Goal: Information Seeking & Learning: Learn about a topic

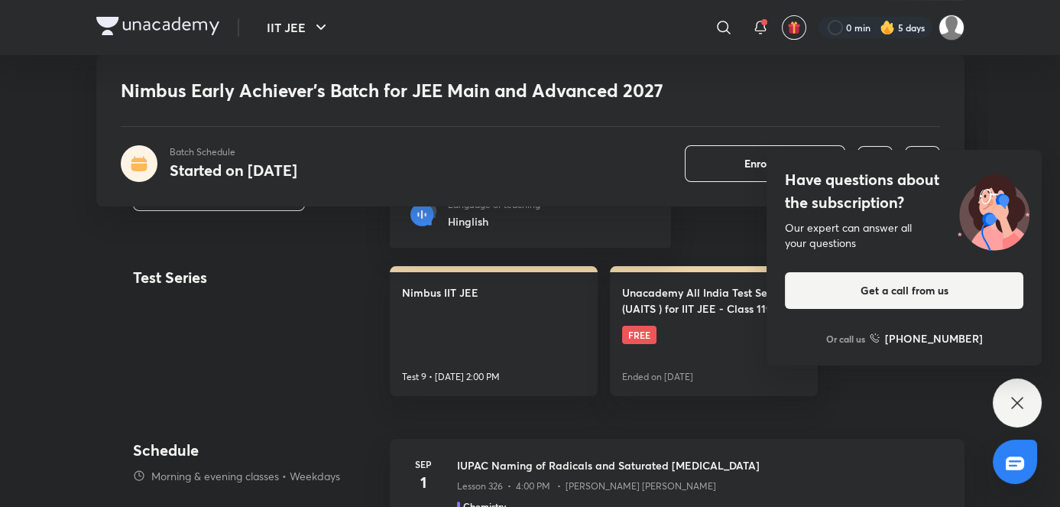
scroll to position [674, 0]
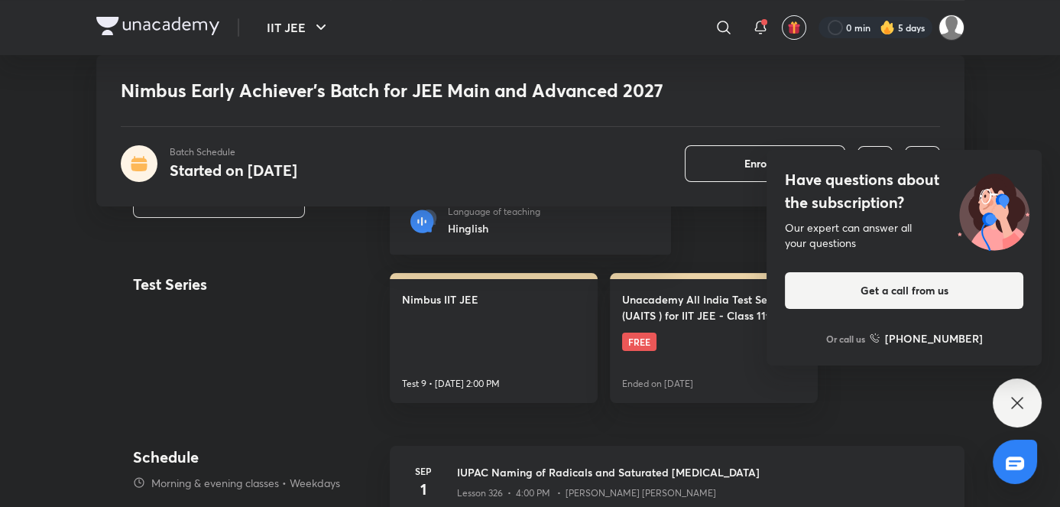
click at [547, 388] on div "Have questions about the subscription? Our expert can answer all your questions…" at bounding box center [1017, 402] width 49 height 49
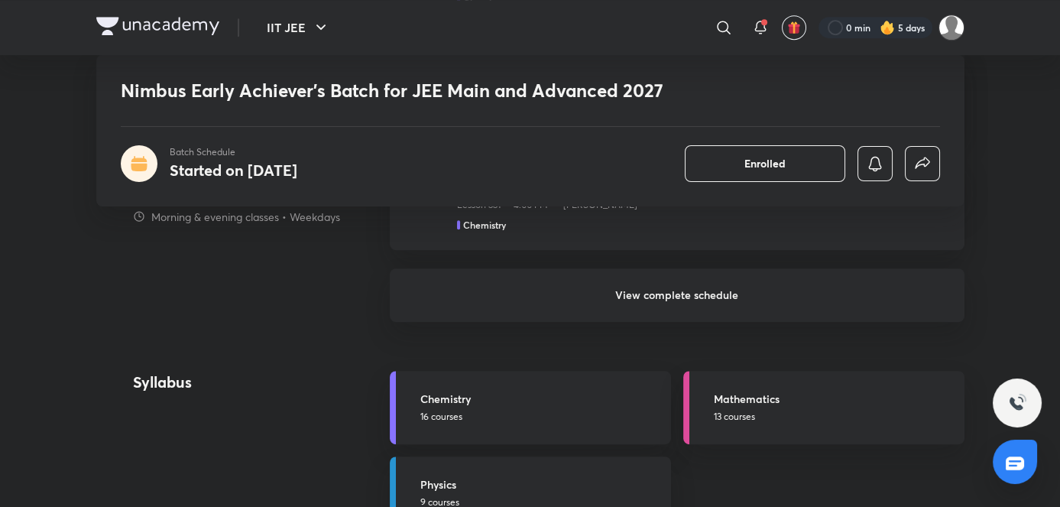
scroll to position [1517, 0]
click at [547, 415] on p "16 courses" at bounding box center [541, 417] width 242 height 14
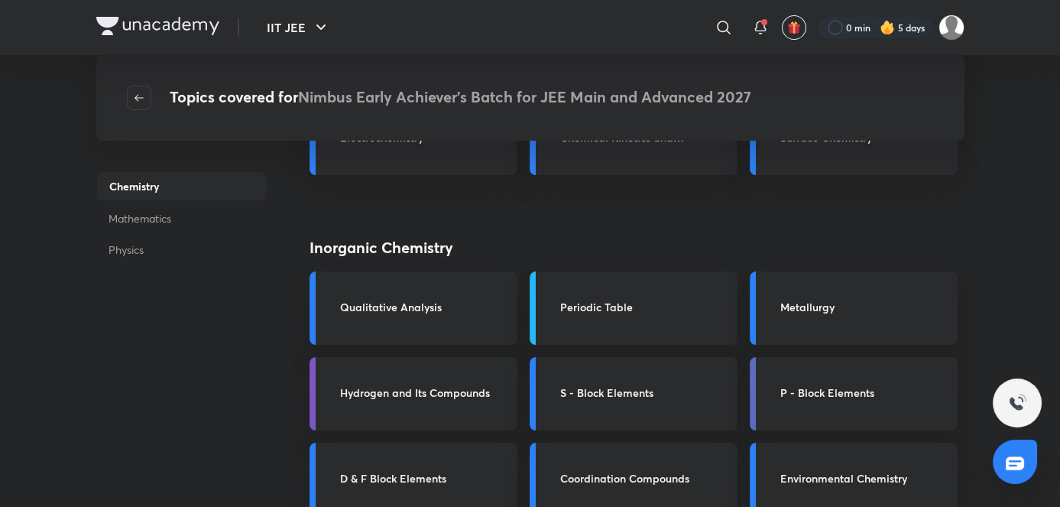
scroll to position [383, 0]
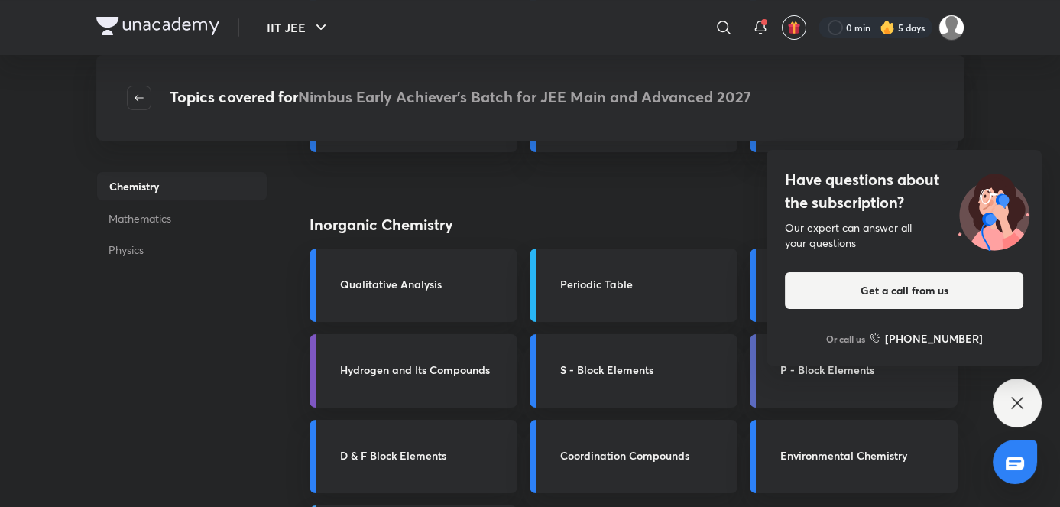
click at [547, 400] on div "Have questions about the subscription? Our expert can answer all your questions…" at bounding box center [1017, 402] width 49 height 49
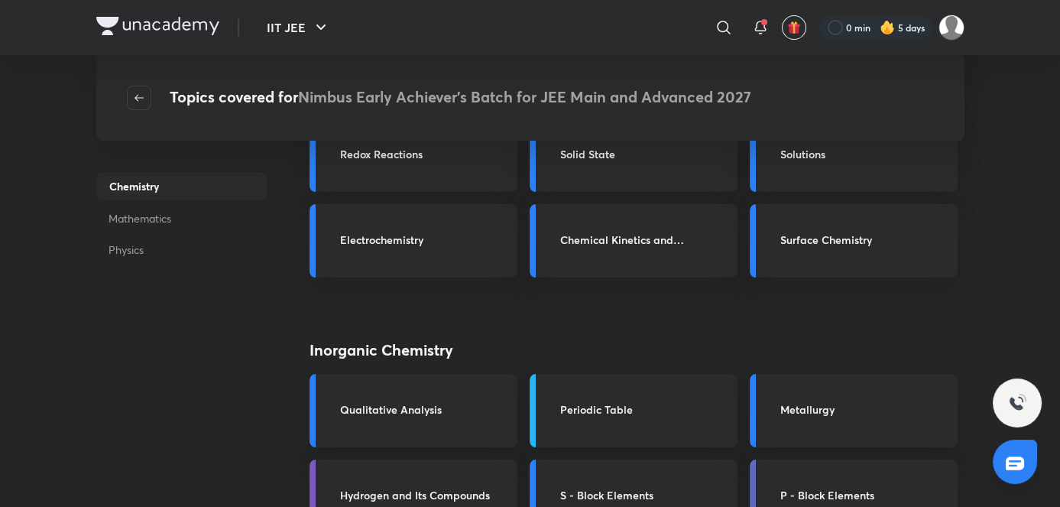
scroll to position [0, 0]
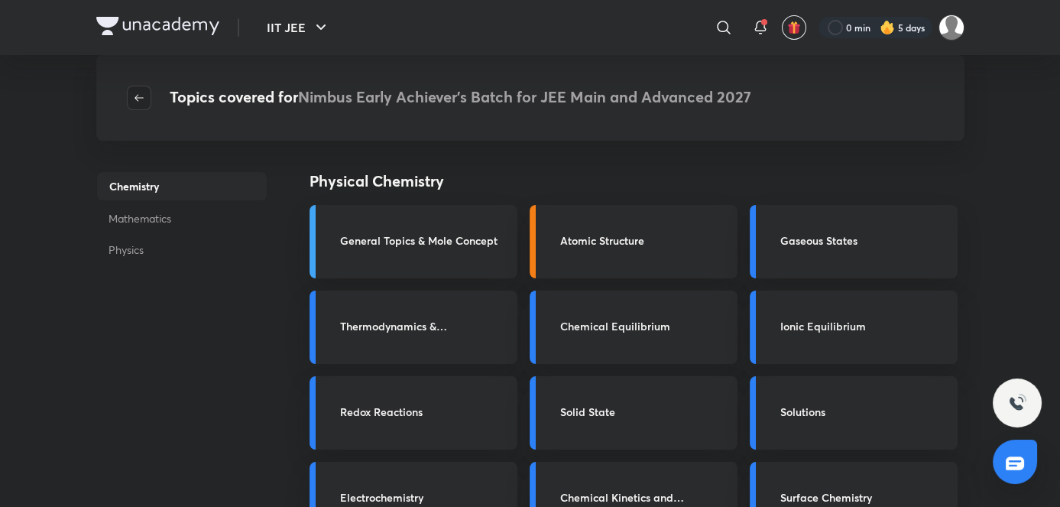
click at [138, 95] on icon "button" at bounding box center [139, 98] width 12 height 12
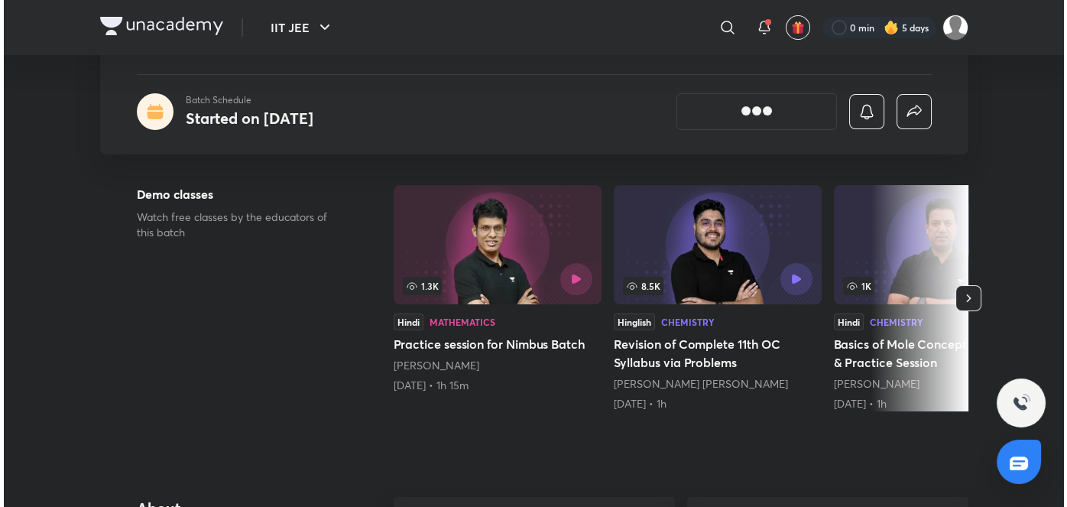
scroll to position [96, 0]
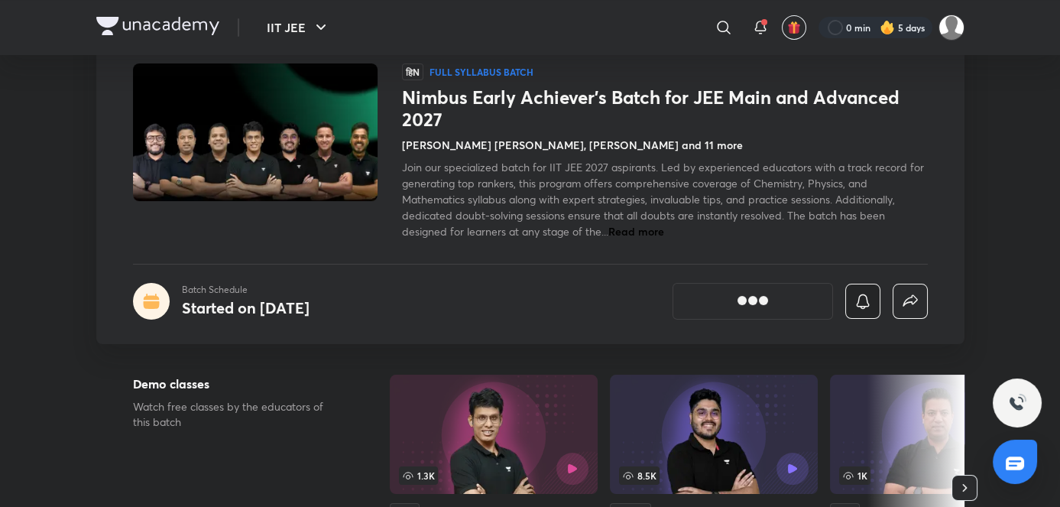
click at [547, 306] on icon "button" at bounding box center [863, 301] width 18 height 18
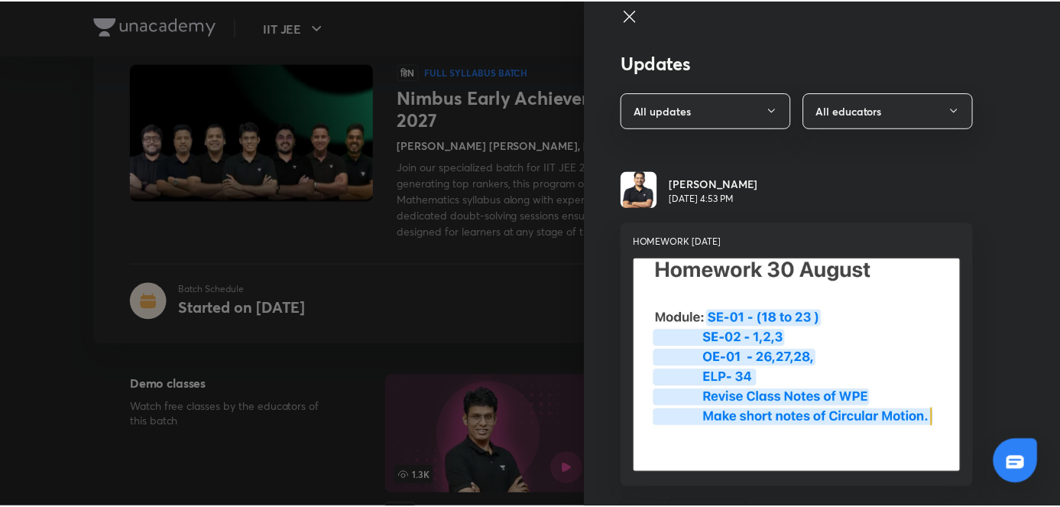
scroll to position [0, 0]
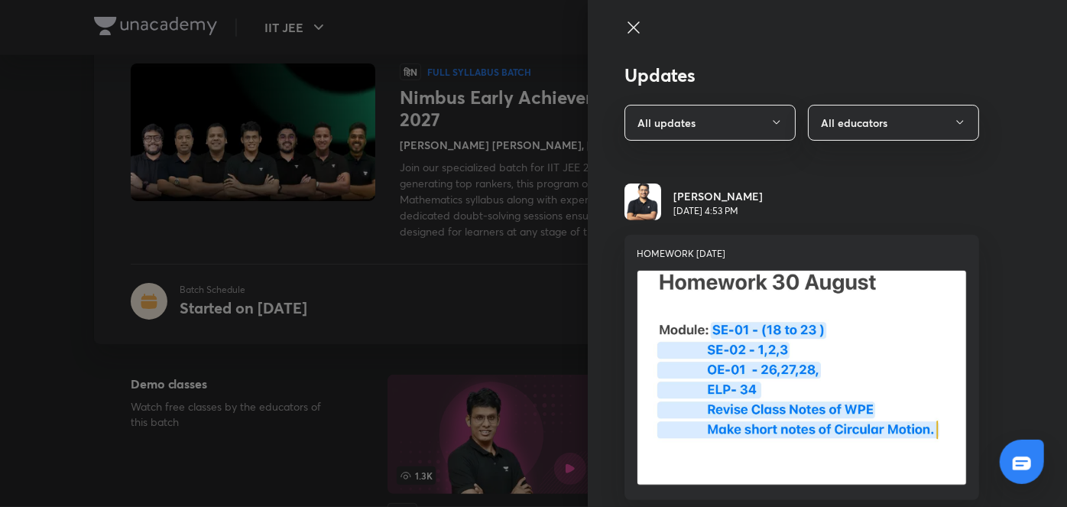
click at [547, 252] on p "HOMEWORK 30 AUGUST" at bounding box center [802, 254] width 330 height 14
click at [444, 362] on div at bounding box center [533, 253] width 1067 height 507
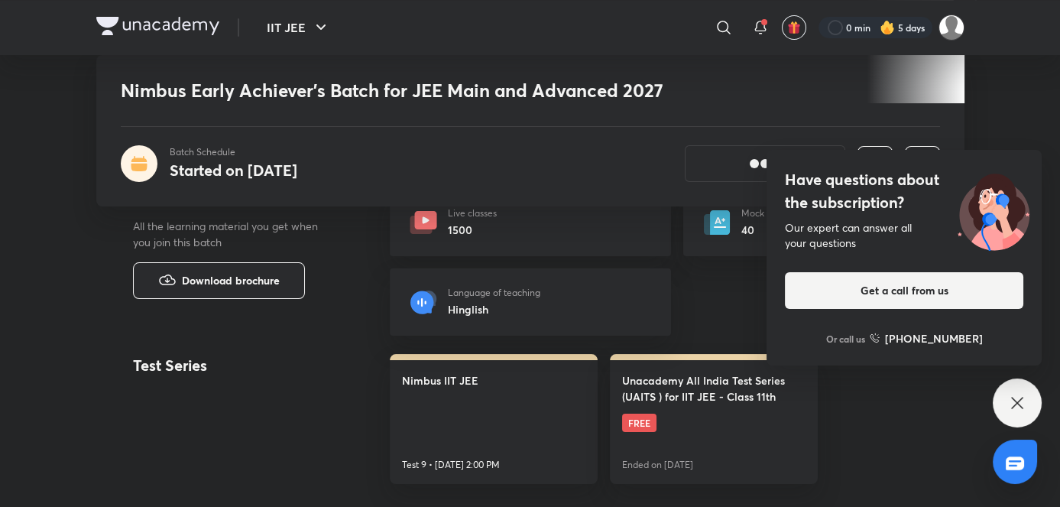
scroll to position [596, 0]
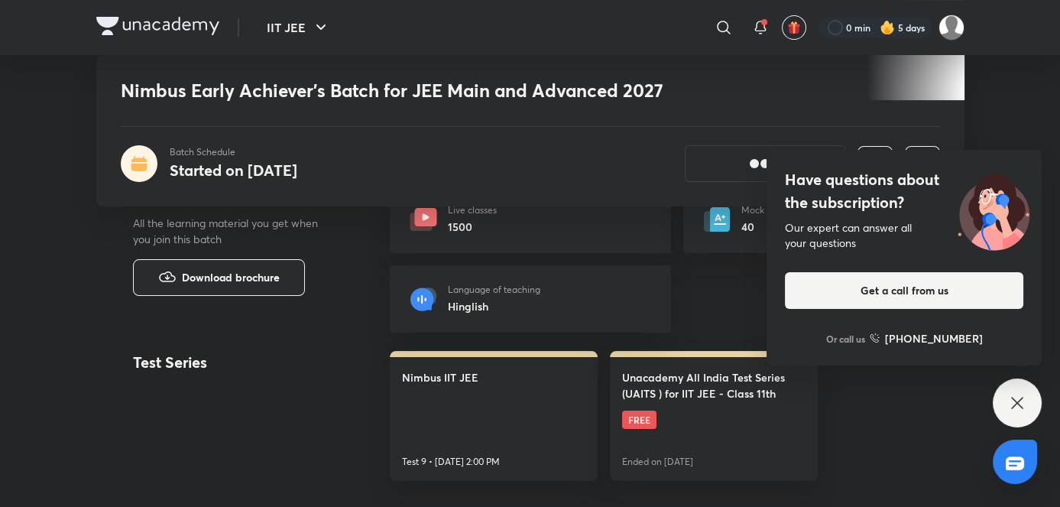
click at [547, 412] on div "Have questions about the subscription? Our expert can answer all your questions…" at bounding box center [1017, 402] width 49 height 49
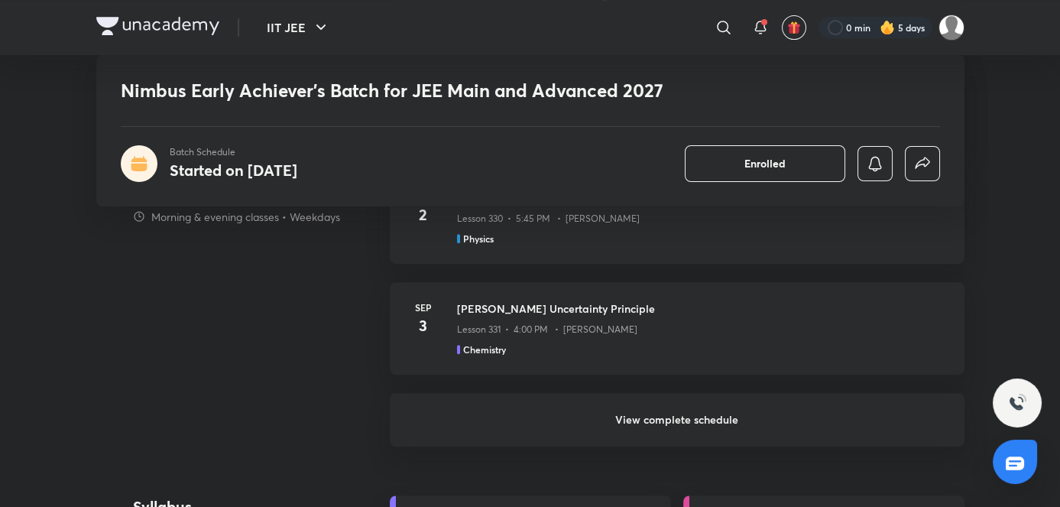
scroll to position [1382, 0]
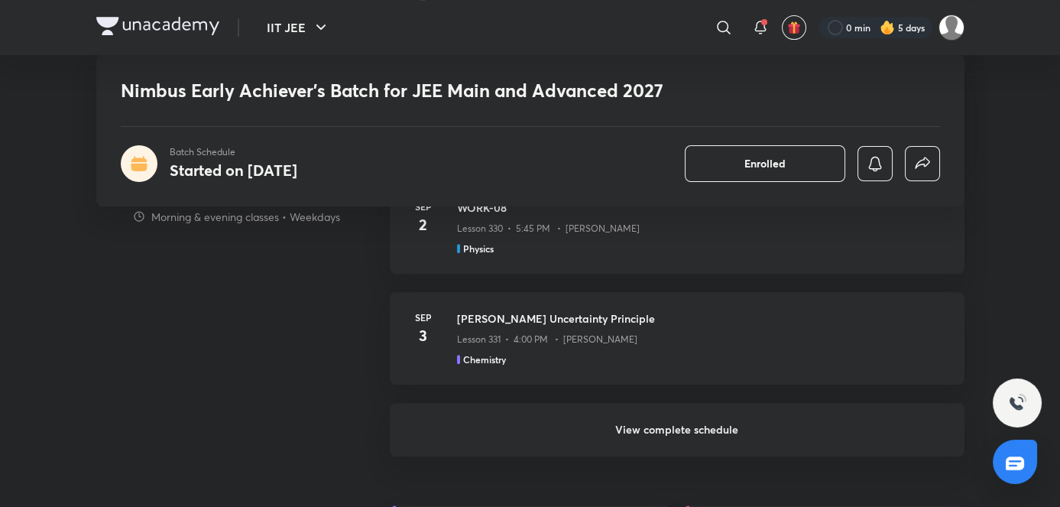
click at [547, 424] on h6 "View complete schedule" at bounding box center [677, 430] width 575 height 54
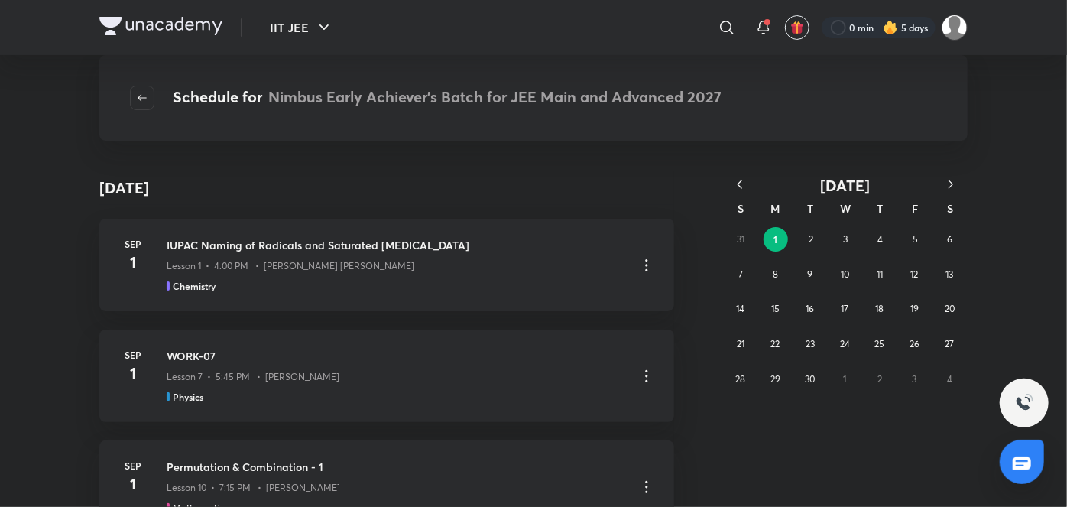
click at [547, 187] on icon "button" at bounding box center [740, 184] width 5 height 8
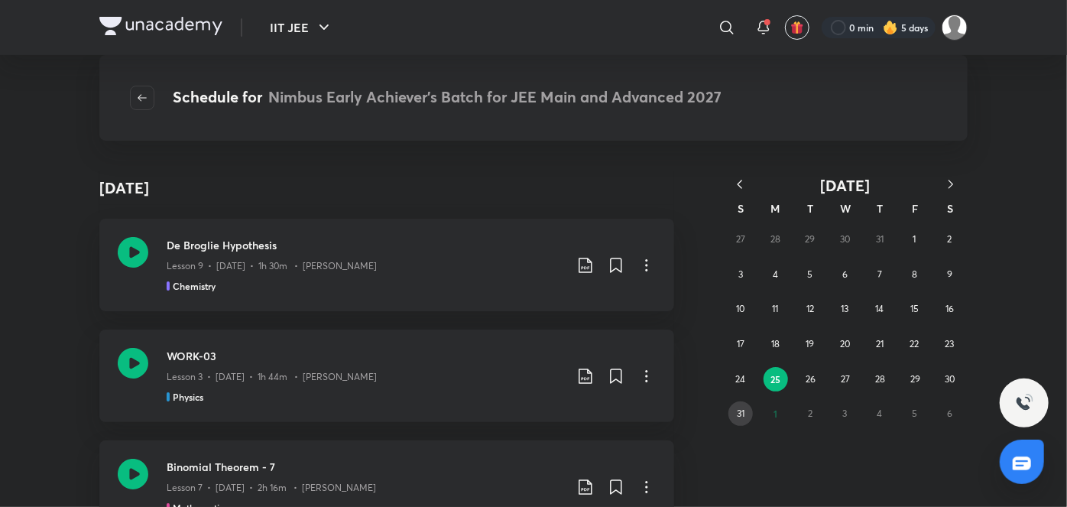
click at [547, 406] on button "31" at bounding box center [741, 413] width 24 height 24
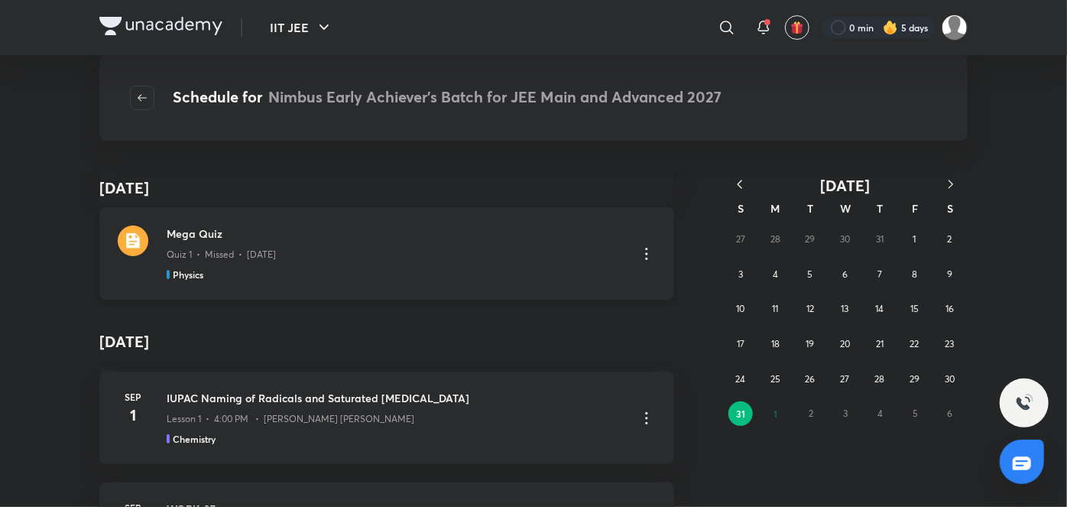
scroll to position [207, 0]
click at [399, 266] on div "Physics" at bounding box center [396, 273] width 459 height 14
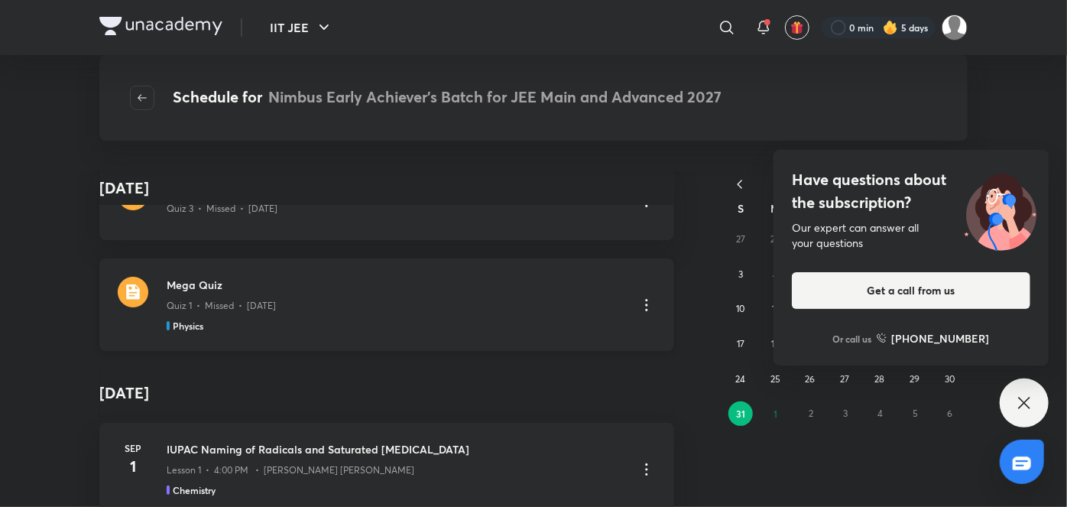
scroll to position [154, 0]
click at [547, 391] on div "Have questions about the subscription? Our expert can answer all your questions…" at bounding box center [1024, 402] width 49 height 49
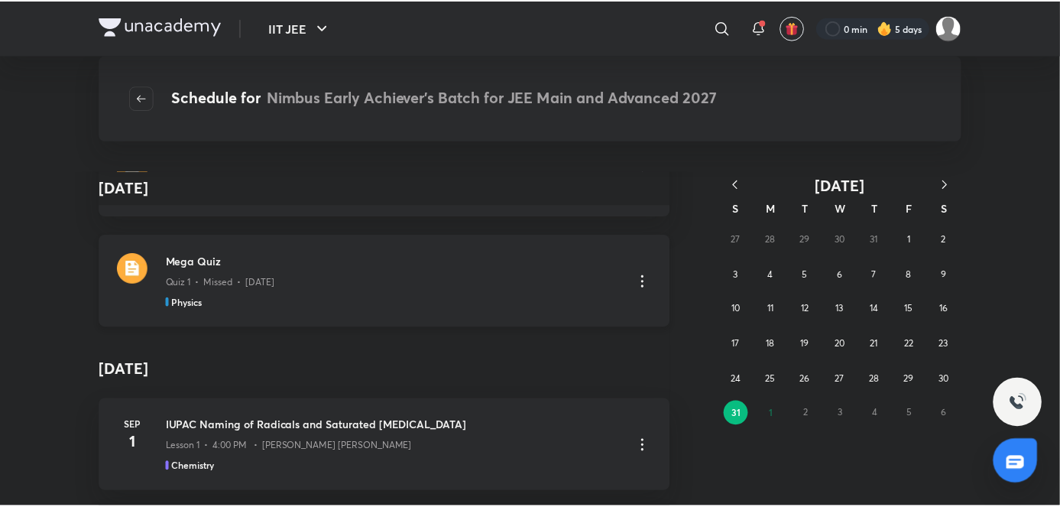
scroll to position [4345, 0]
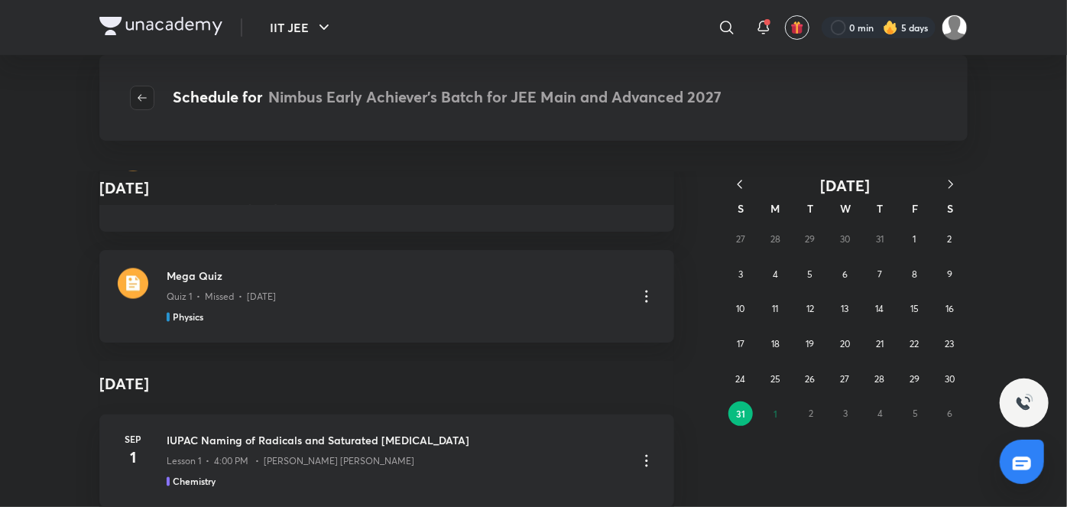
click at [141, 90] on button "button" at bounding box center [142, 98] width 24 height 24
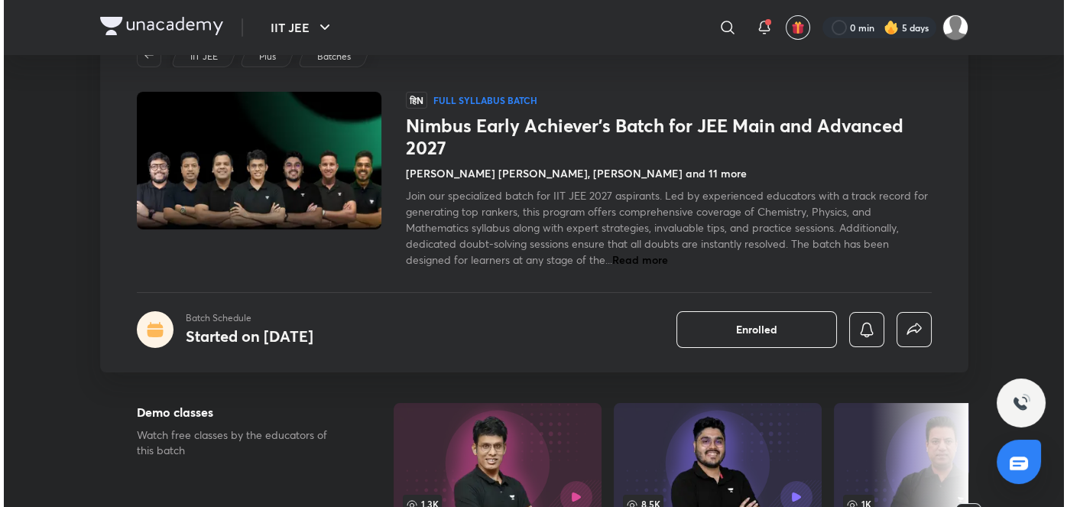
scroll to position [67, 0]
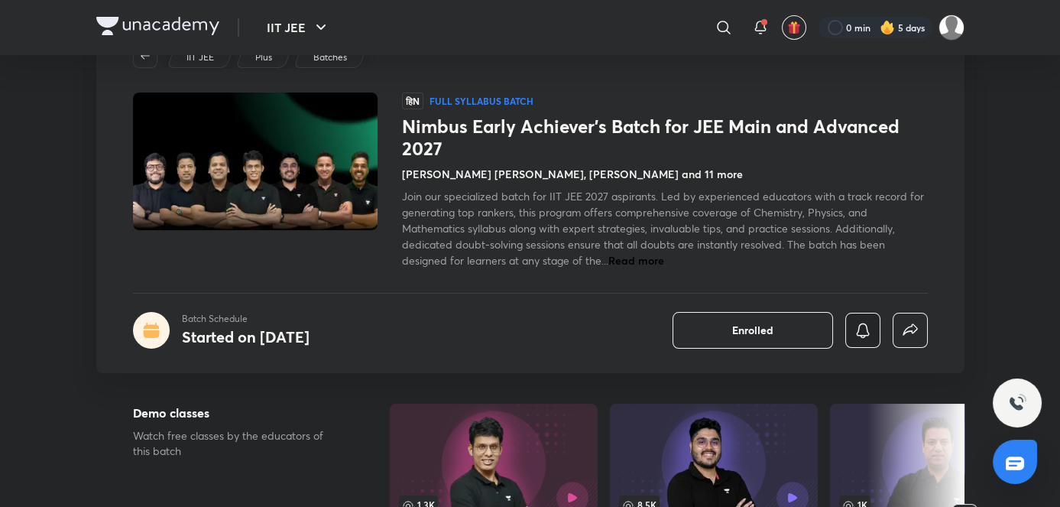
click at [547, 317] on button "button" at bounding box center [863, 330] width 35 height 35
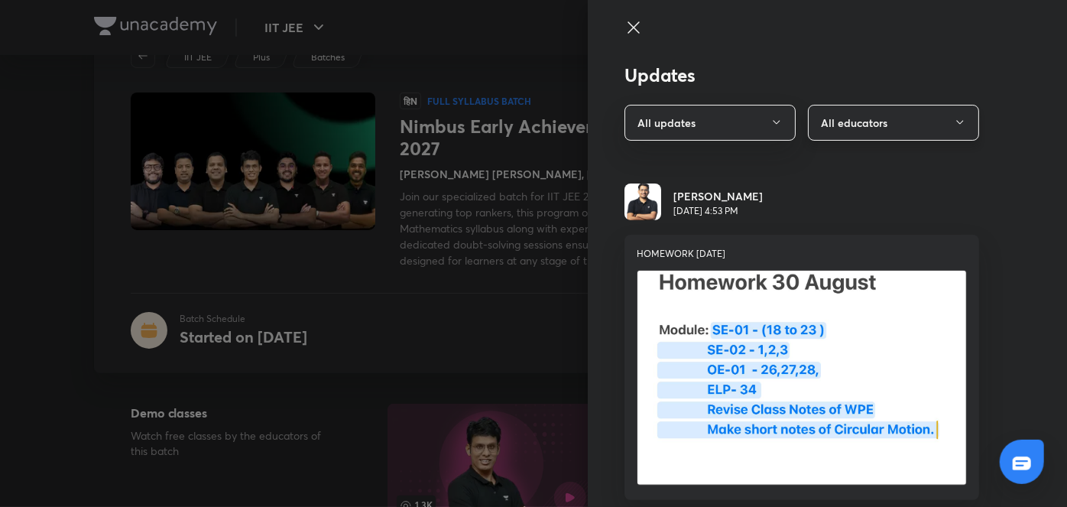
click at [547, 132] on button "All educators" at bounding box center [893, 123] width 171 height 36
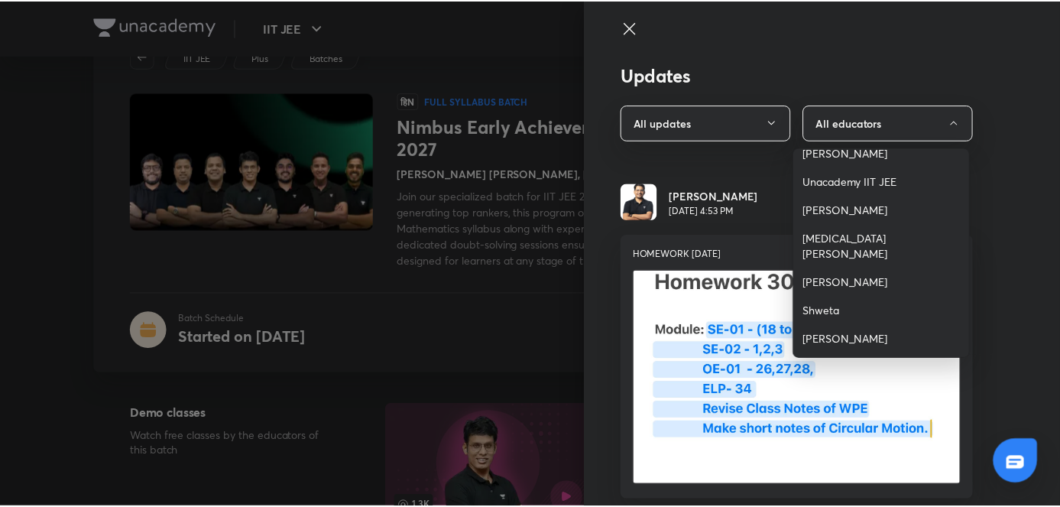
scroll to position [73, 0]
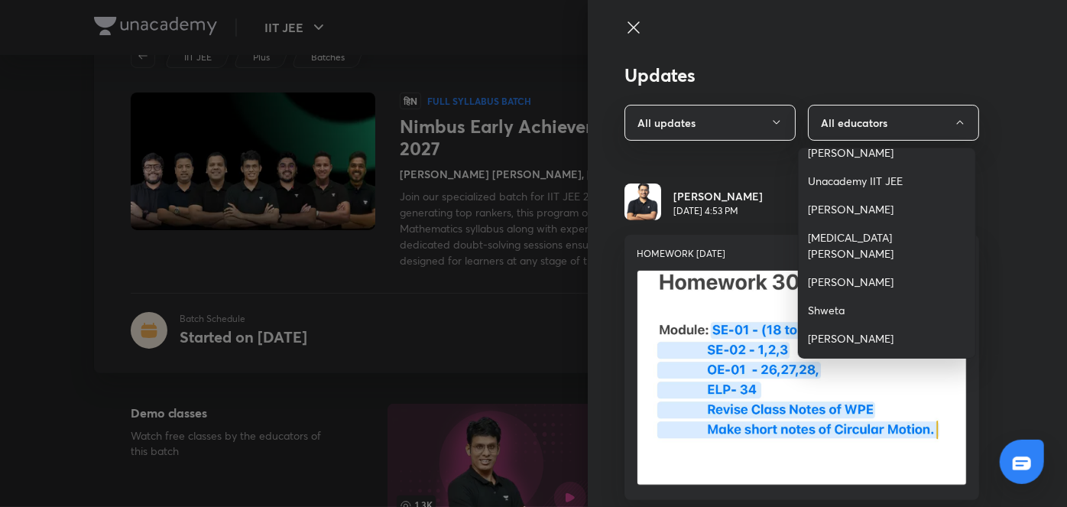
click at [547, 330] on span "Rahul Yadav" at bounding box center [887, 338] width 158 height 16
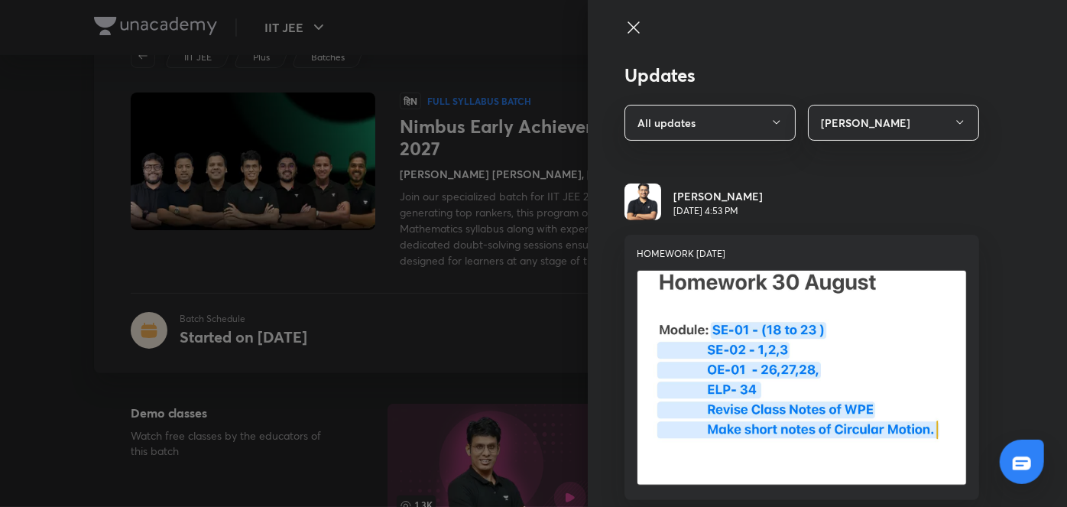
click at [537, 274] on div at bounding box center [533, 253] width 1067 height 507
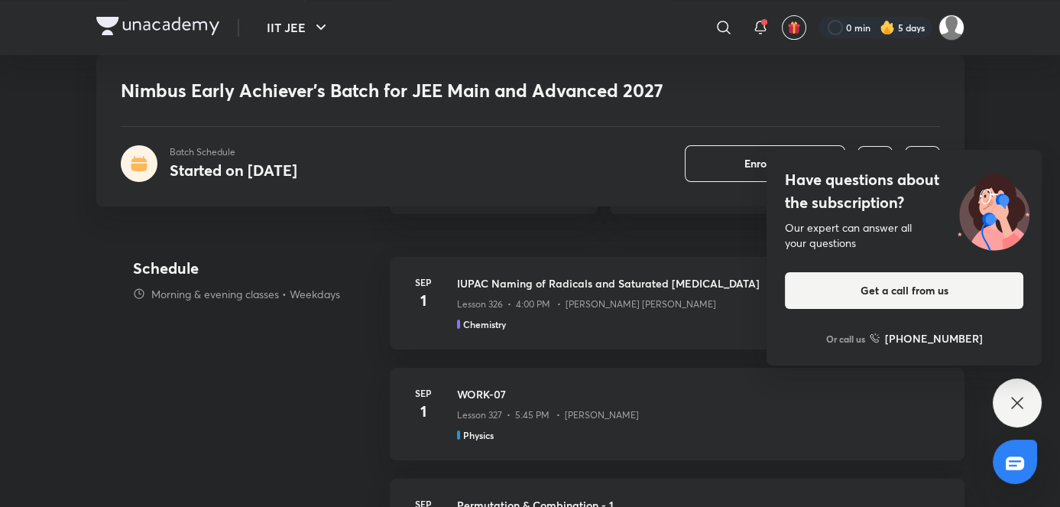
scroll to position [862, 0]
click at [547, 396] on div "Have questions about the subscription? Our expert can answer all your questions…" at bounding box center [1017, 402] width 49 height 49
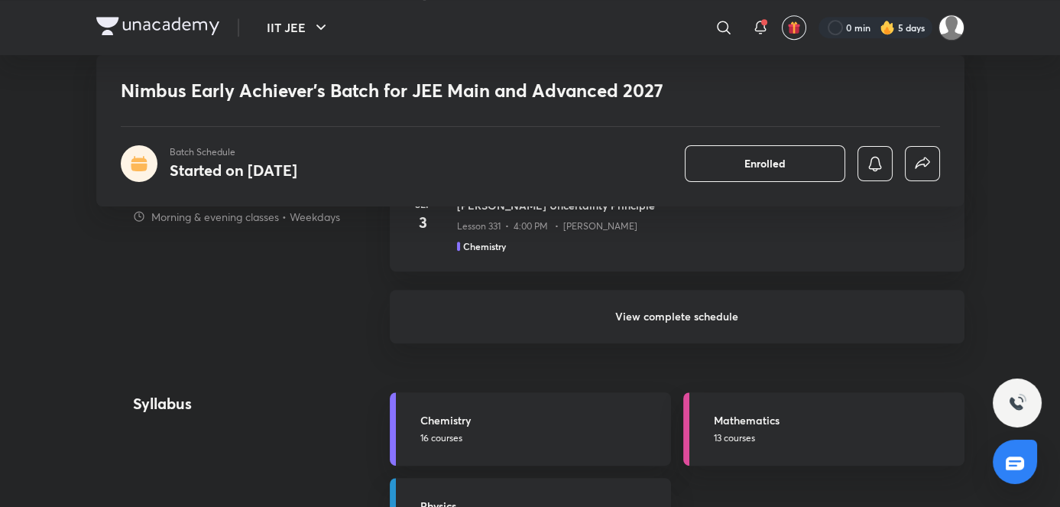
scroll to position [1499, 0]
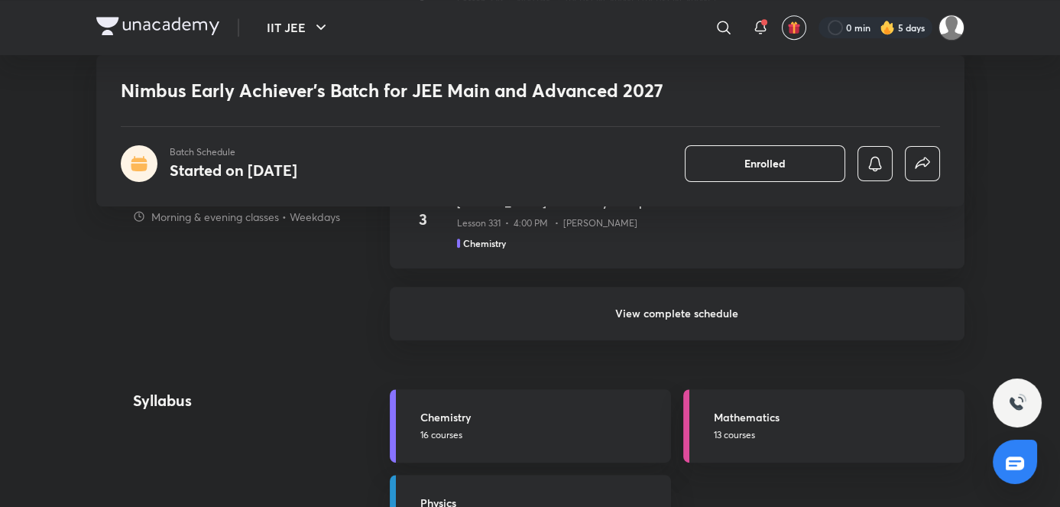
click at [547, 291] on h6 "View complete schedule" at bounding box center [677, 314] width 575 height 54
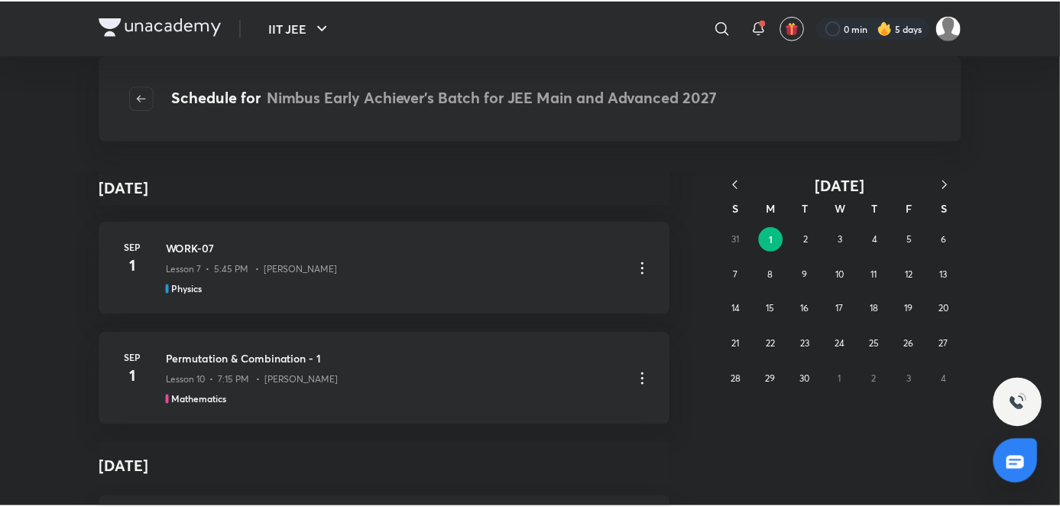
scroll to position [108, 0]
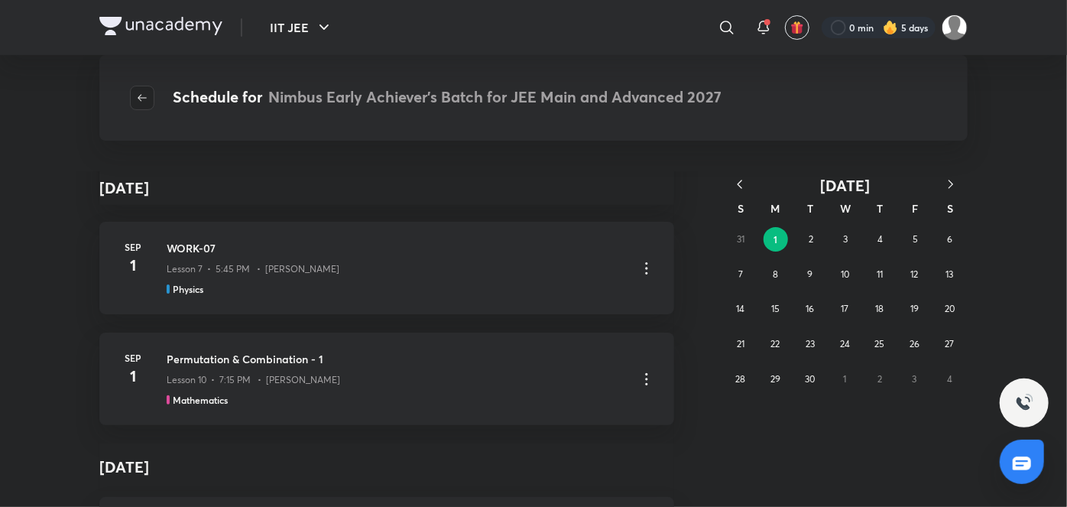
click at [148, 89] on button "button" at bounding box center [142, 98] width 24 height 24
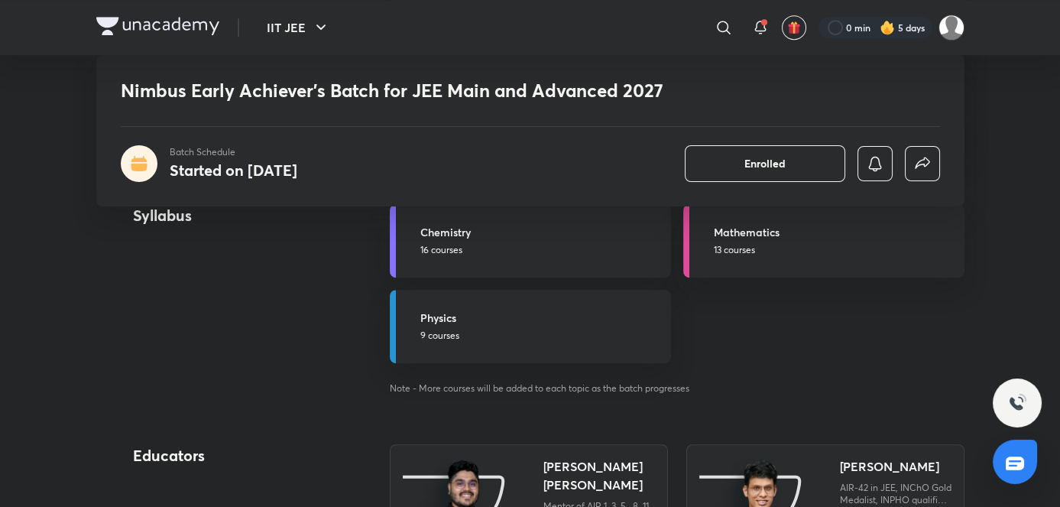
scroll to position [1693, 0]
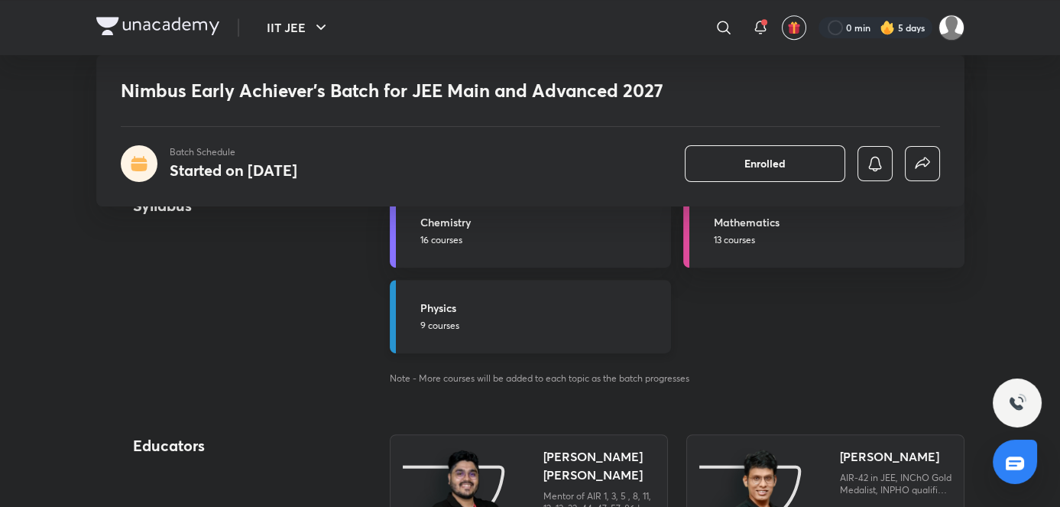
click at [547, 325] on p "9 courses" at bounding box center [541, 326] width 242 height 14
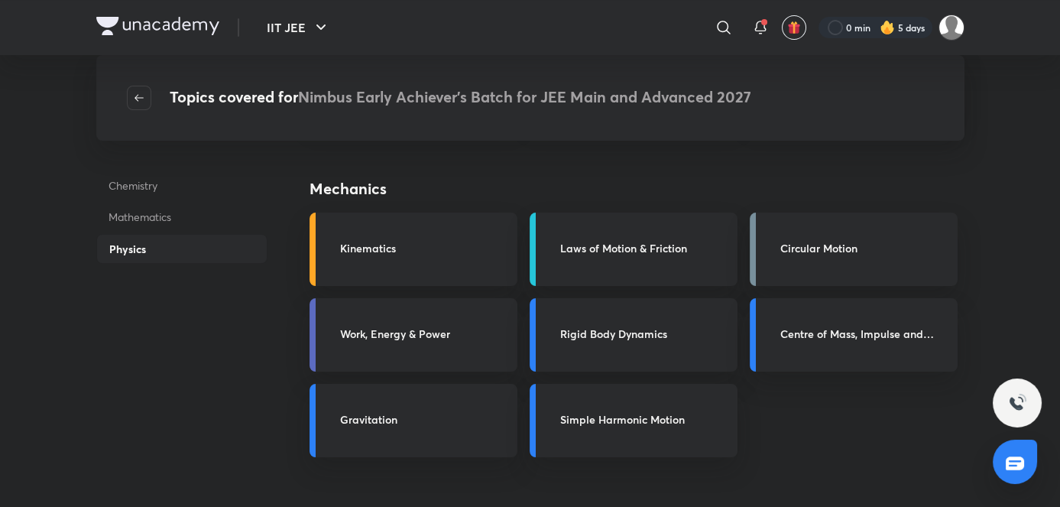
scroll to position [300, 0]
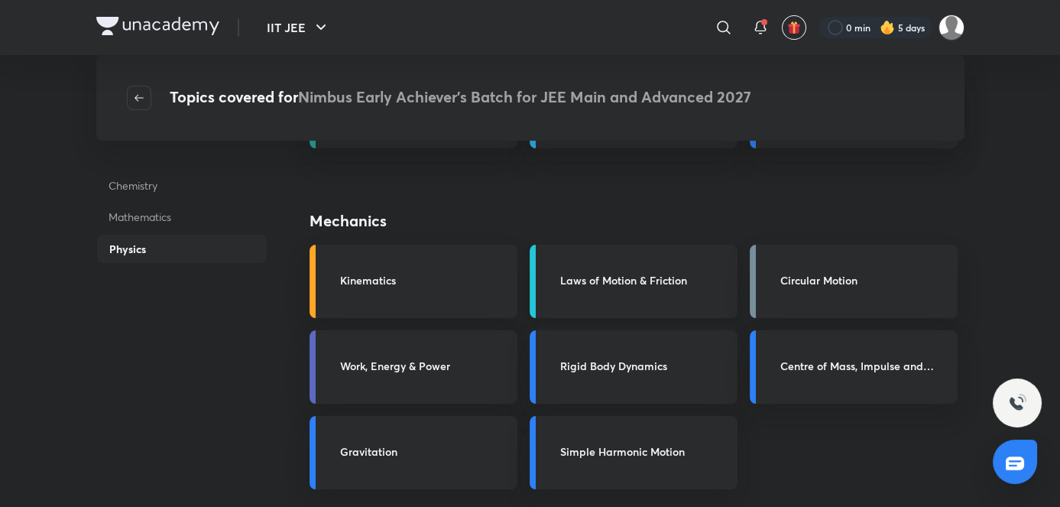
click at [547, 281] on h3 "Laws of Motion & Friction" at bounding box center [644, 280] width 168 height 16
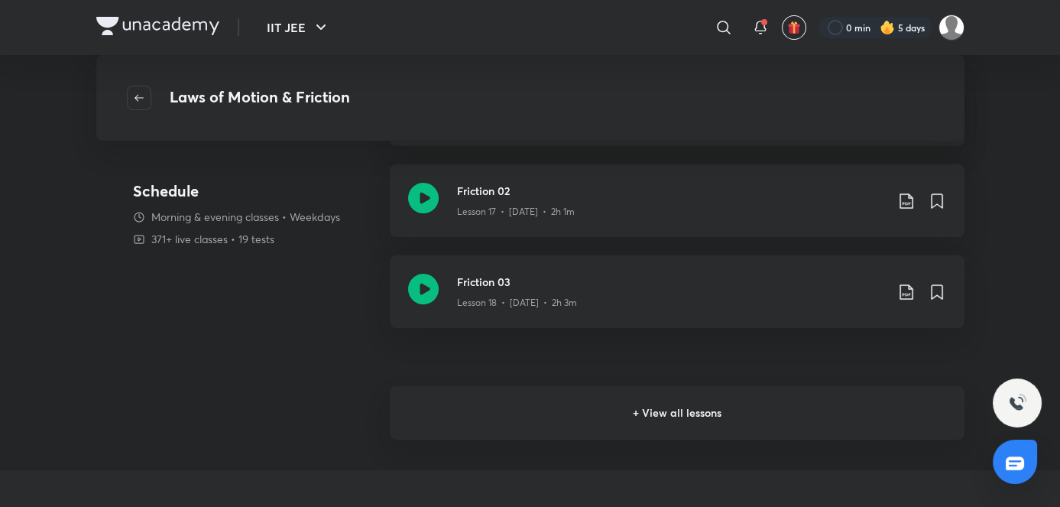
scroll to position [330, 0]
click at [434, 392] on h6 "+ View all lessons" at bounding box center [677, 414] width 575 height 54
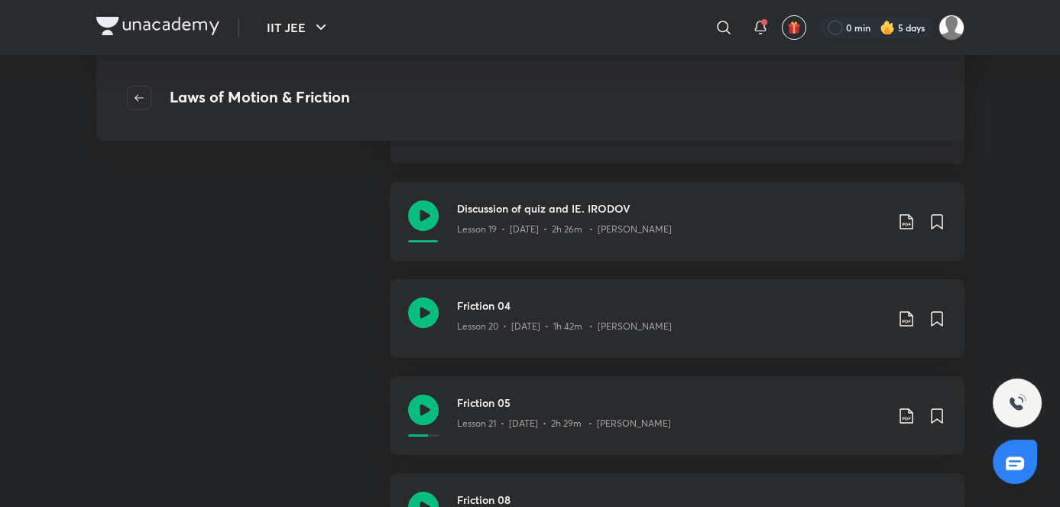
scroll to position [535, 0]
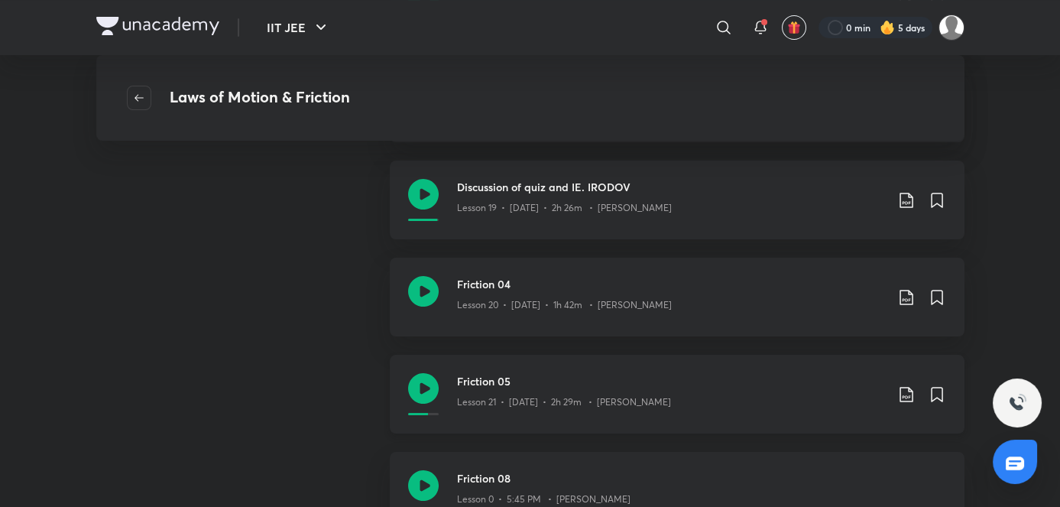
click at [467, 390] on div "Lesson 21 • Jul 29 • 2h 29m • Rahul Yadav" at bounding box center [671, 399] width 428 height 20
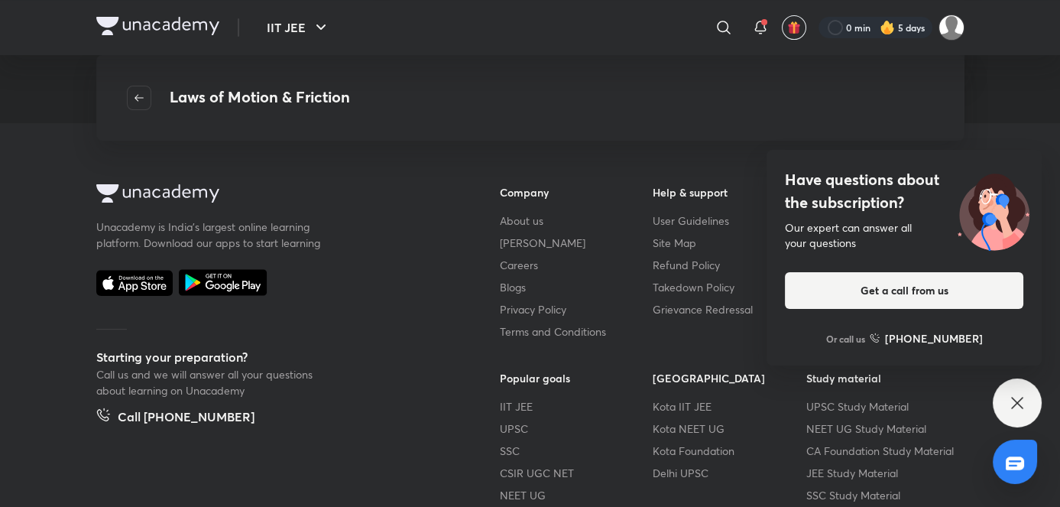
scroll to position [1117, 0]
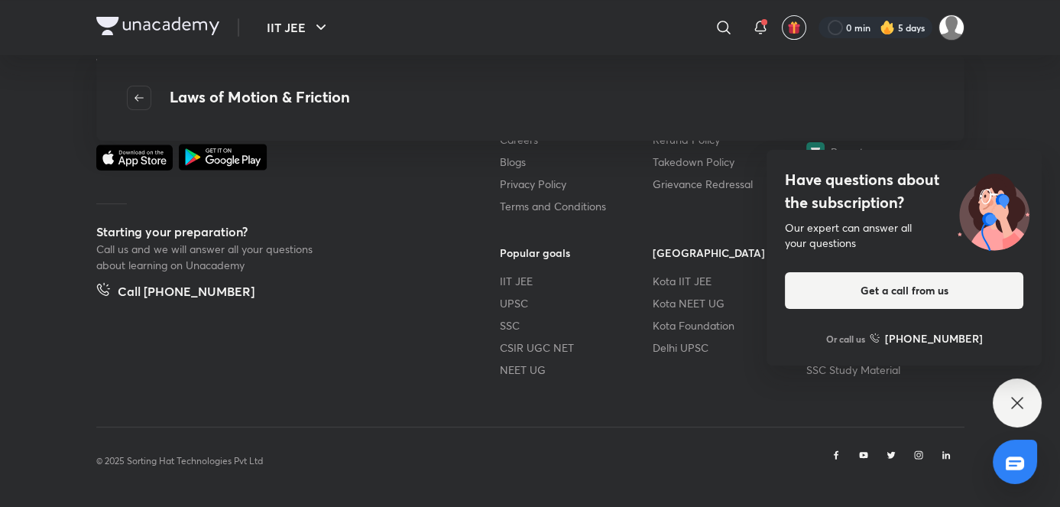
click at [547, 392] on div "Have questions about the subscription? Our expert can answer all your questions…" at bounding box center [1017, 402] width 49 height 49
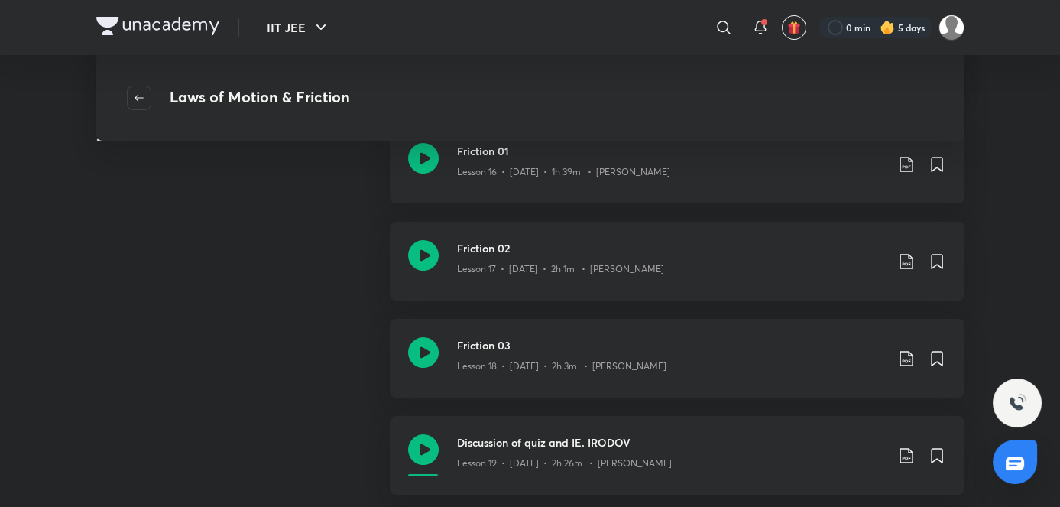
scroll to position [0, 0]
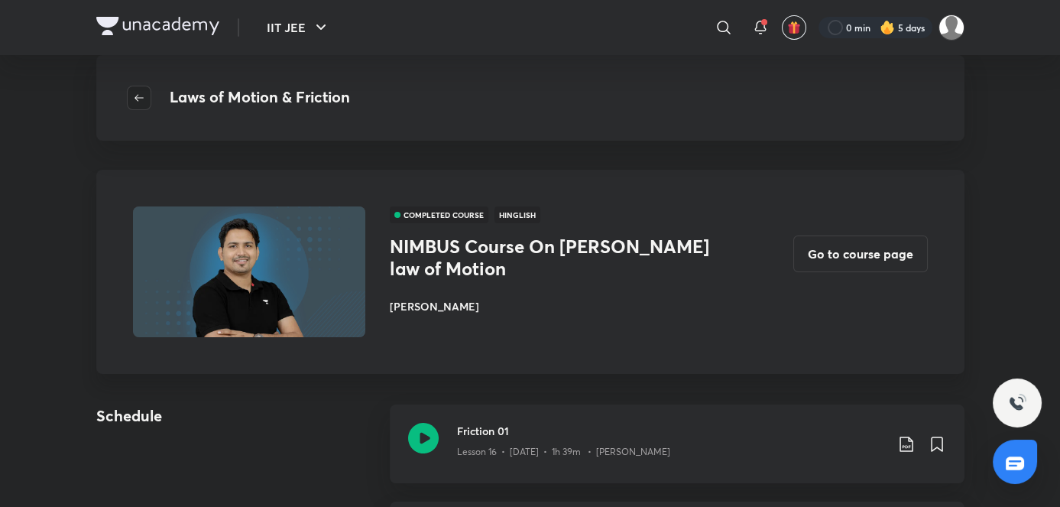
click at [141, 105] on button "button" at bounding box center [139, 98] width 24 height 24
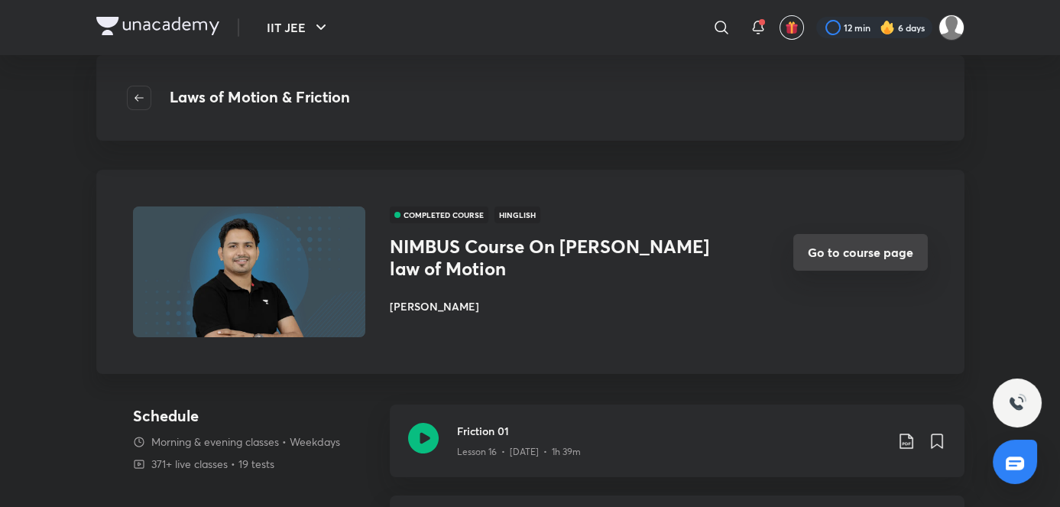
click at [547, 251] on button "Go to course page" at bounding box center [861, 252] width 135 height 37
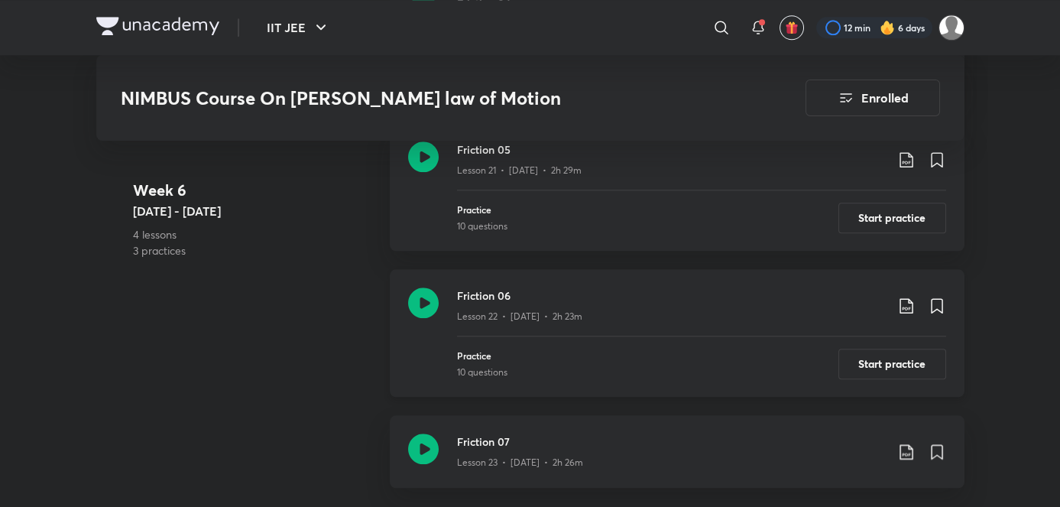
scroll to position [3569, 0]
click at [547, 346] on button "Start practice" at bounding box center [893, 361] width 108 height 31
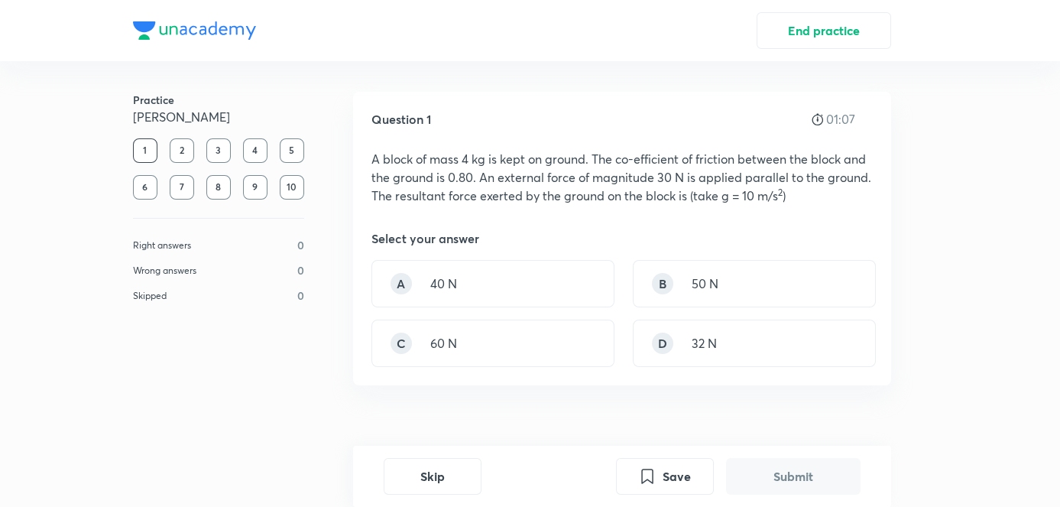
click at [547, 237] on div "Select your answer" at bounding box center [623, 238] width 502 height 18
click at [547, 275] on div "B 50 N" at bounding box center [754, 283] width 243 height 47
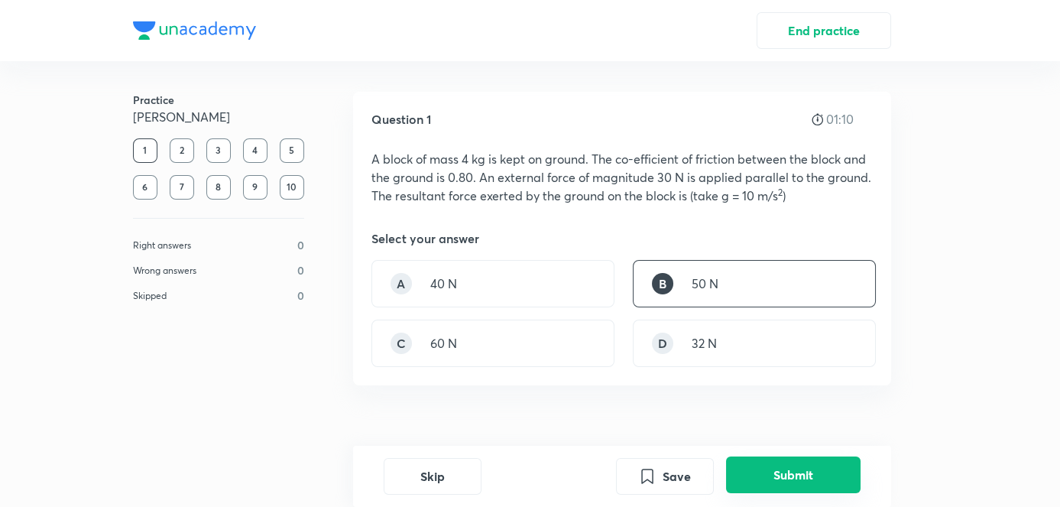
click at [547, 476] on button "Submit" at bounding box center [793, 474] width 135 height 37
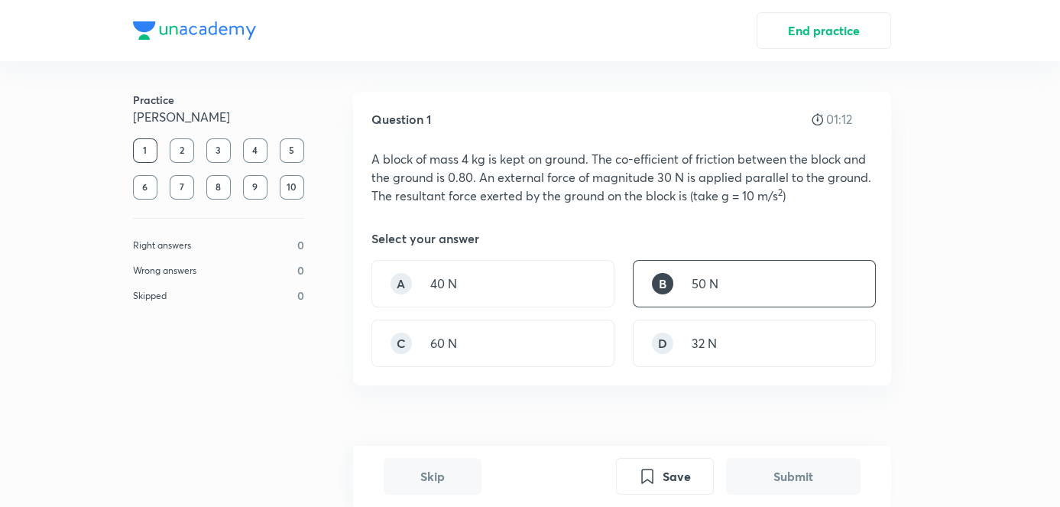
scroll to position [415, 0]
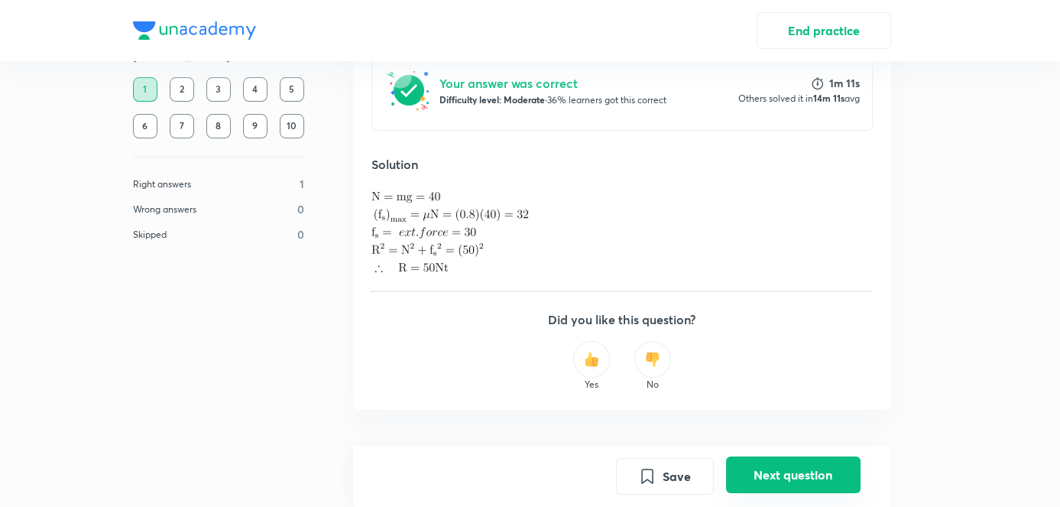
click at [547, 475] on button "Next question" at bounding box center [793, 474] width 135 height 37
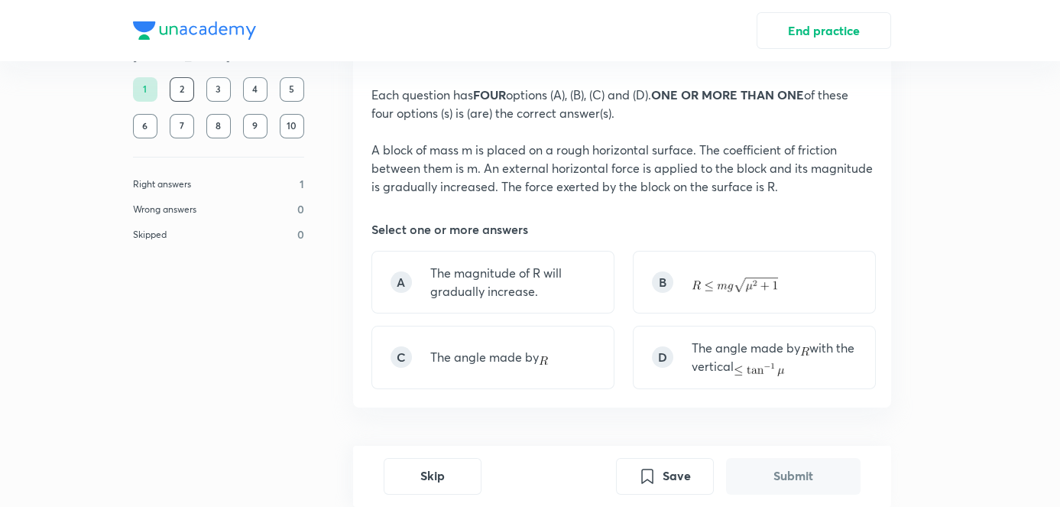
scroll to position [35, 0]
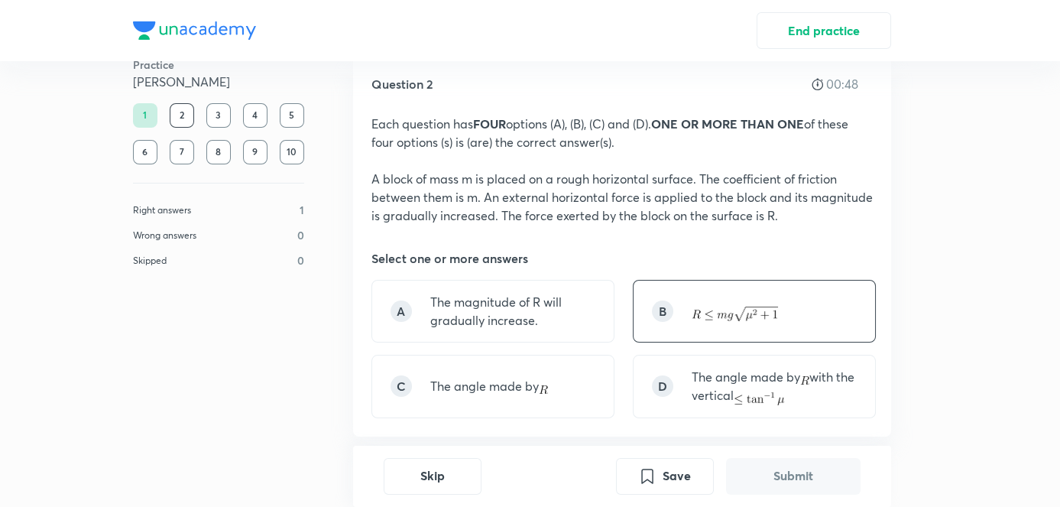
click at [547, 318] on div "B" at bounding box center [754, 311] width 243 height 63
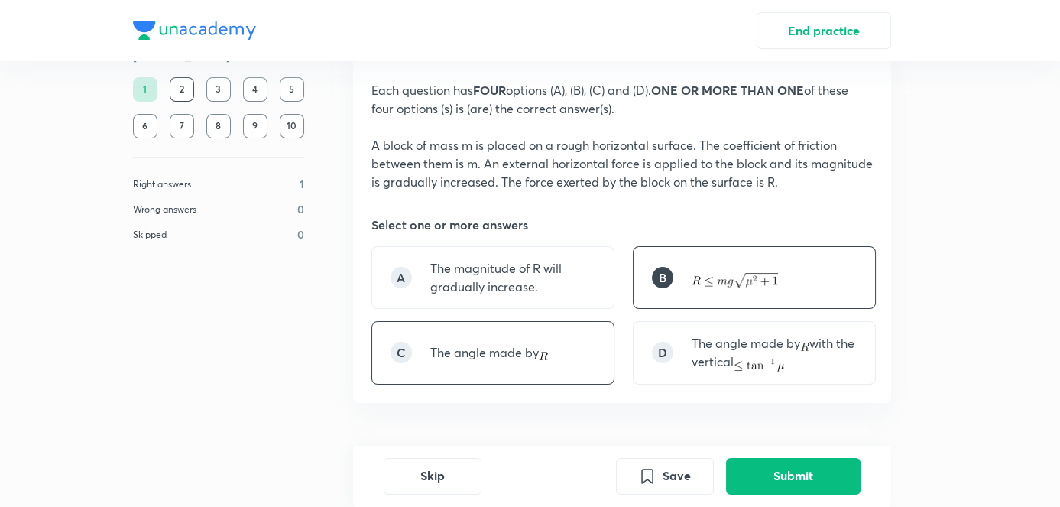
scroll to position [70, 0]
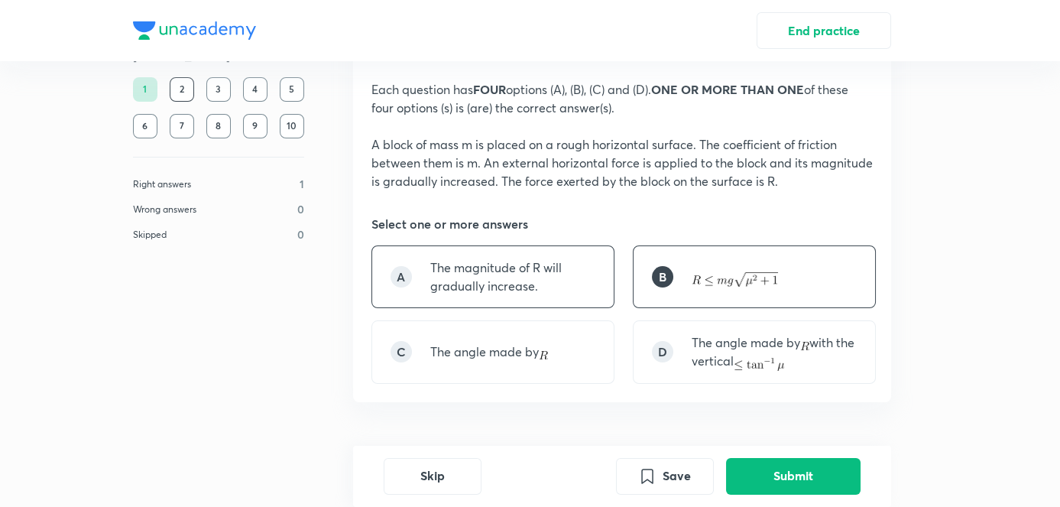
click at [479, 292] on p "The magnitude of R will gradually increase." at bounding box center [512, 276] width 165 height 37
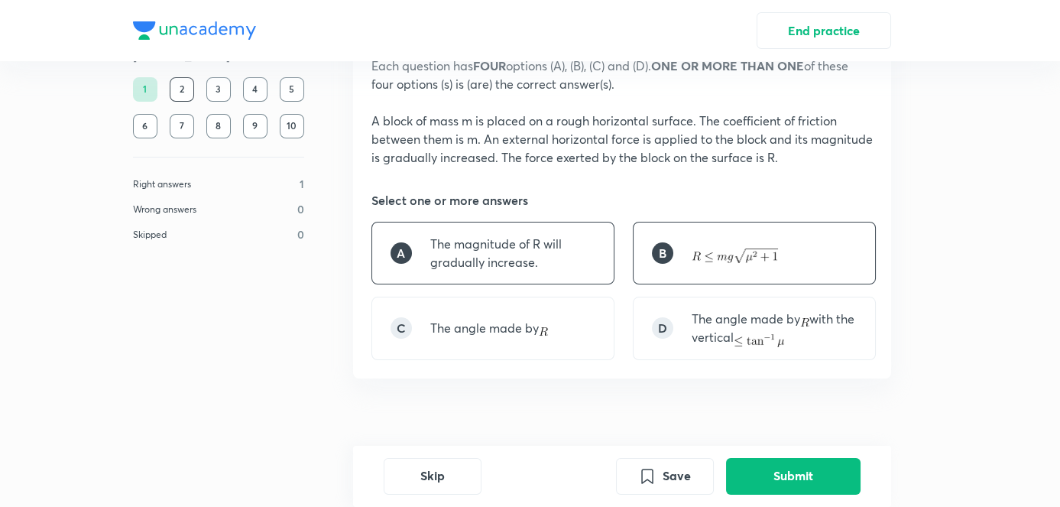
scroll to position [116, 0]
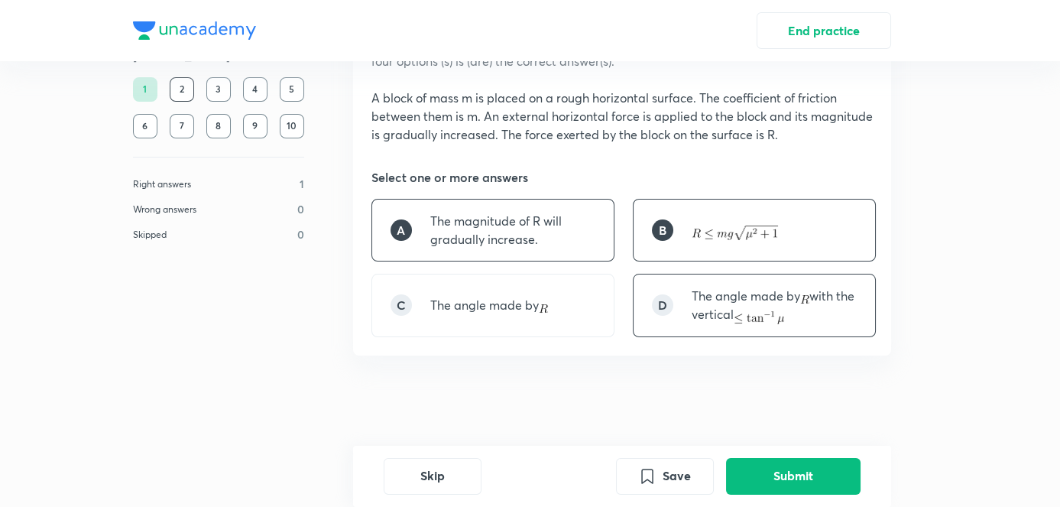
click at [547, 326] on div "D The angle made by with the vertical" at bounding box center [754, 305] width 243 height 63
click at [547, 473] on button "Submit" at bounding box center [793, 474] width 135 height 37
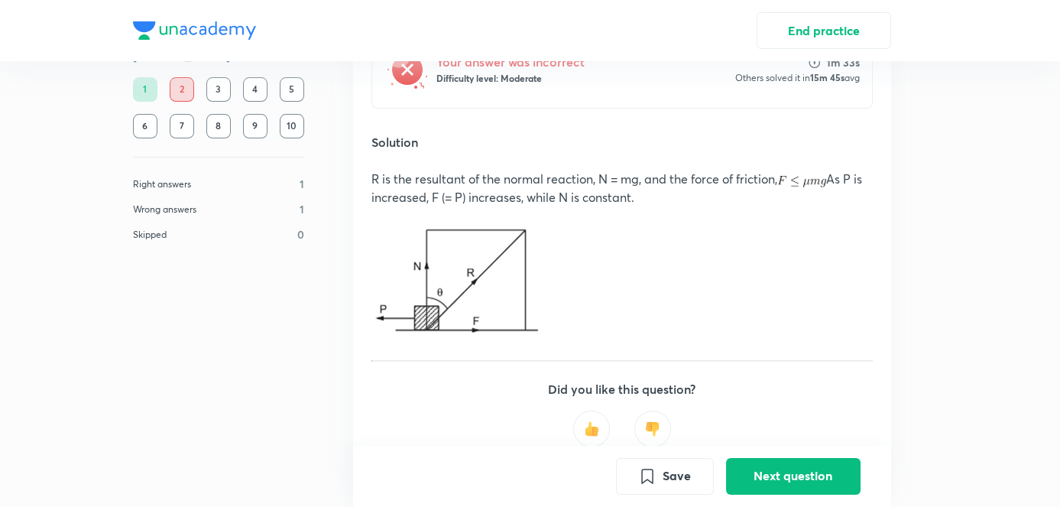
scroll to position [520, 0]
click at [449, 209] on p at bounding box center [623, 216] width 502 height 18
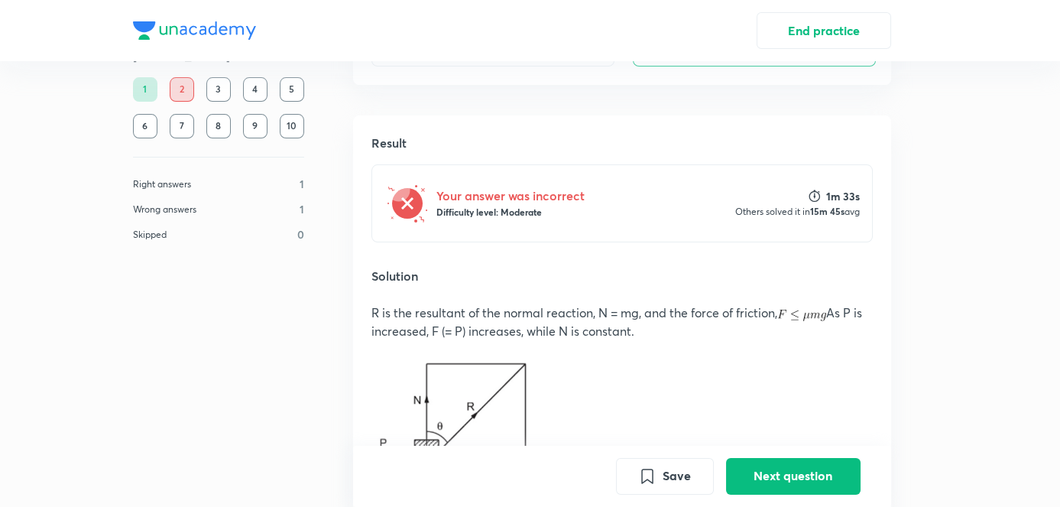
scroll to position [391, 0]
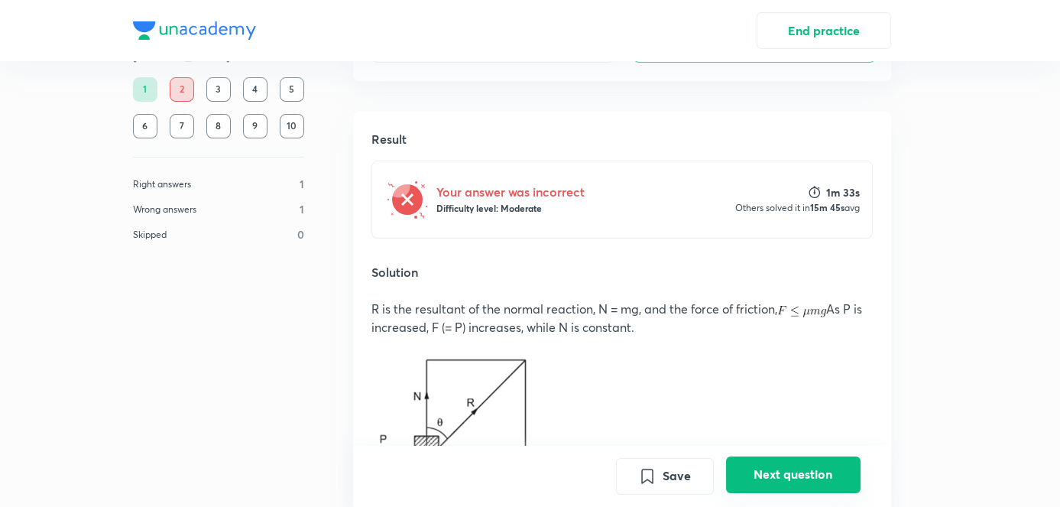
click at [547, 463] on button "Next question" at bounding box center [793, 474] width 135 height 37
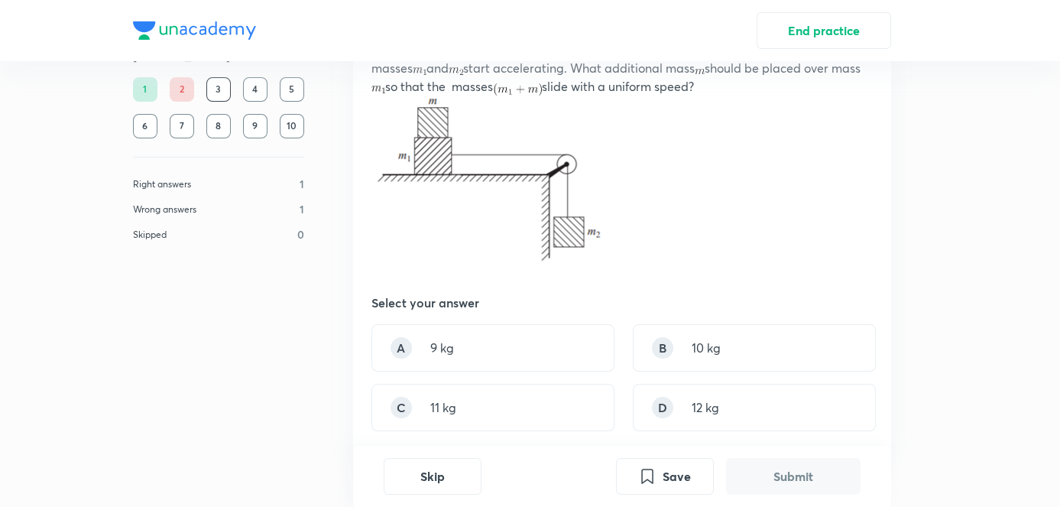
scroll to position [240, 0]
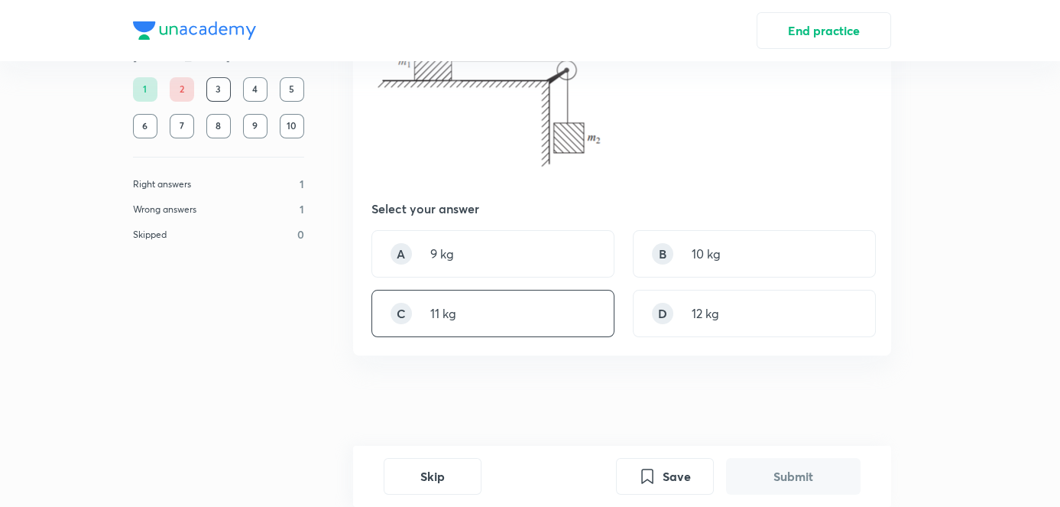
click at [480, 327] on div "C 11 kg" at bounding box center [493, 313] width 243 height 47
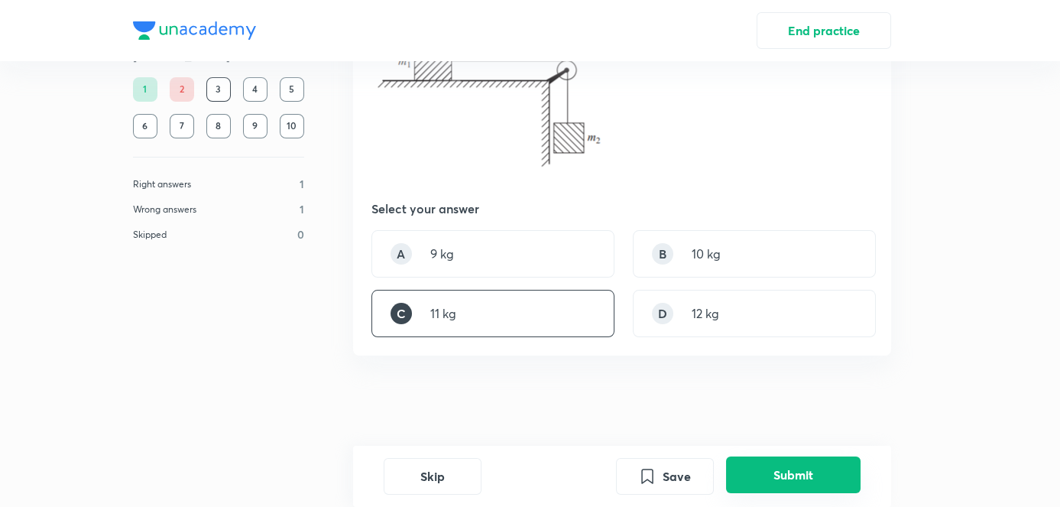
click at [547, 476] on button "Submit" at bounding box center [793, 474] width 135 height 37
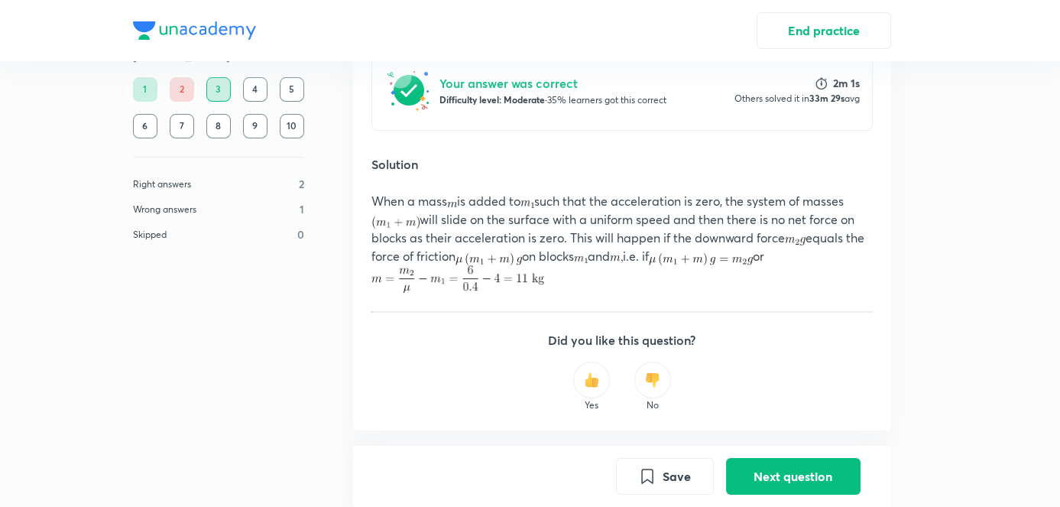
scroll to position [669, 0]
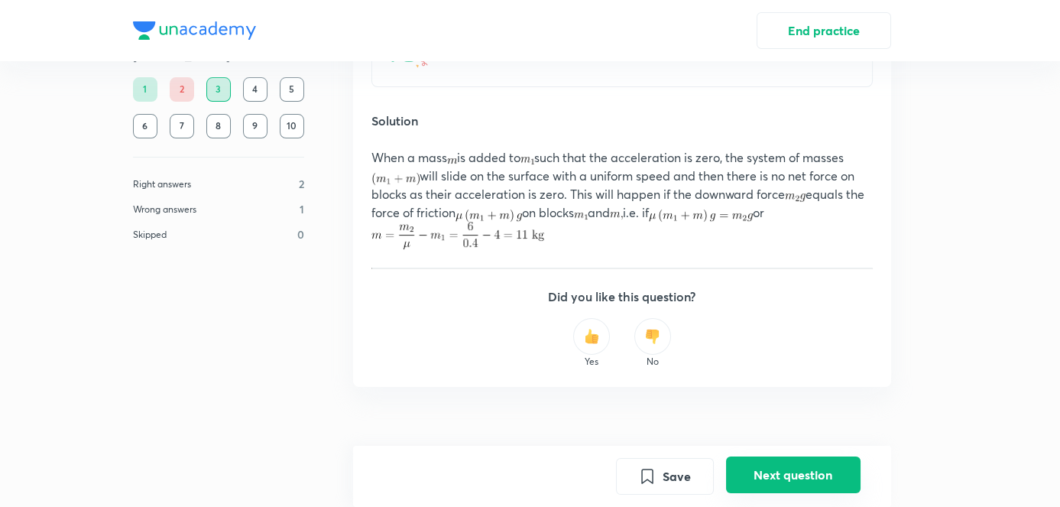
click at [547, 464] on button "Next question" at bounding box center [793, 474] width 135 height 37
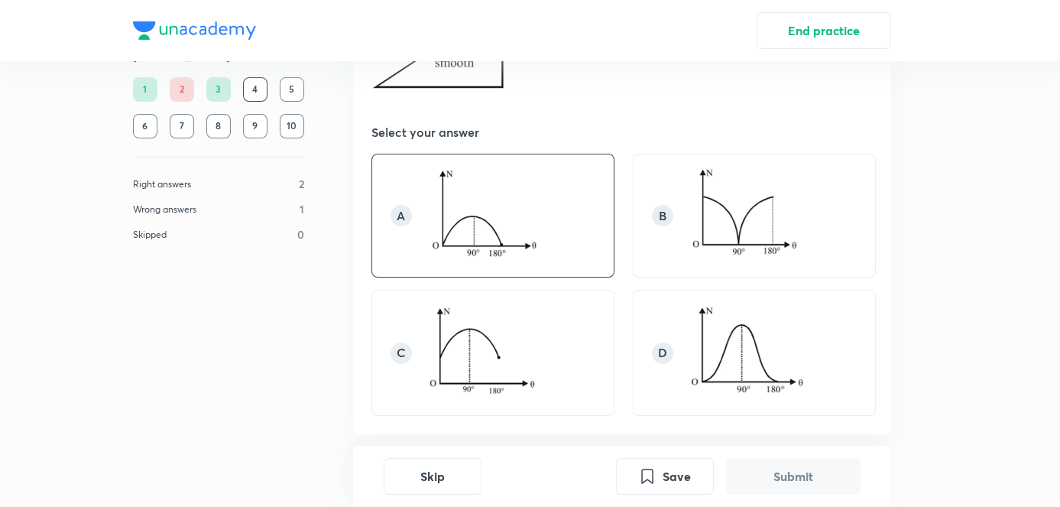
scroll to position [206, 0]
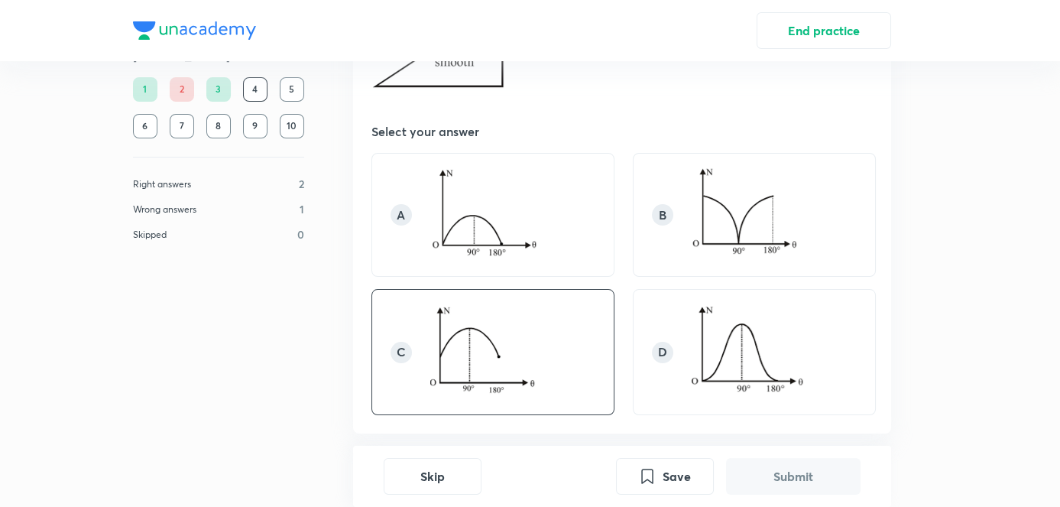
click at [513, 355] on img at bounding box center [484, 350] width 108 height 94
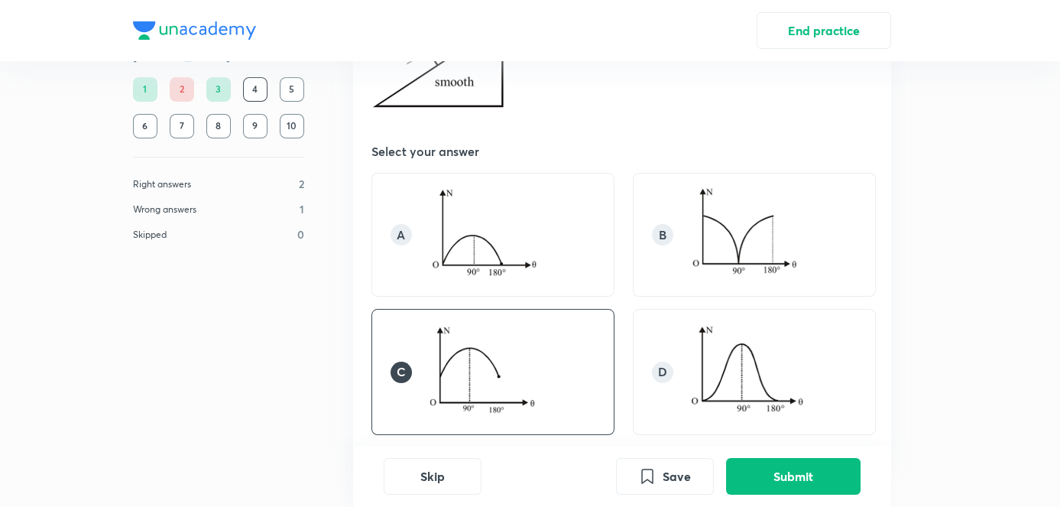
scroll to position [203, 0]
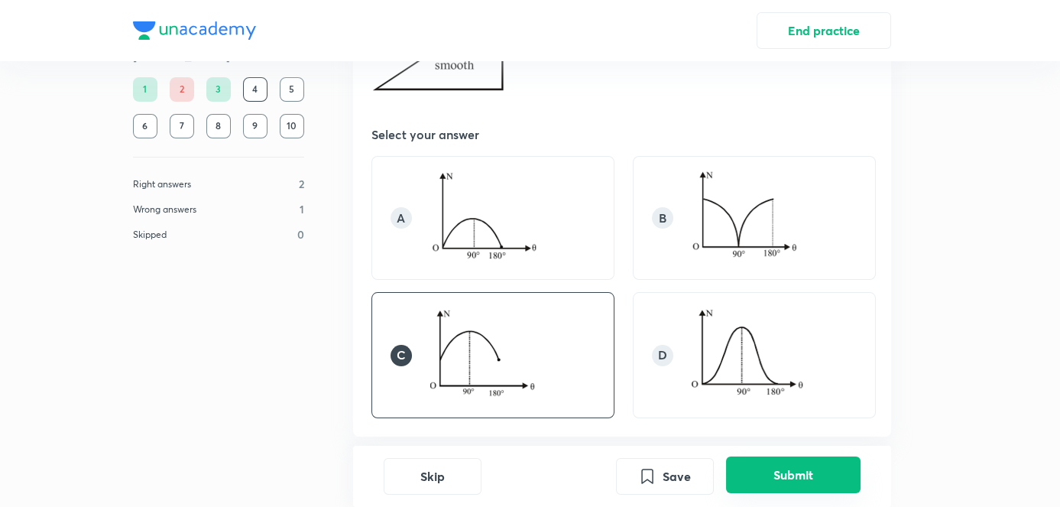
click at [547, 464] on button "Submit" at bounding box center [793, 474] width 135 height 37
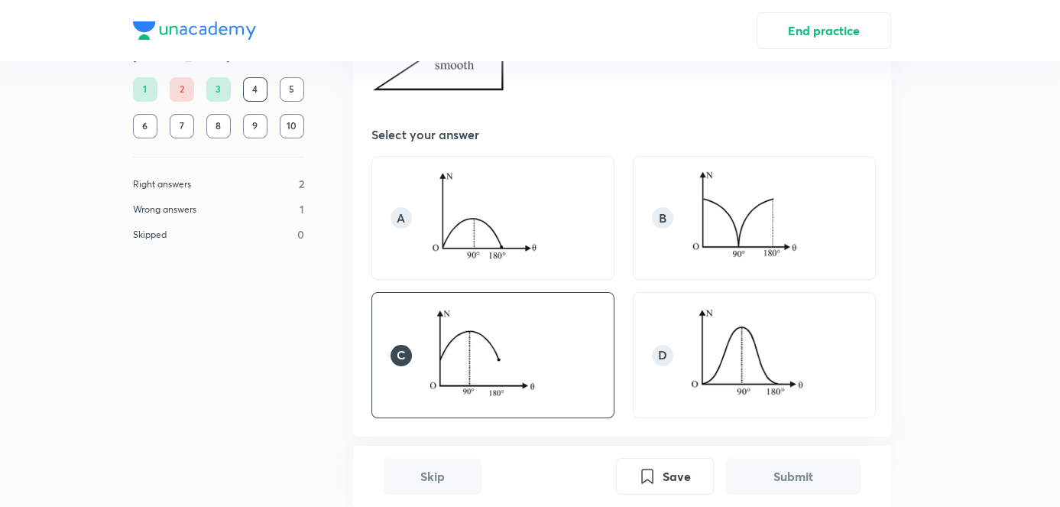
scroll to position [613, 0]
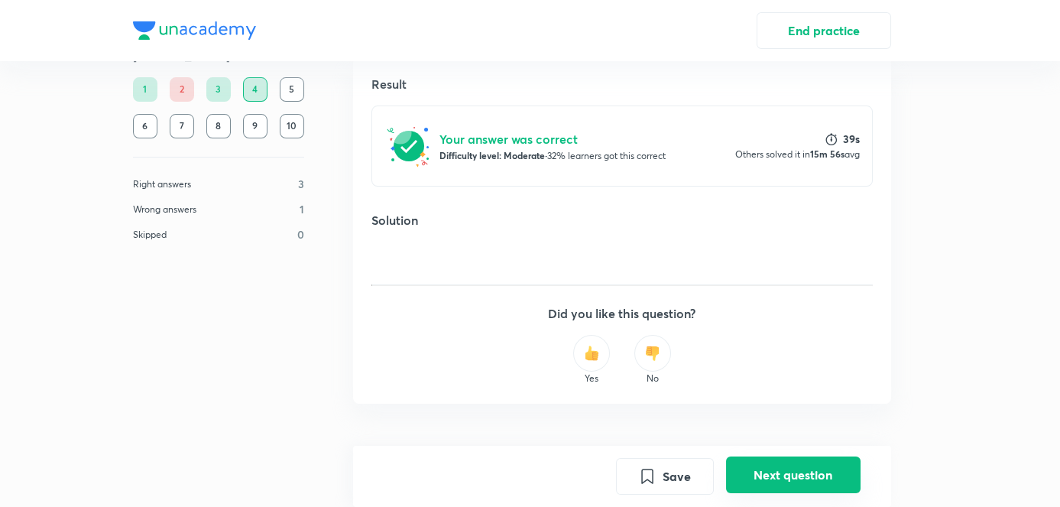
click at [547, 474] on button "Next question" at bounding box center [793, 474] width 135 height 37
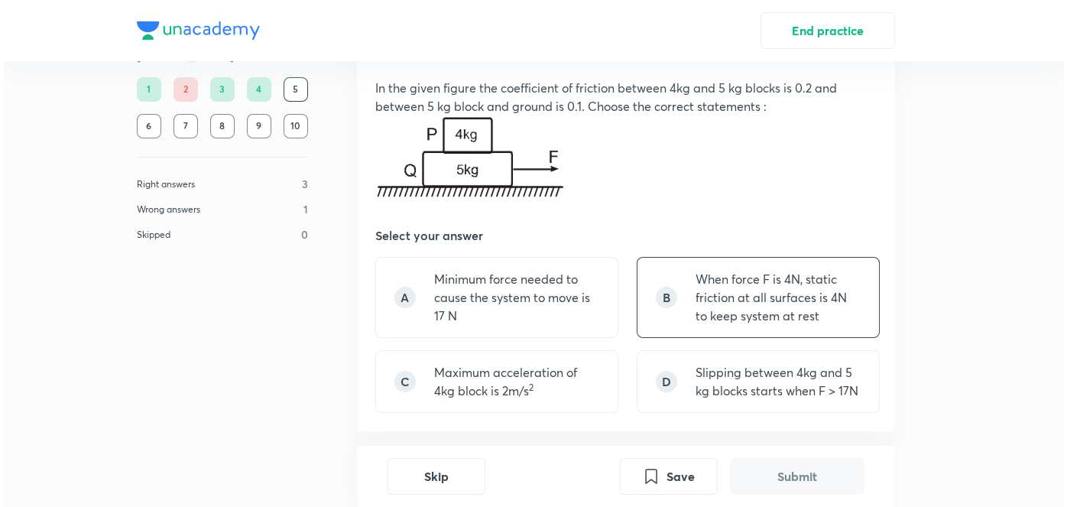
scroll to position [72, 0]
click at [547, 297] on p "When force F is 4N, static friction at all surfaces is 4N to keep system at rest" at bounding box center [774, 296] width 165 height 55
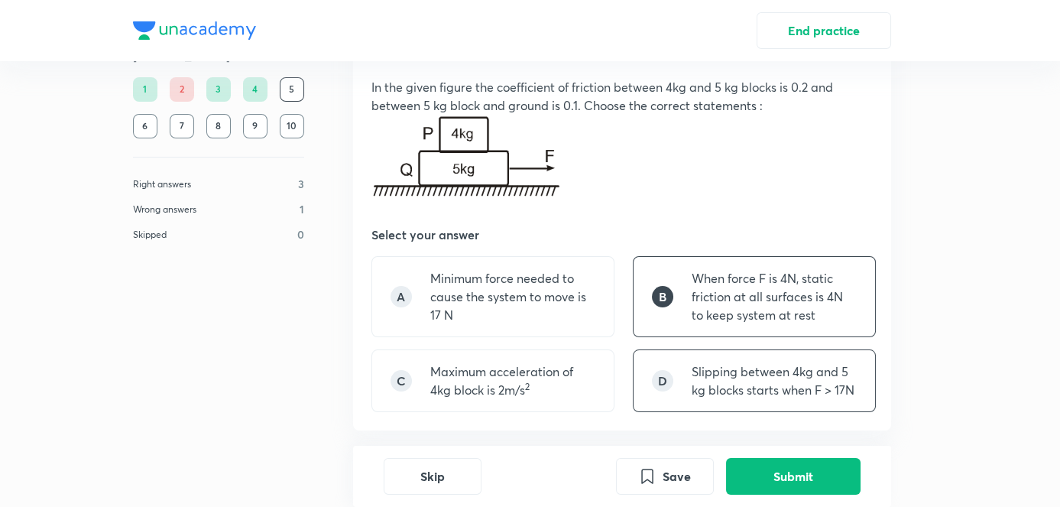
click at [547, 388] on p "Slipping between 4kg and 5 kg blocks starts when F > 17N" at bounding box center [774, 380] width 165 height 37
click at [547, 300] on div "B" at bounding box center [662, 296] width 21 height 21
click at [547, 28] on button "End practice" at bounding box center [824, 29] width 135 height 37
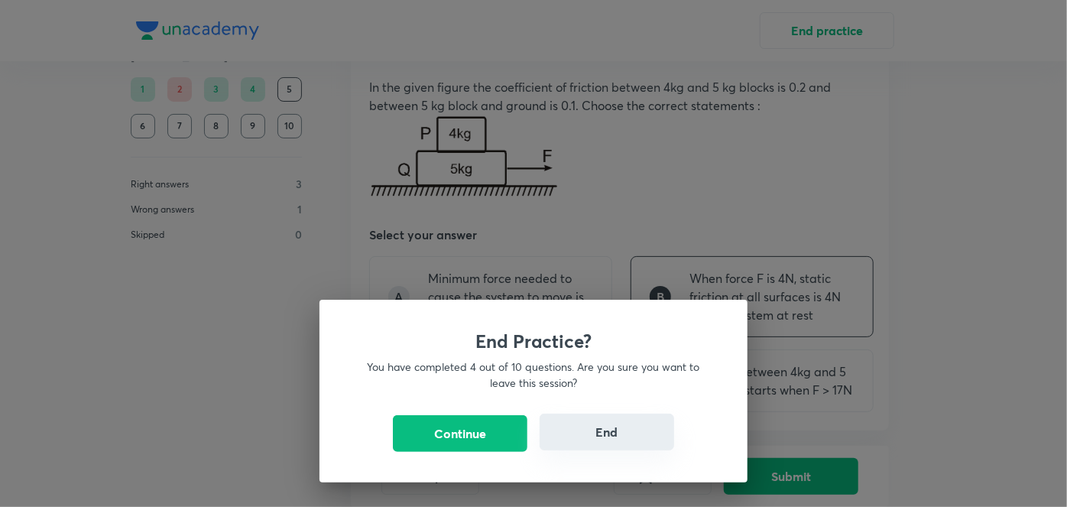
click at [547, 433] on button "End" at bounding box center [607, 432] width 135 height 37
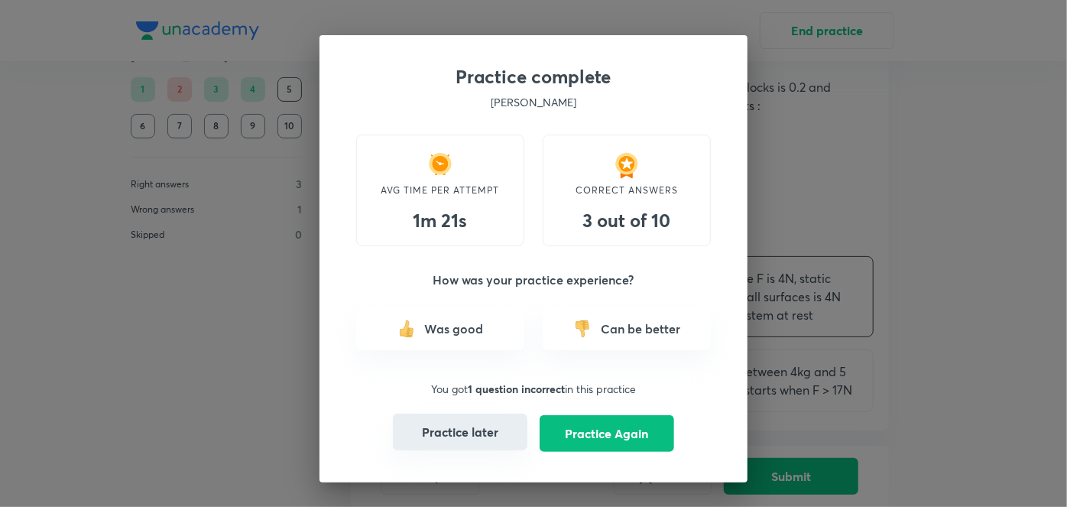
click at [470, 428] on button "Practice later" at bounding box center [460, 432] width 135 height 37
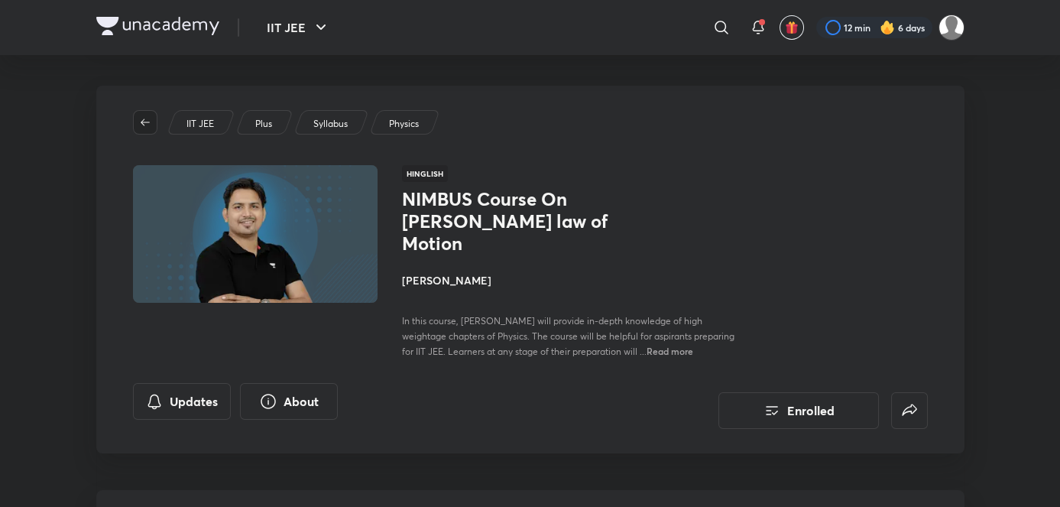
click at [151, 112] on button "button" at bounding box center [145, 122] width 24 height 24
click at [547, 345] on span "Read more" at bounding box center [670, 351] width 47 height 12
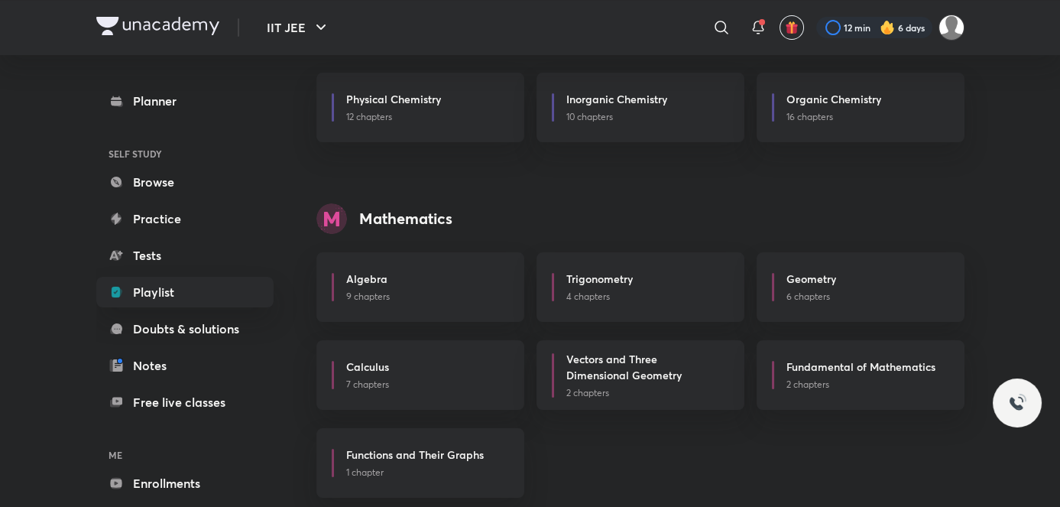
scroll to position [600, 0]
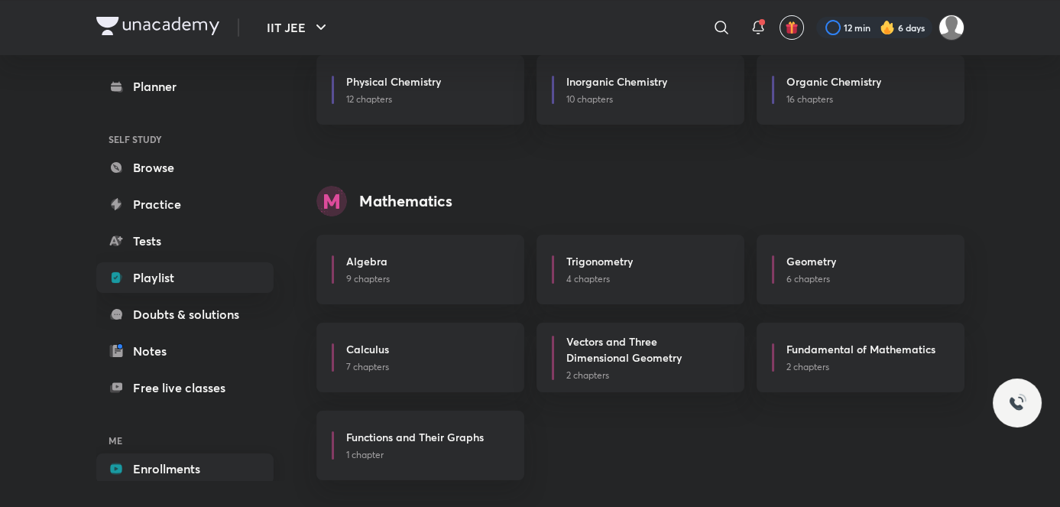
click at [126, 467] on link "Enrollments" at bounding box center [184, 468] width 177 height 31
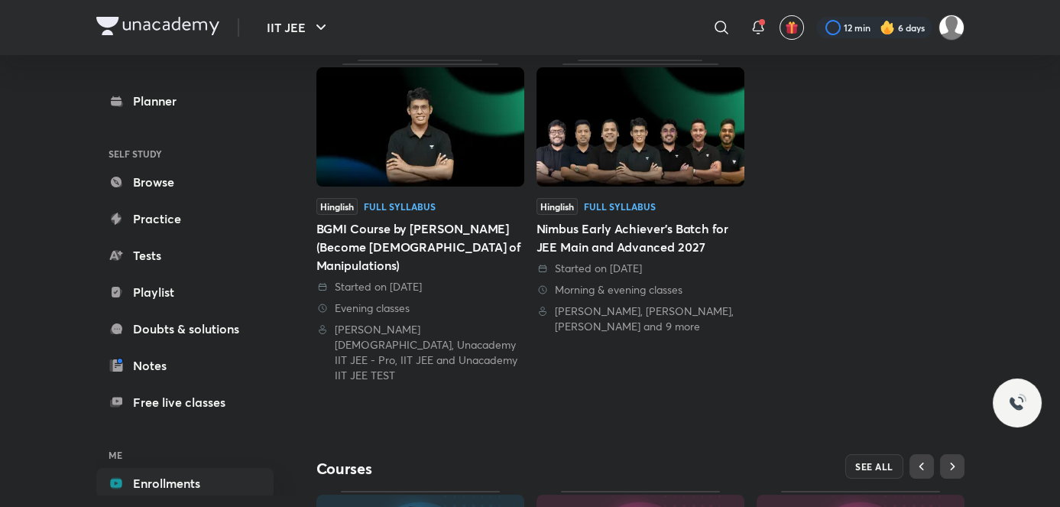
scroll to position [344, 0]
click at [419, 323] on div "Prashant Jain, Unacademy IIT JEE - Pro, IIT JEE and Unacademy IIT JEE TEST" at bounding box center [421, 353] width 208 height 61
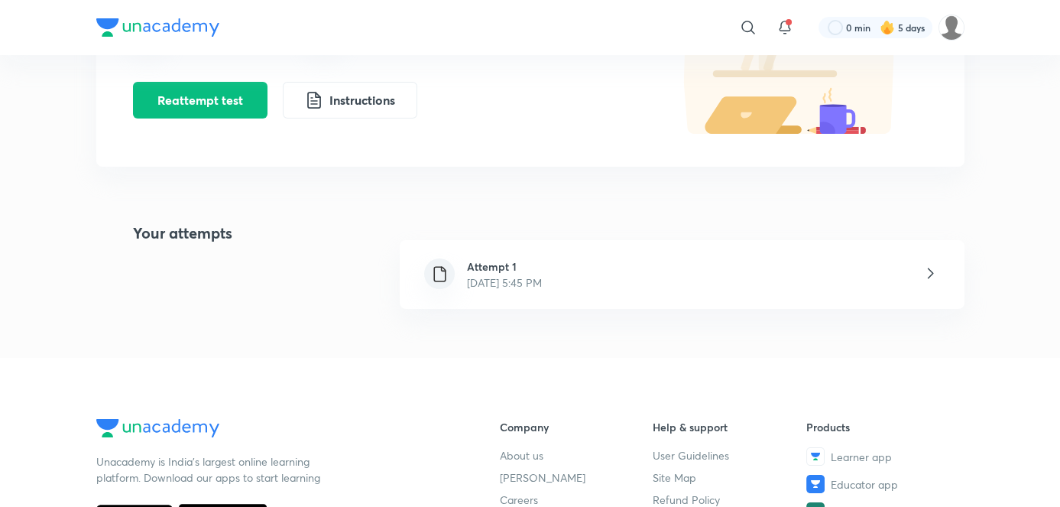
click at [554, 286] on div "Attempt 1 Aug 31, 2025, 5:45 PM" at bounding box center [504, 274] width 99 height 32
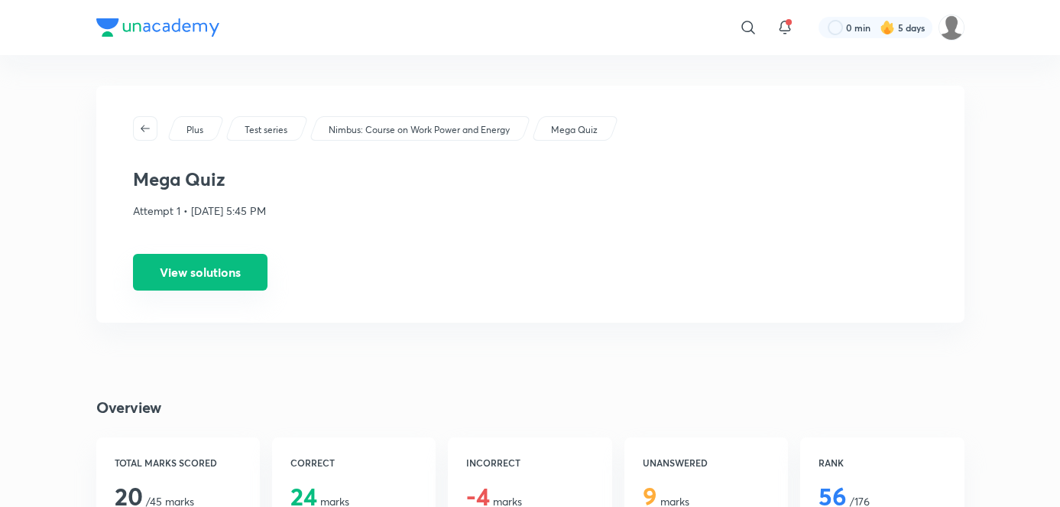
click at [190, 287] on button "View solutions" at bounding box center [200, 272] width 135 height 37
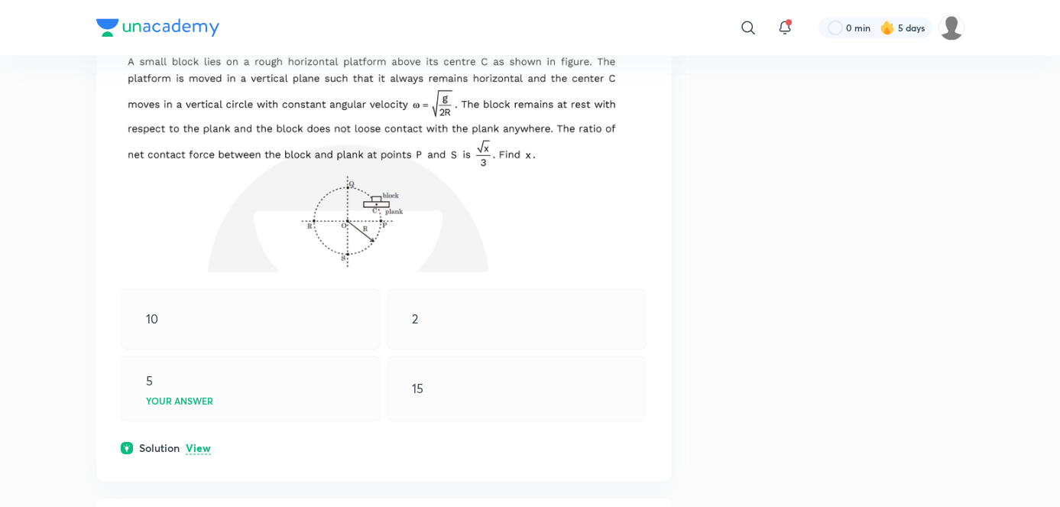
scroll to position [4307, 0]
click at [196, 442] on p "View" at bounding box center [198, 447] width 25 height 11
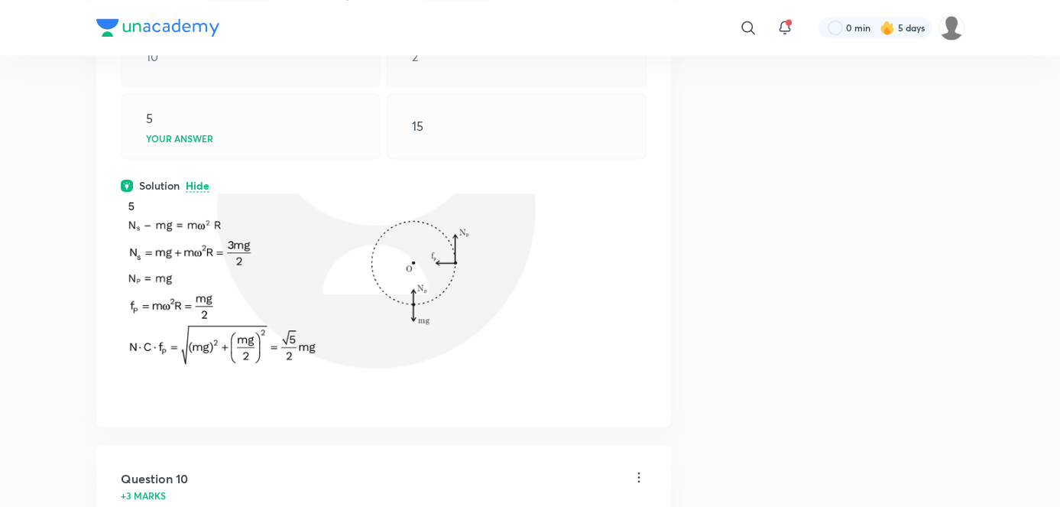
scroll to position [4565, 0]
click at [187, 183] on p "Hide" at bounding box center [198, 188] width 24 height 11
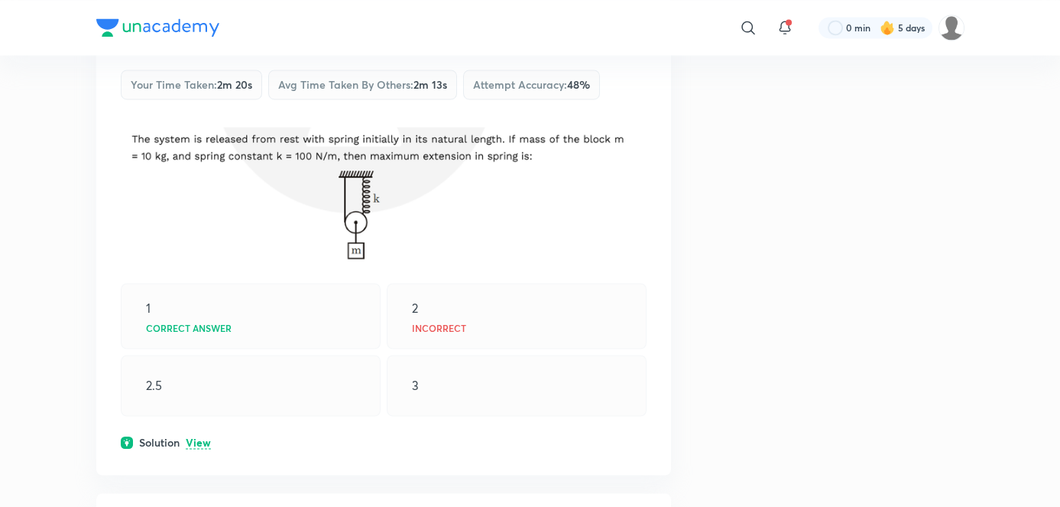
scroll to position [5309, 0]
drag, startPoint x: 252, startPoint y: 188, endPoint x: 243, endPoint y: 196, distance: 11.9
click at [243, 196] on img at bounding box center [384, 194] width 526 height 139
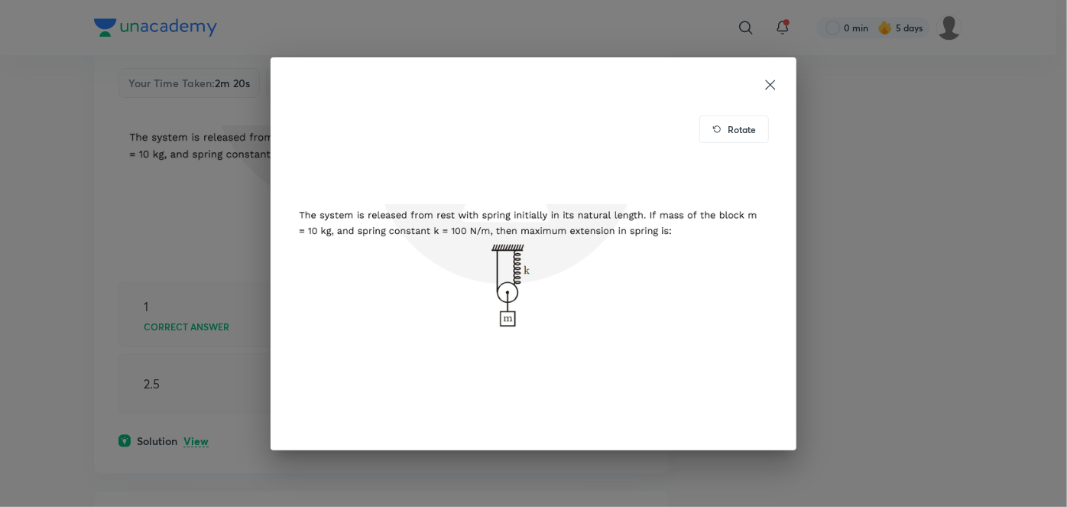
click at [242, 162] on div "Rotate" at bounding box center [533, 253] width 1067 height 507
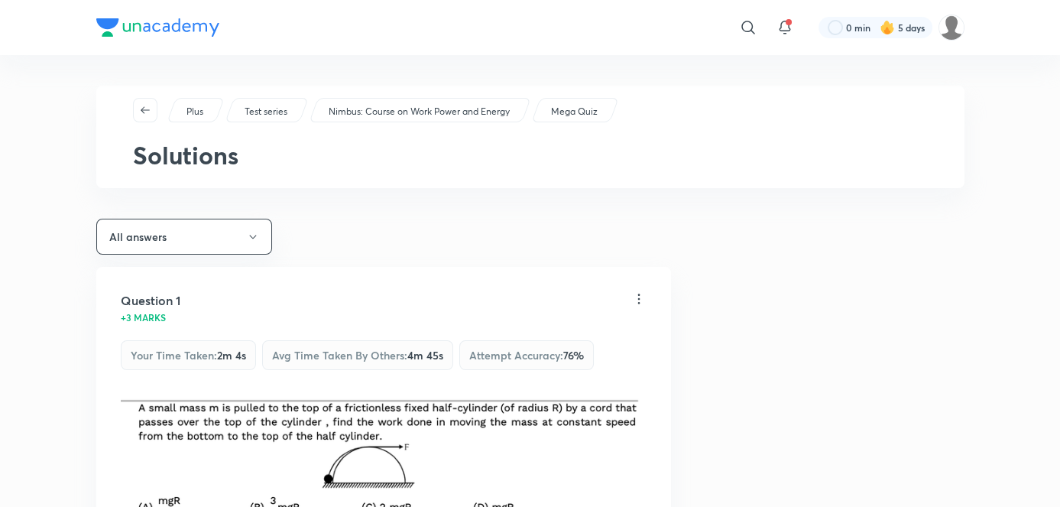
scroll to position [2, 0]
click at [263, 294] on div "Question 1" at bounding box center [376, 299] width 511 height 18
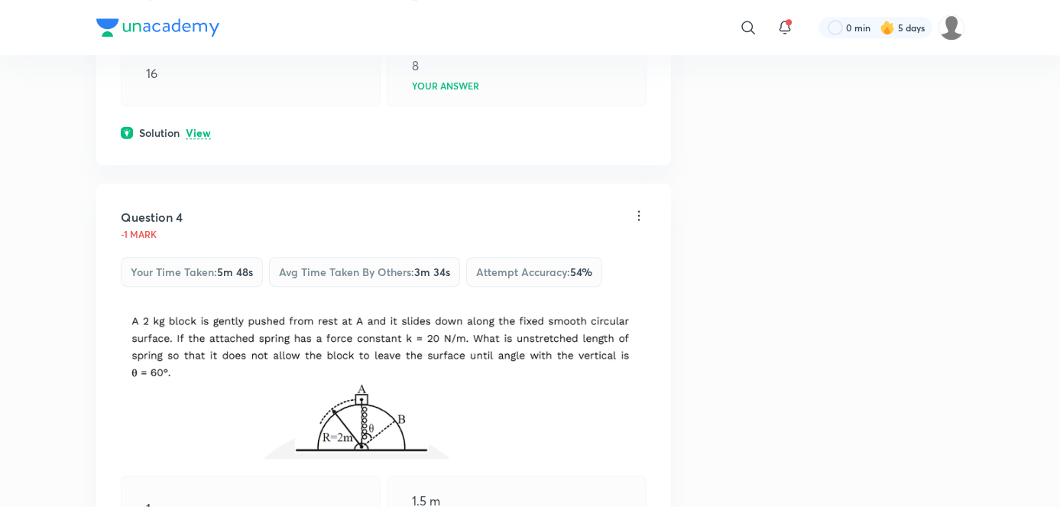
scroll to position [1517, 0]
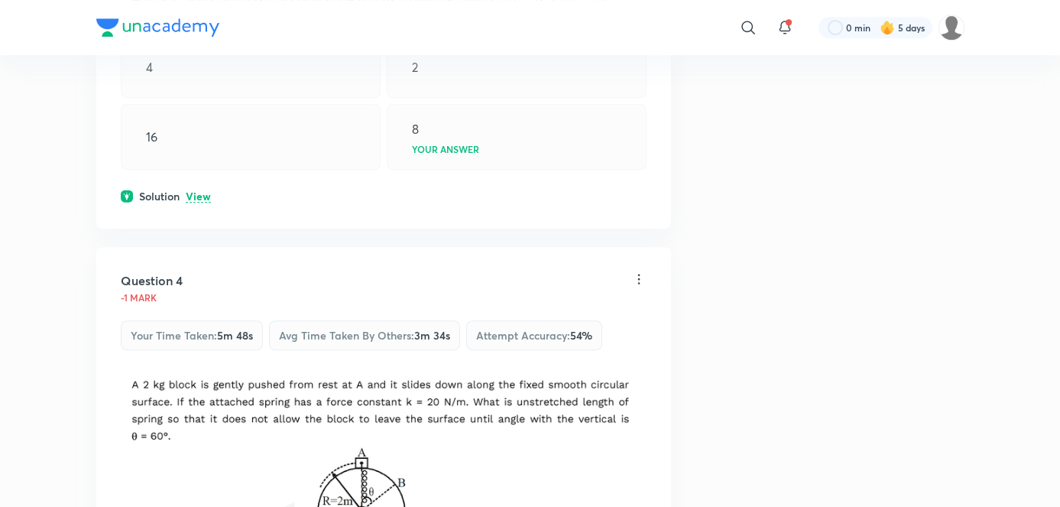
click at [263, 294] on div "-1 mark" at bounding box center [384, 296] width 526 height 12
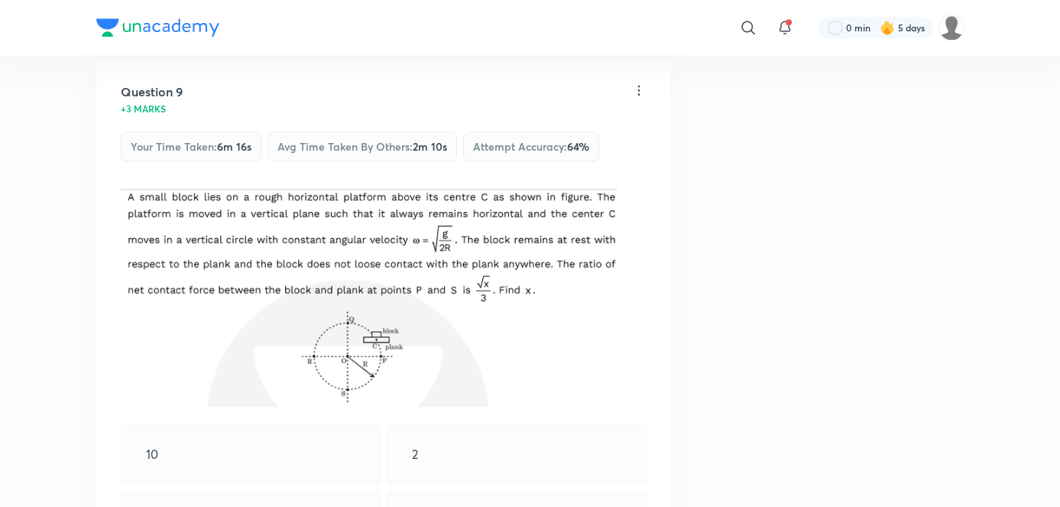
scroll to position [4170, 0]
click at [496, 106] on div "Question 9 +3 marks Your time taken : 6m 16s Avg time taken by others : 2m 10s …" at bounding box center [384, 127] width 526 height 88
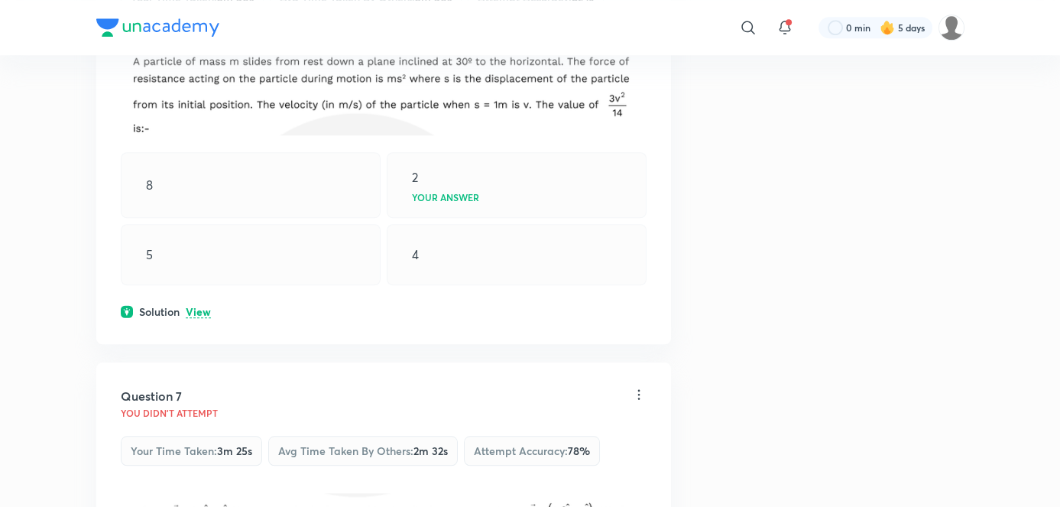
scroll to position [2855, 0]
drag, startPoint x: 559, startPoint y: 292, endPoint x: 463, endPoint y: 343, distance: 109.1
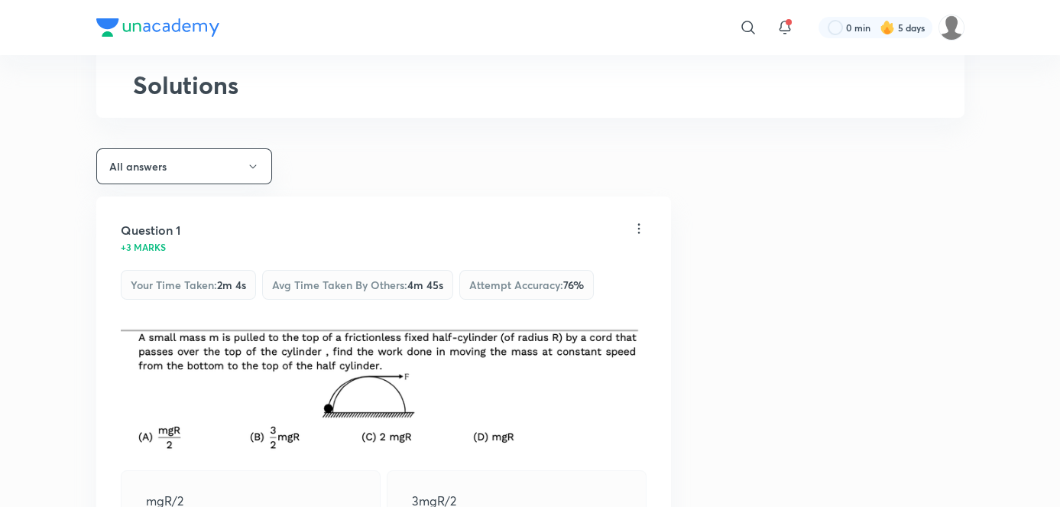
scroll to position [0, 0]
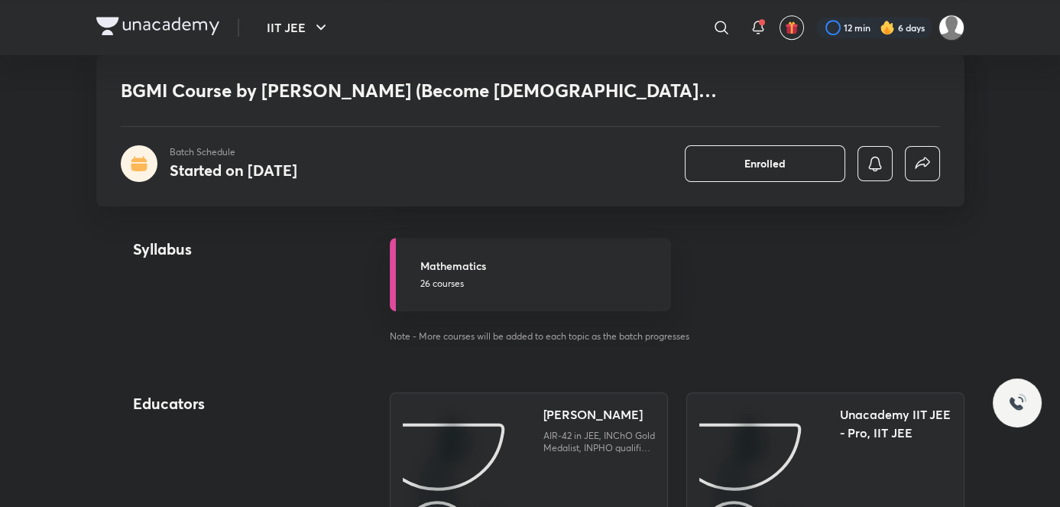
scroll to position [1773, 0]
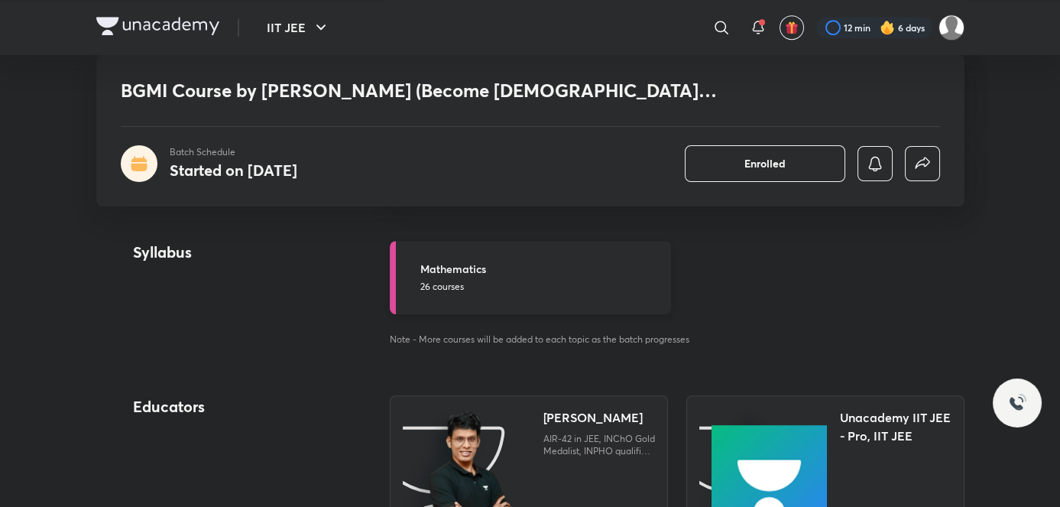
click at [566, 271] on link "Mathematics 26 courses" at bounding box center [530, 277] width 281 height 73
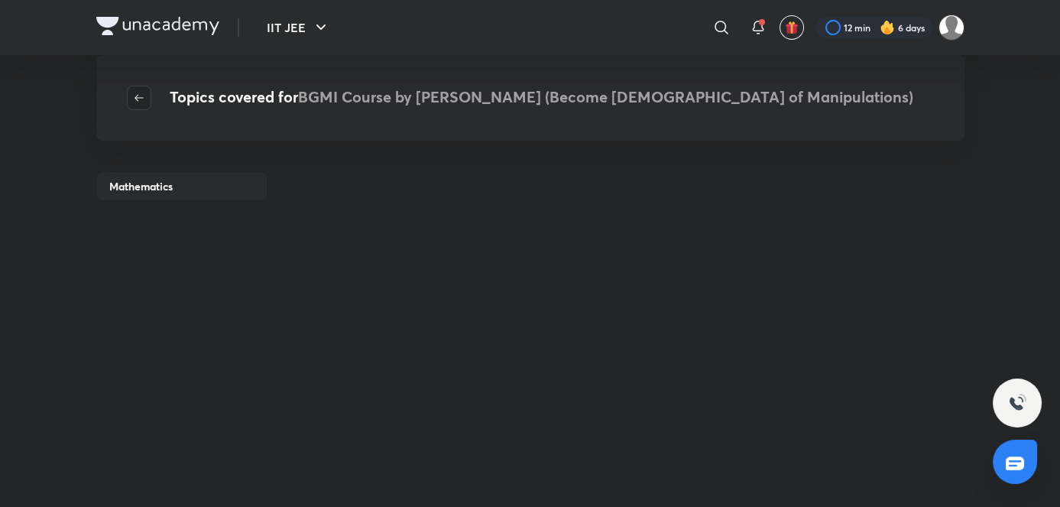
click at [144, 96] on span "button" at bounding box center [139, 98] width 23 height 12
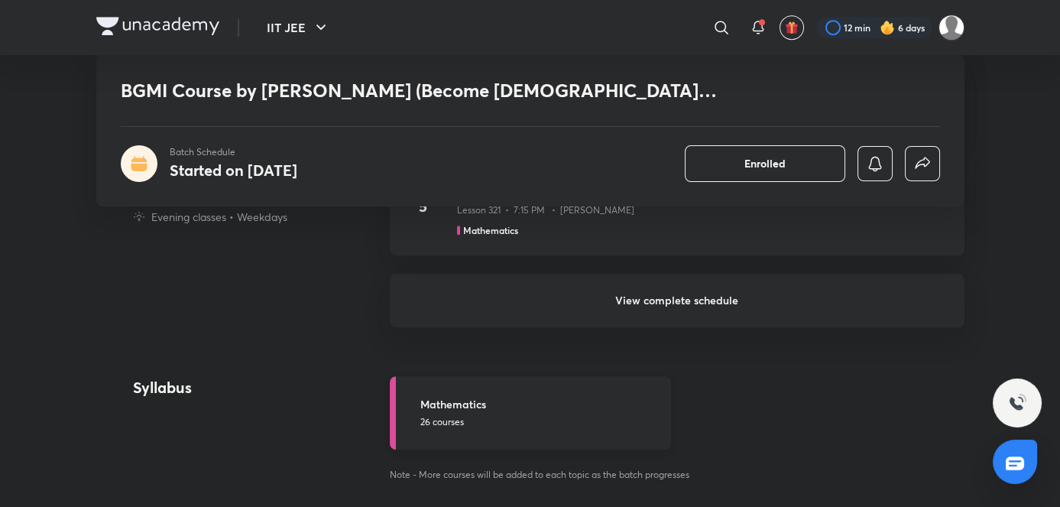
scroll to position [1633, 0]
click at [520, 401] on h5 "Mathematics" at bounding box center [541, 409] width 242 height 16
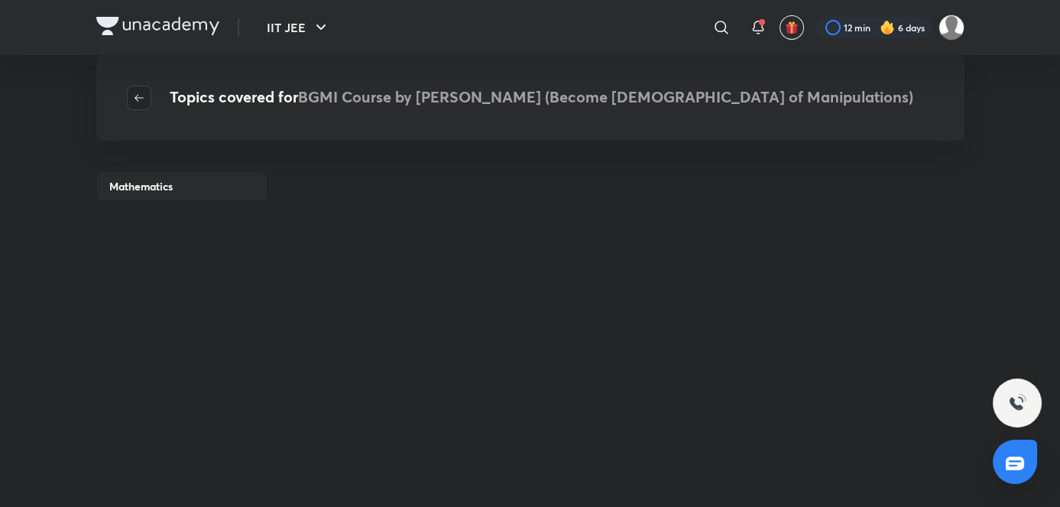
click at [136, 86] on button "button" at bounding box center [139, 98] width 24 height 24
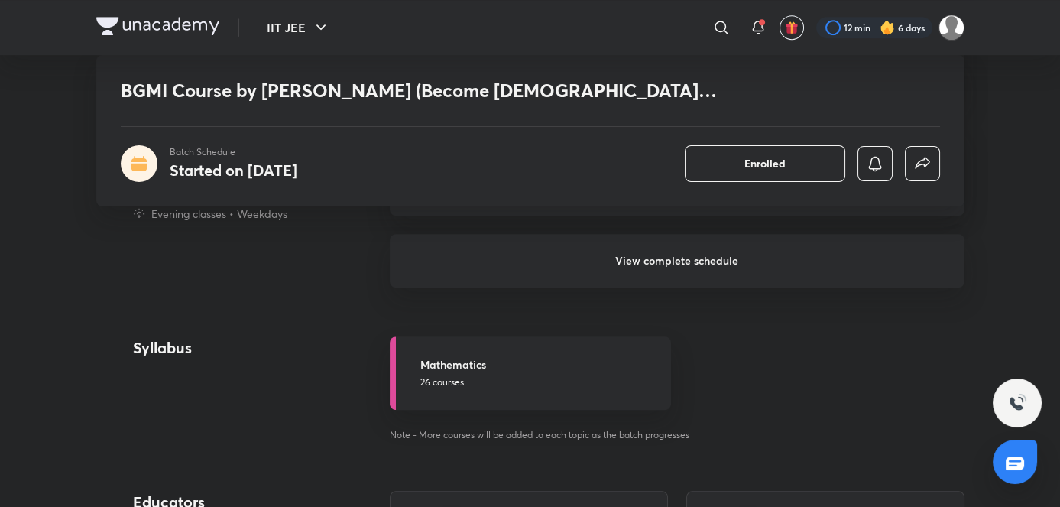
scroll to position [1677, 0]
click at [570, 241] on h6 "View complete schedule" at bounding box center [677, 262] width 575 height 54
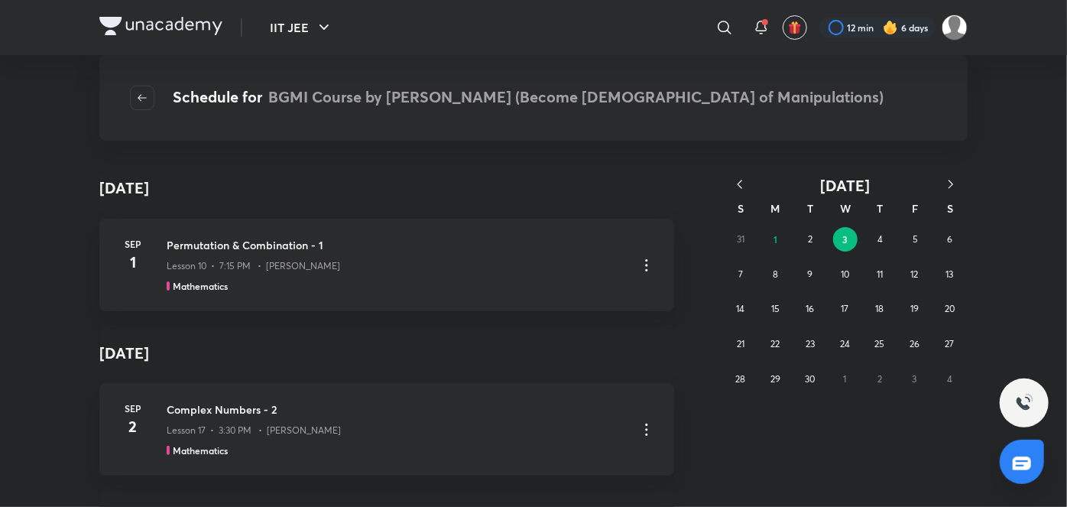
scroll to position [492, 0]
click at [742, 181] on icon "button" at bounding box center [740, 184] width 5 height 8
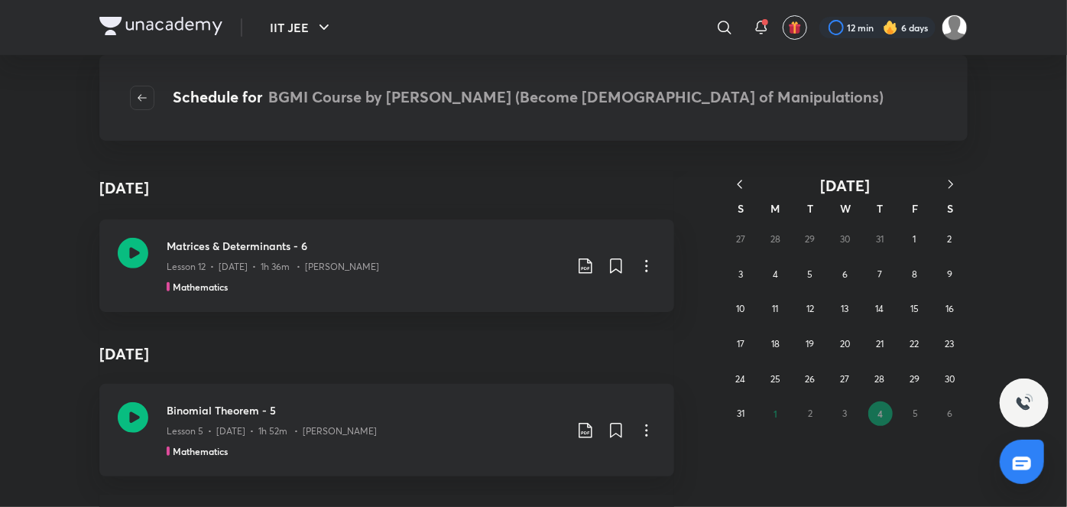
scroll to position [2797, 0]
click at [745, 411] on button "31" at bounding box center [741, 413] width 24 height 24
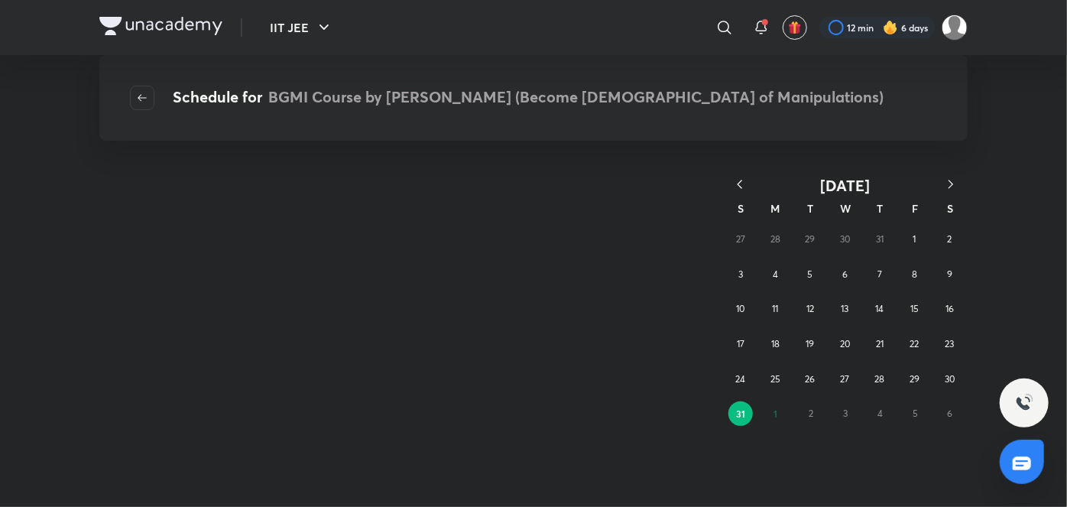
scroll to position [0, 0]
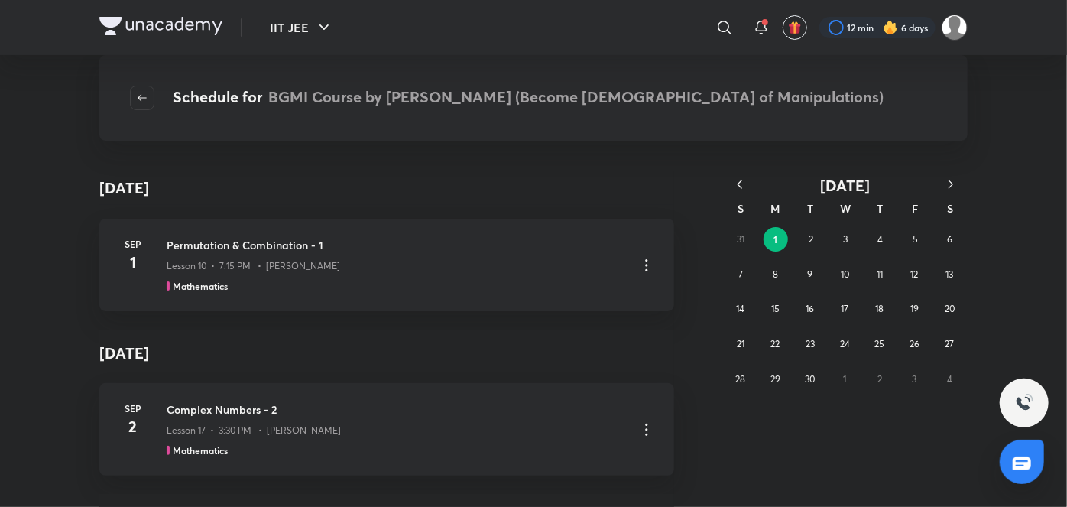
click at [742, 198] on div "S" at bounding box center [740, 208] width 35 height 27
click at [739, 177] on icon "button" at bounding box center [739, 184] width 15 height 15
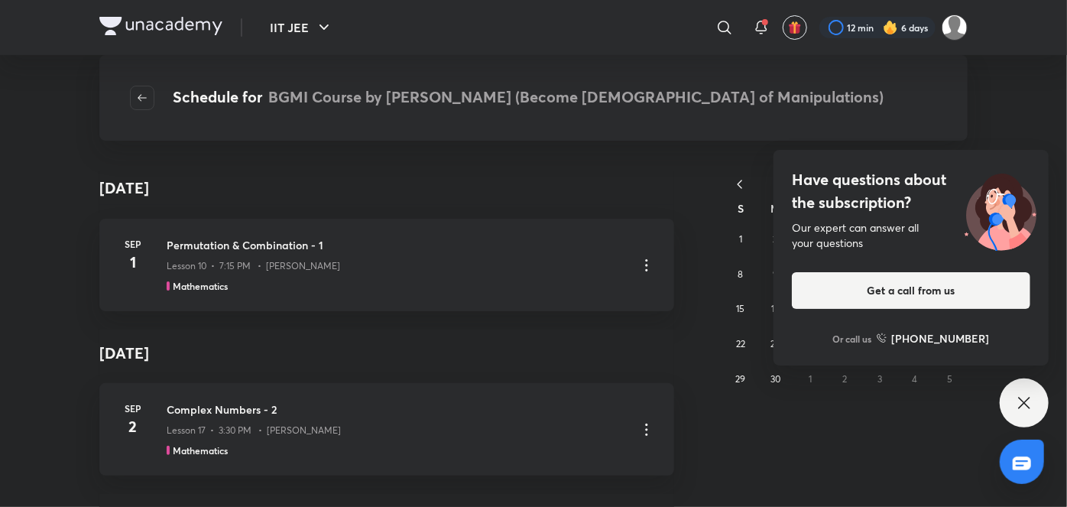
click at [1022, 424] on div "Have questions about the subscription? Our expert can answer all your questions…" at bounding box center [1024, 402] width 49 height 49
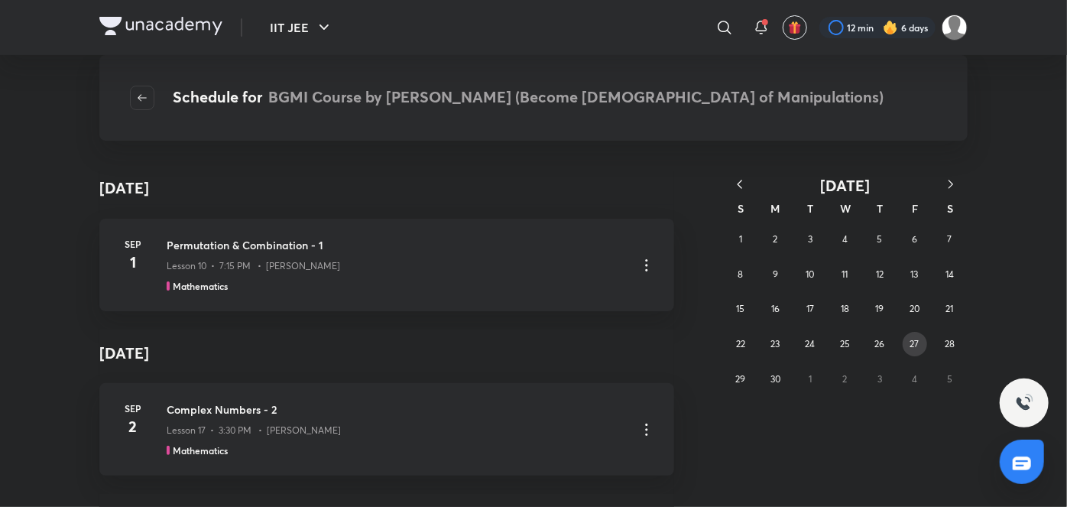
click at [914, 340] on abbr "27" at bounding box center [915, 343] width 9 height 11
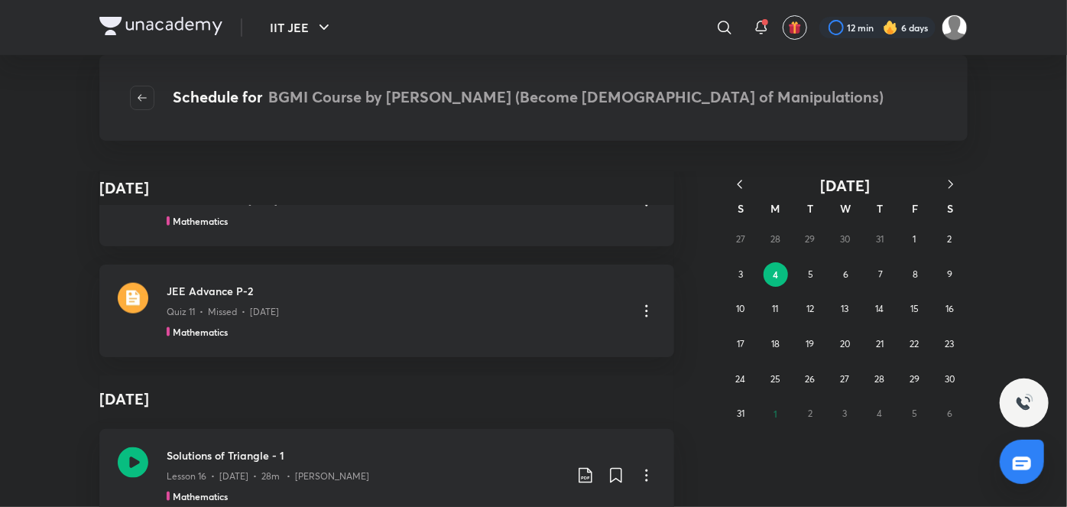
scroll to position [12727, 0]
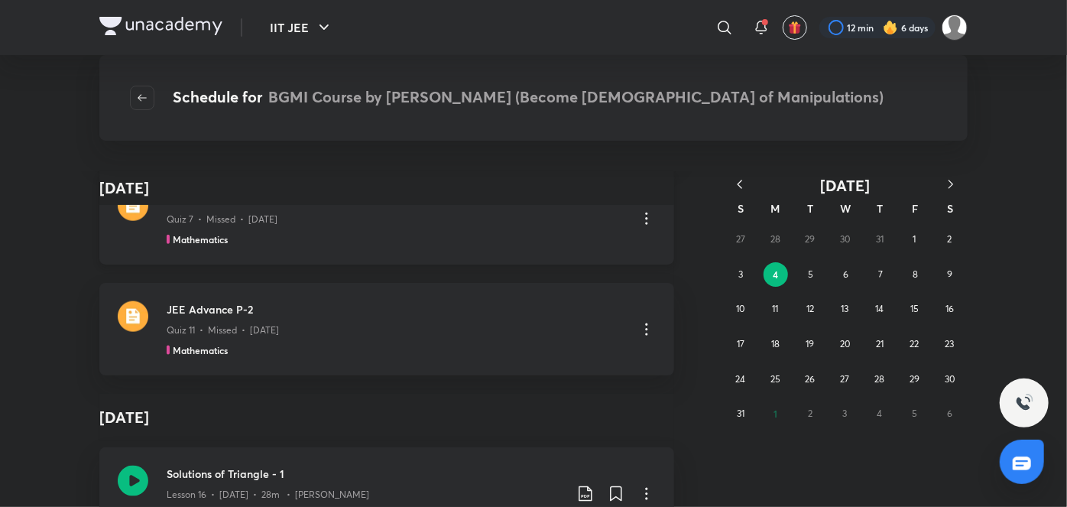
click at [363, 226] on div "Quiz 7 • Missed • Aug 3" at bounding box center [396, 216] width 459 height 20
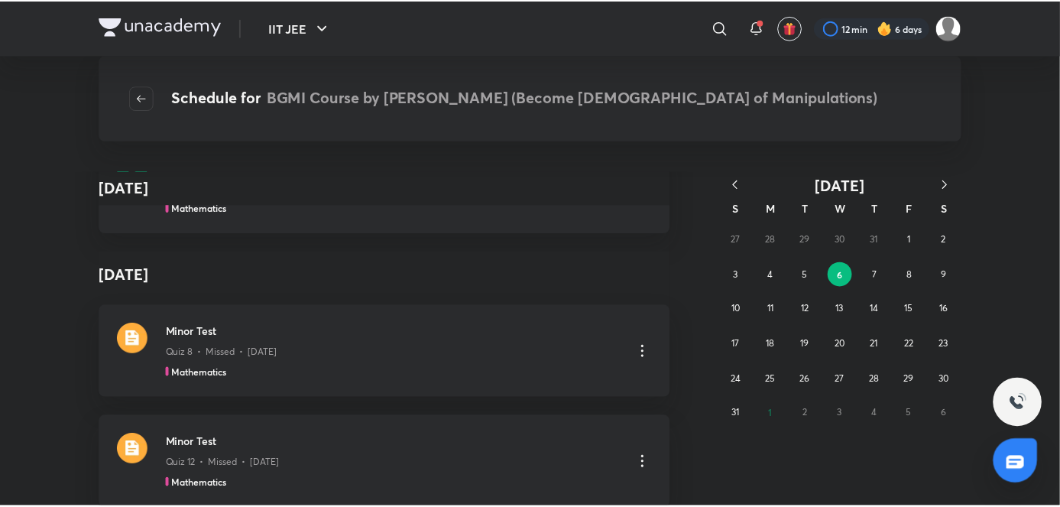
scroll to position [41609, 0]
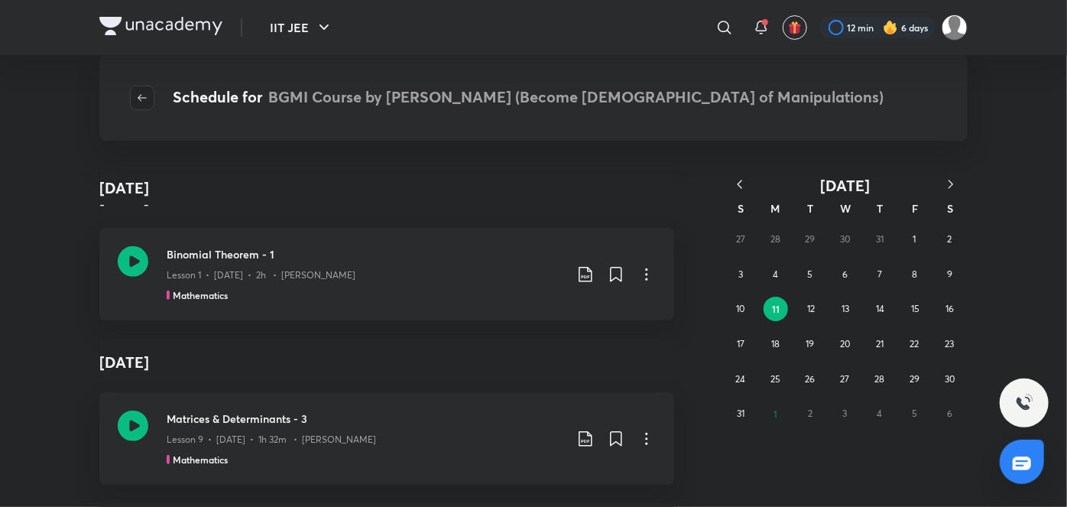
click at [136, 92] on icon "button" at bounding box center [142, 98] width 12 height 12
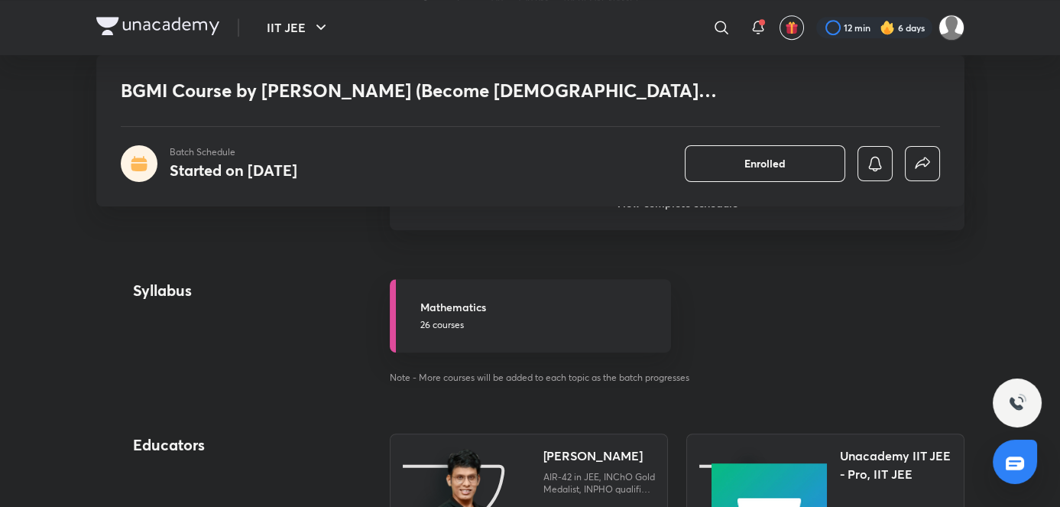
scroll to position [1735, 0]
click at [474, 299] on h5 "Mathematics" at bounding box center [541, 307] width 242 height 16
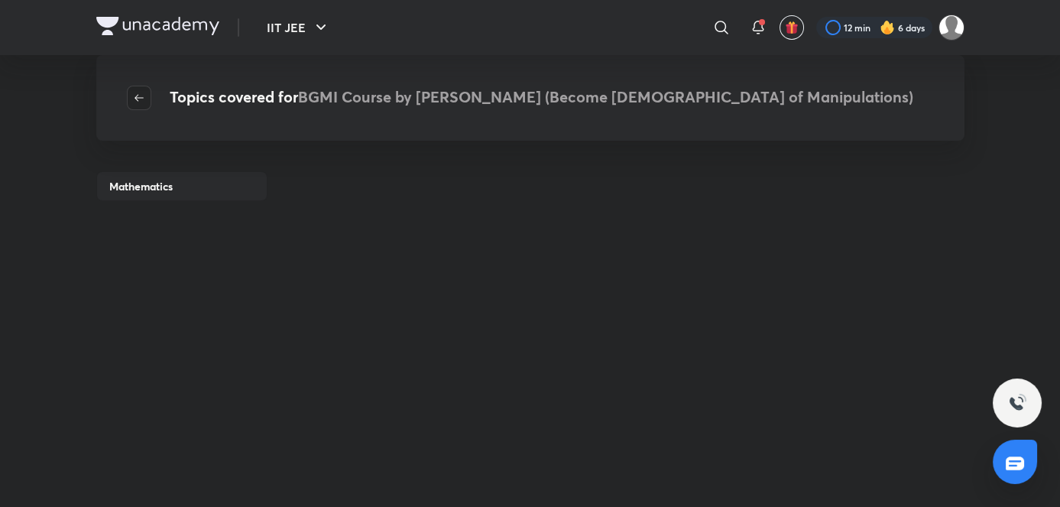
click at [130, 108] on button "button" at bounding box center [139, 98] width 24 height 24
click at [136, 98] on icon "button" at bounding box center [139, 98] width 12 height 12
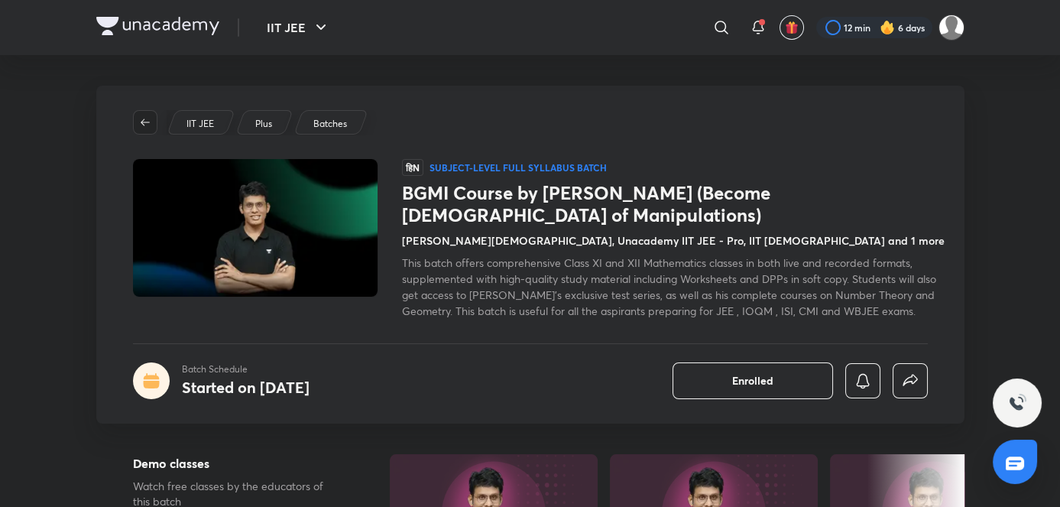
click at [141, 115] on button "button" at bounding box center [145, 122] width 24 height 24
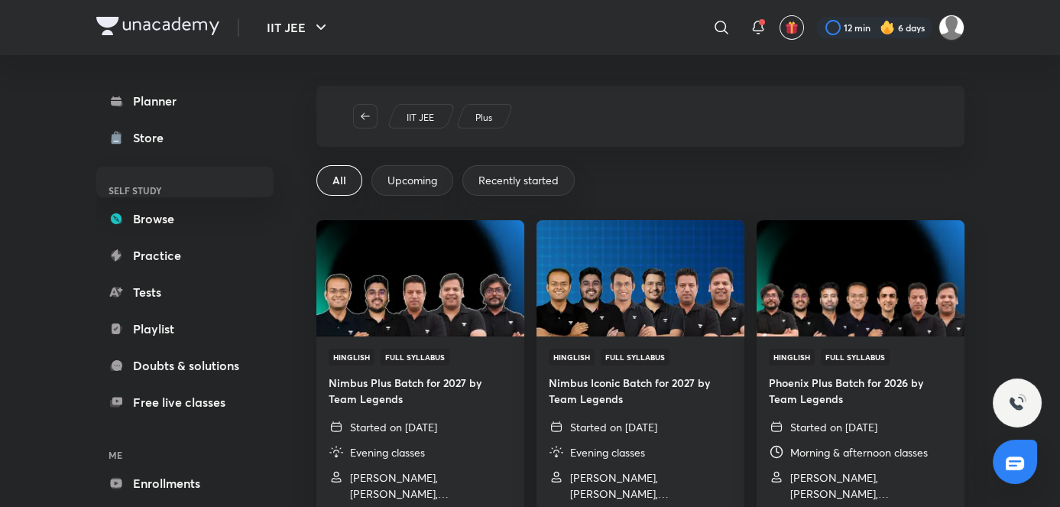
click at [730, 366] on div "Hinglish Full Syllabus Nimbus Iconic Batch for 2027 by Team Legends Started on …" at bounding box center [641, 424] width 208 height 177
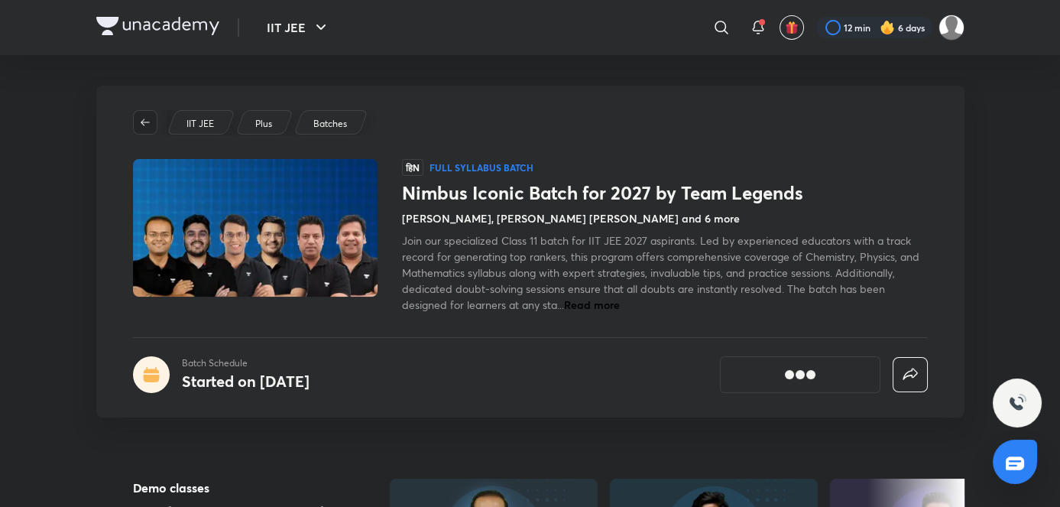
click at [139, 126] on icon "button" at bounding box center [145, 122] width 12 height 12
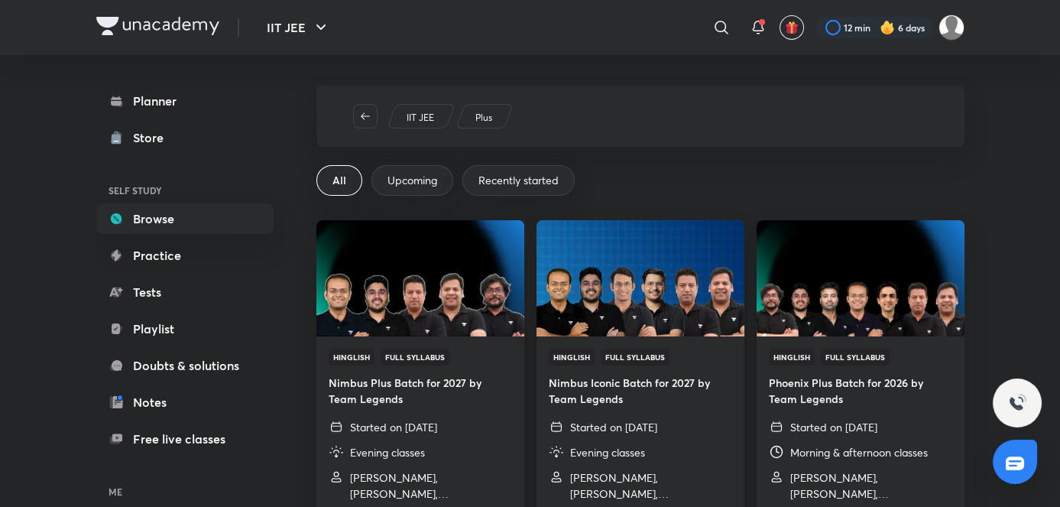
scroll to position [108, 0]
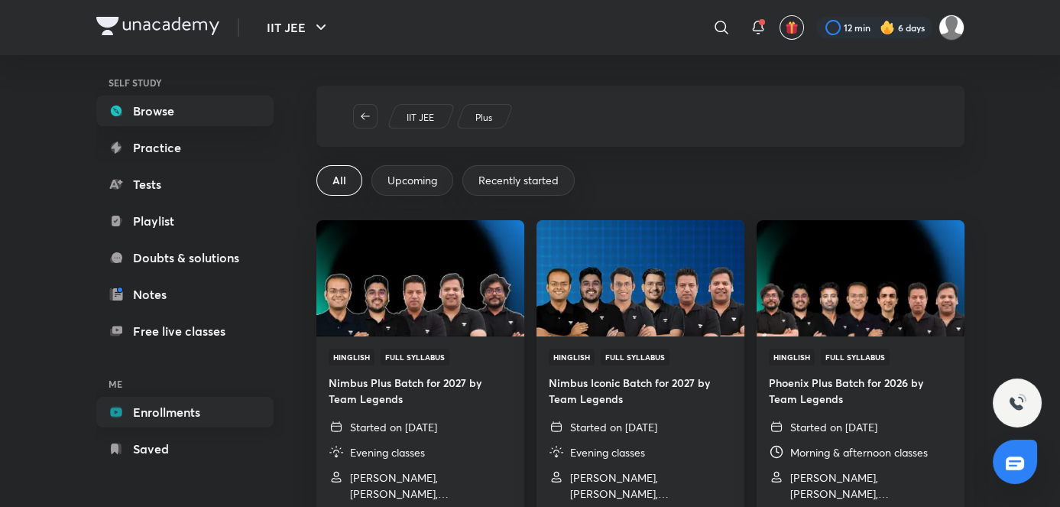
click at [165, 401] on link "Enrollments" at bounding box center [184, 412] width 177 height 31
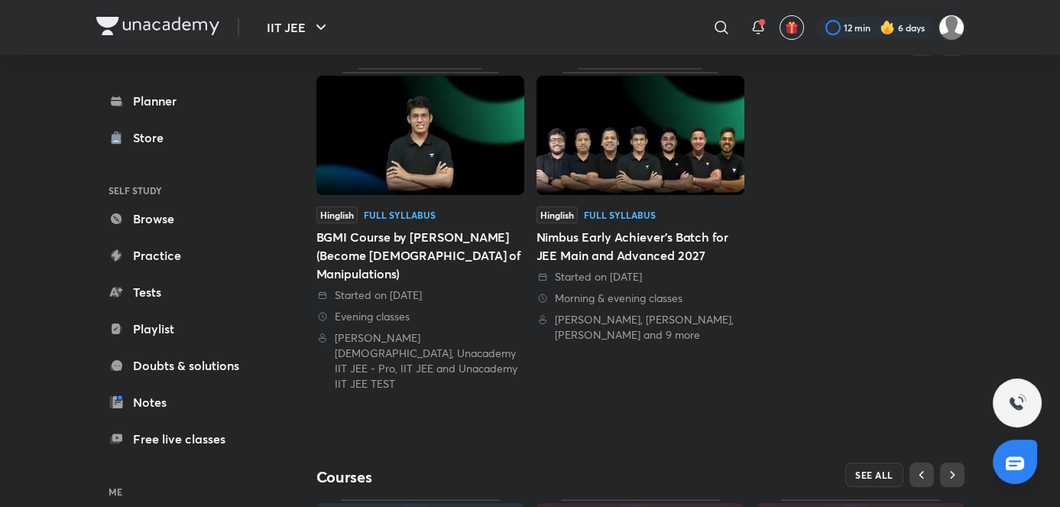
scroll to position [344, 0]
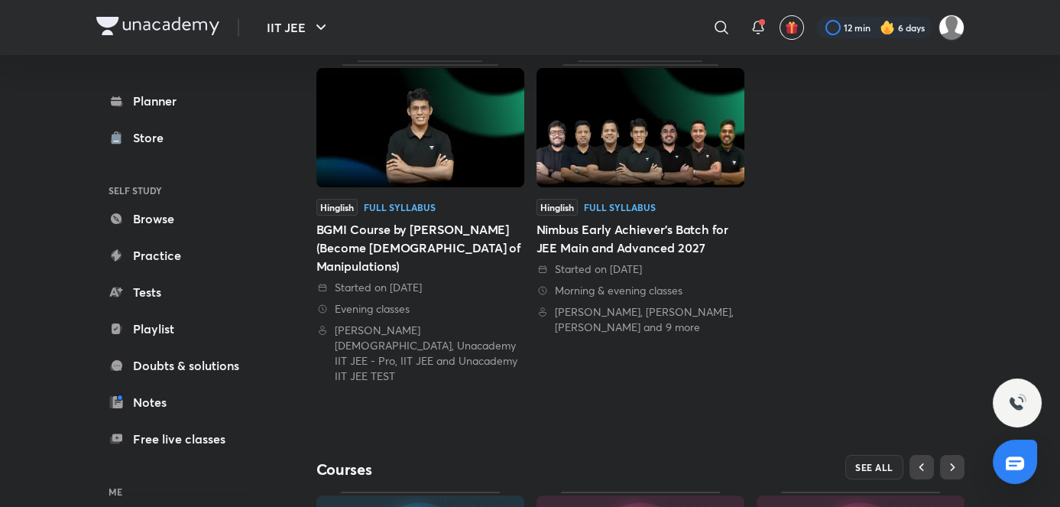
click at [505, 252] on div "BGMI Course by PJ Sir (Become God of Manipulations)" at bounding box center [421, 247] width 208 height 55
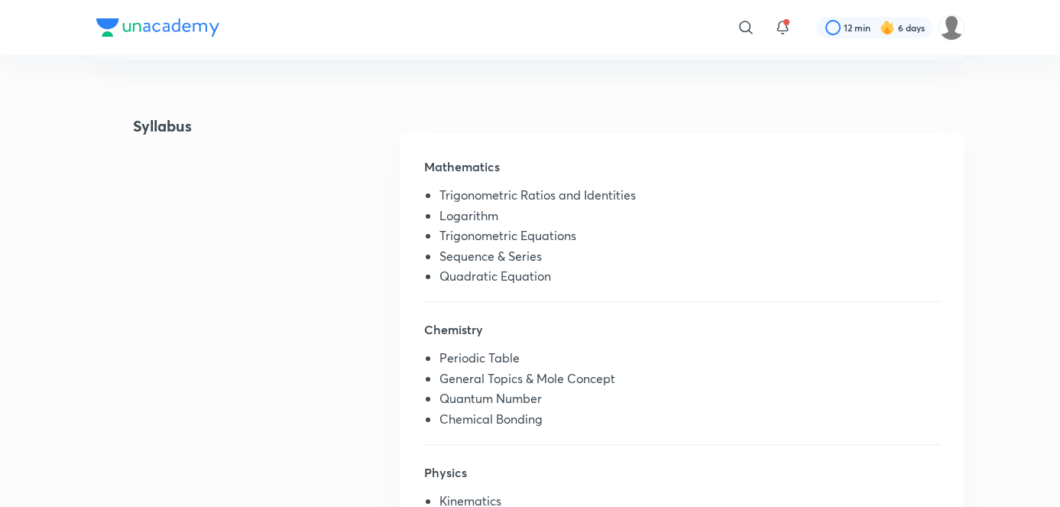
scroll to position [308, 0]
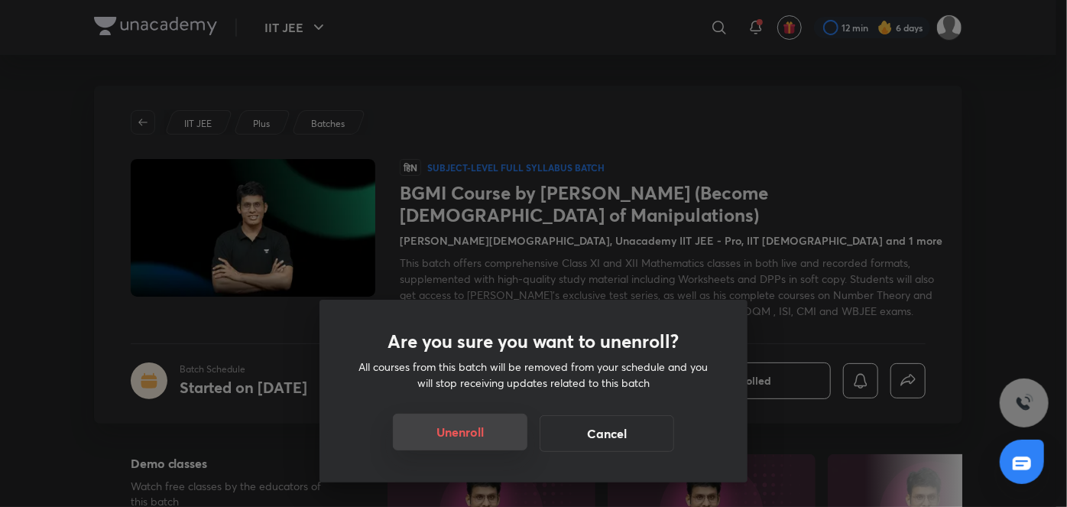
click at [479, 438] on button "Unenroll" at bounding box center [460, 432] width 135 height 37
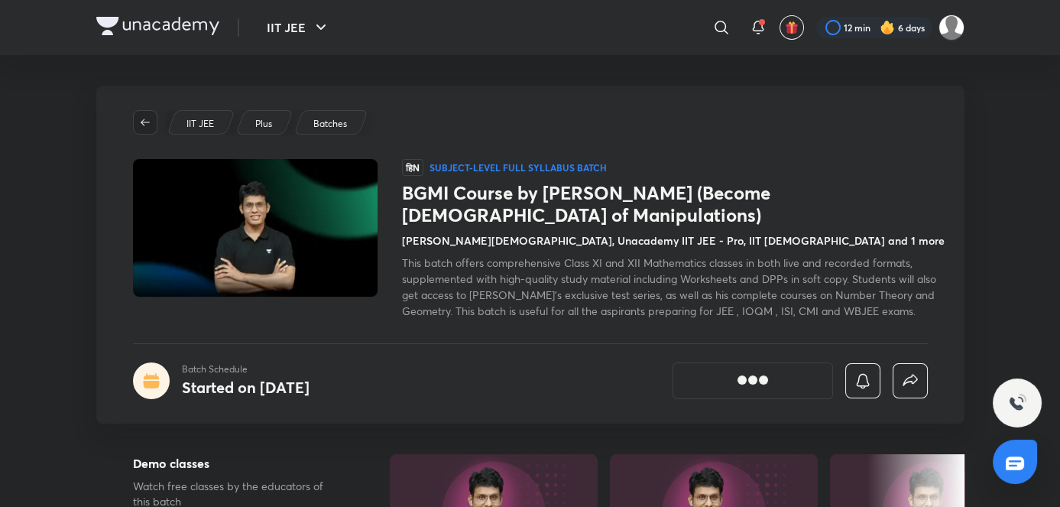
click at [147, 126] on icon "button" at bounding box center [145, 122] width 12 height 12
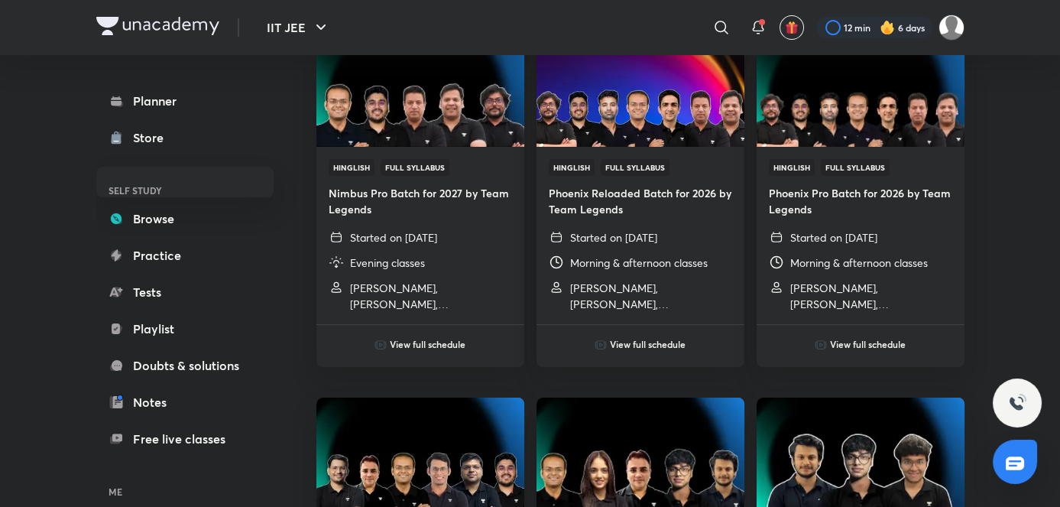
scroll to position [108, 0]
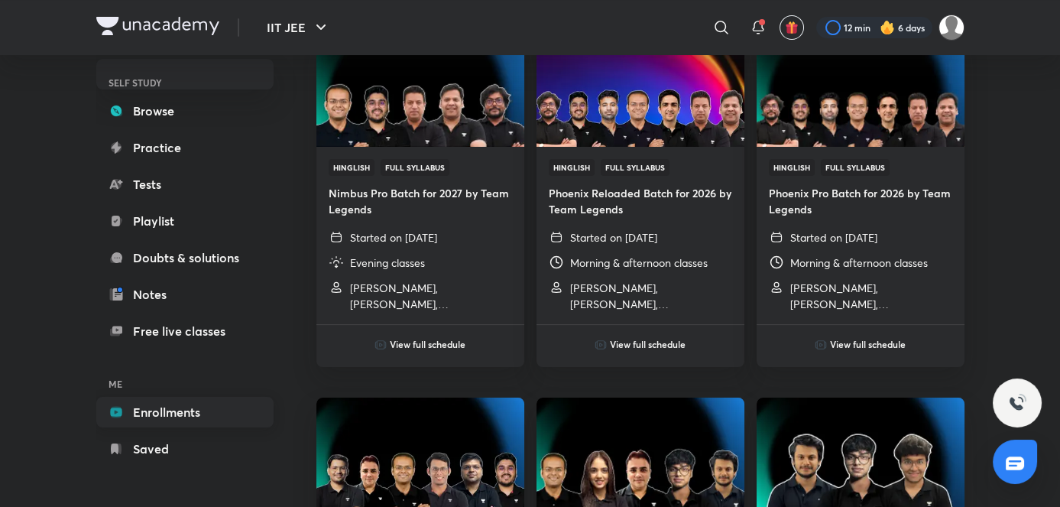
click at [164, 427] on link "Enrollments" at bounding box center [184, 412] width 177 height 31
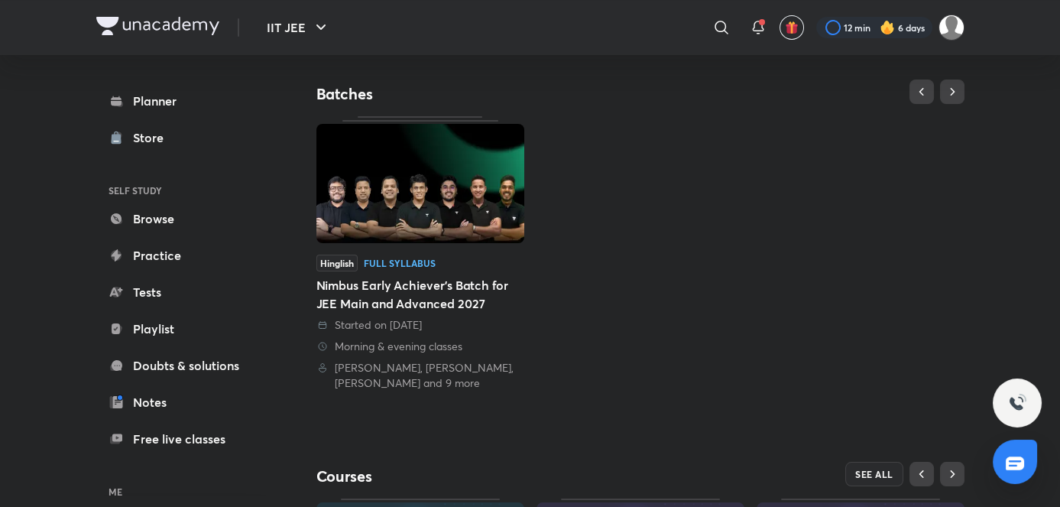
scroll to position [135, 0]
click at [417, 349] on div "Morning & evening classes" at bounding box center [421, 344] width 208 height 15
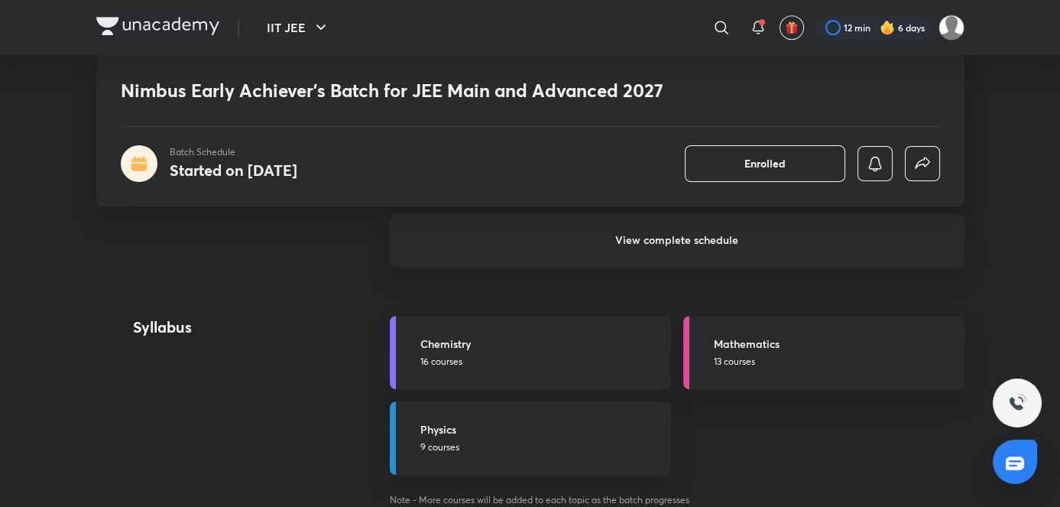
scroll to position [1565, 0]
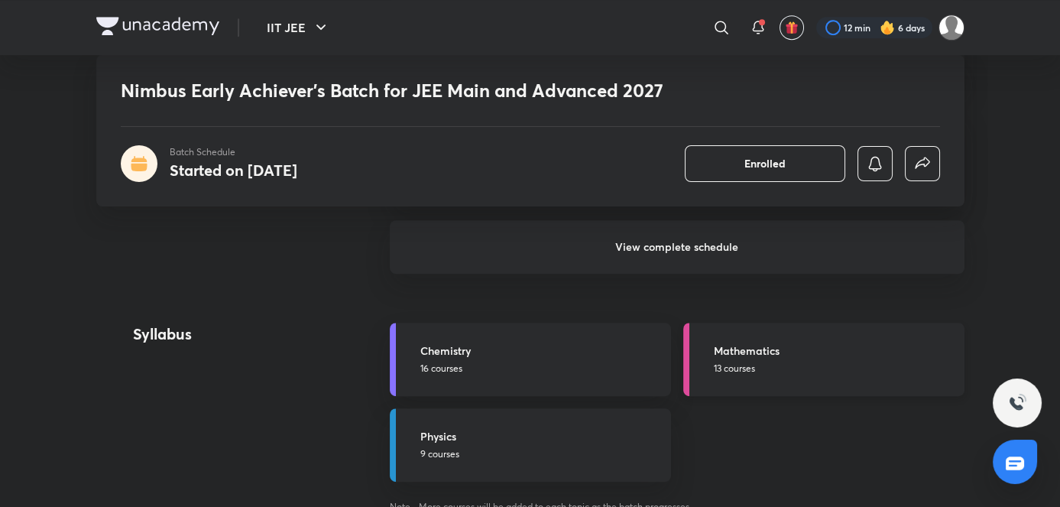
click at [735, 358] on div "Mathematics 13 courses" at bounding box center [835, 359] width 242 height 33
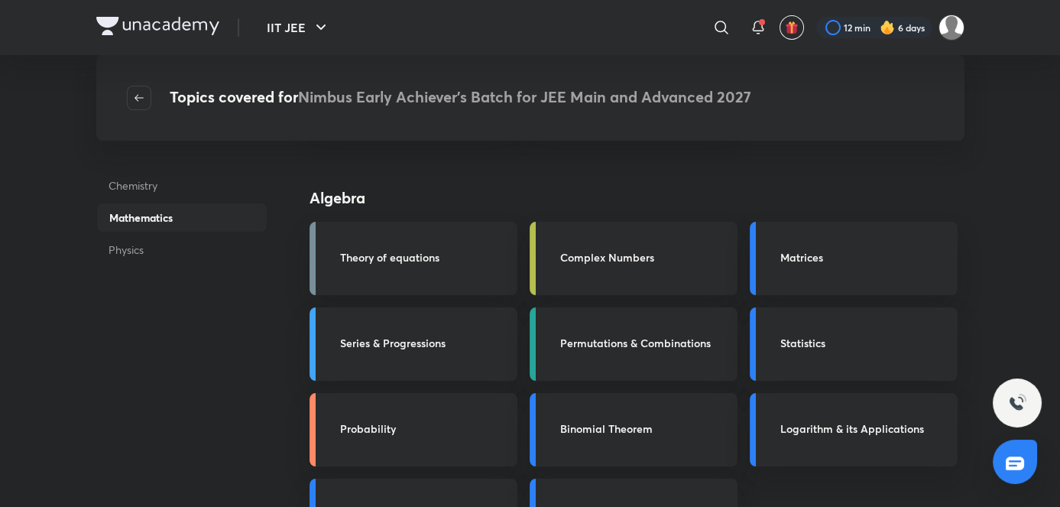
scroll to position [165, 0]
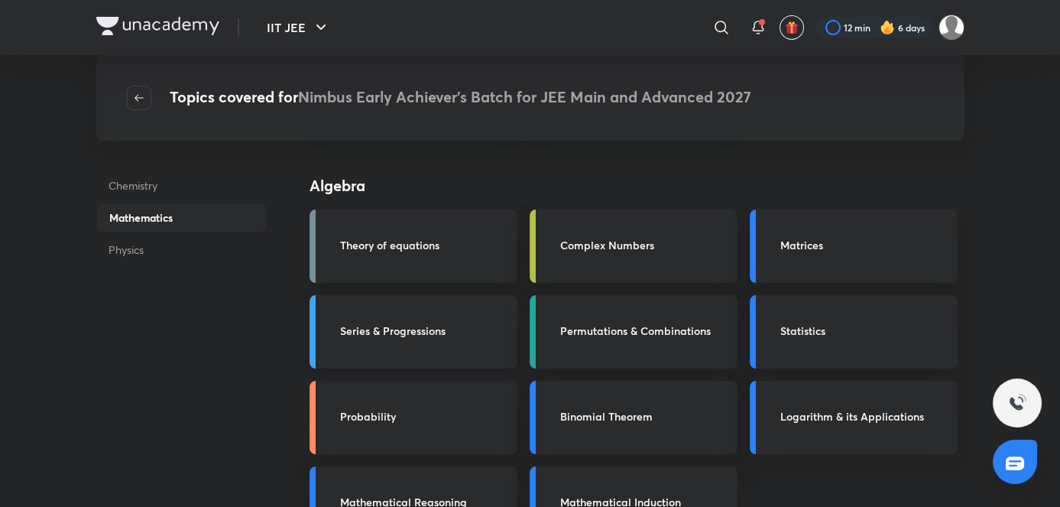
click at [466, 336] on h3 "Series & Progressions" at bounding box center [424, 331] width 168 height 16
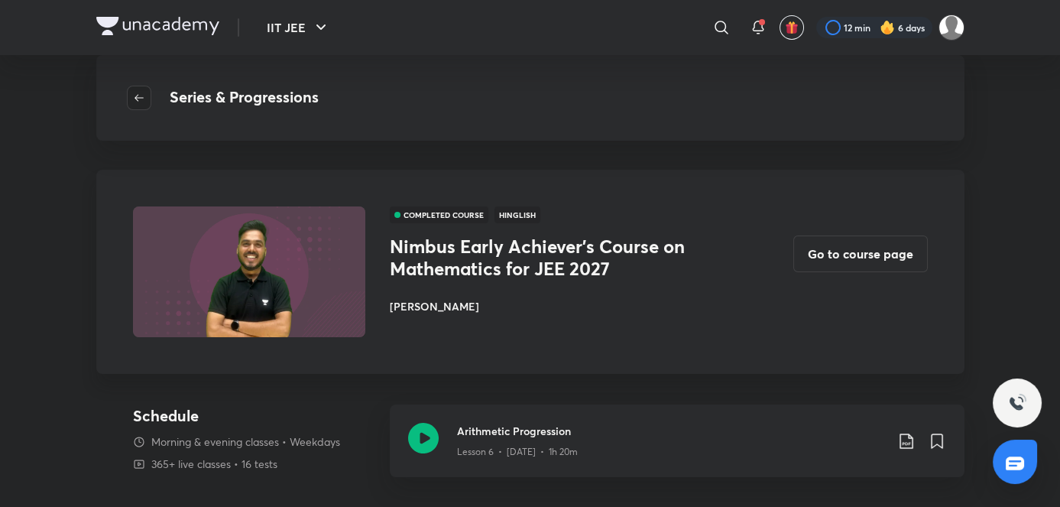
click at [141, 104] on button "button" at bounding box center [139, 98] width 24 height 24
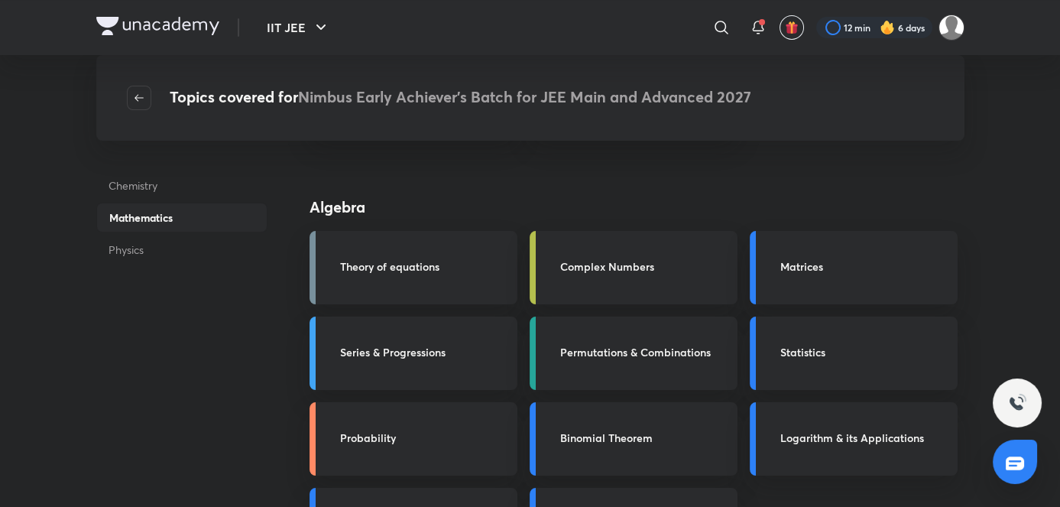
scroll to position [144, 0]
click at [472, 349] on h3 "Series & Progressions" at bounding box center [424, 351] width 168 height 16
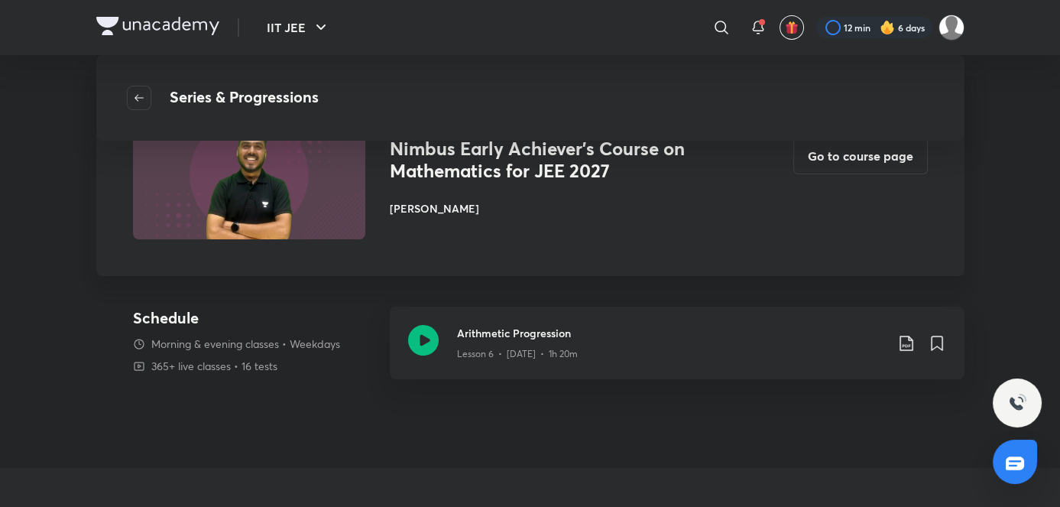
scroll to position [98, 0]
click at [832, 160] on button "Go to course page" at bounding box center [861, 154] width 135 height 37
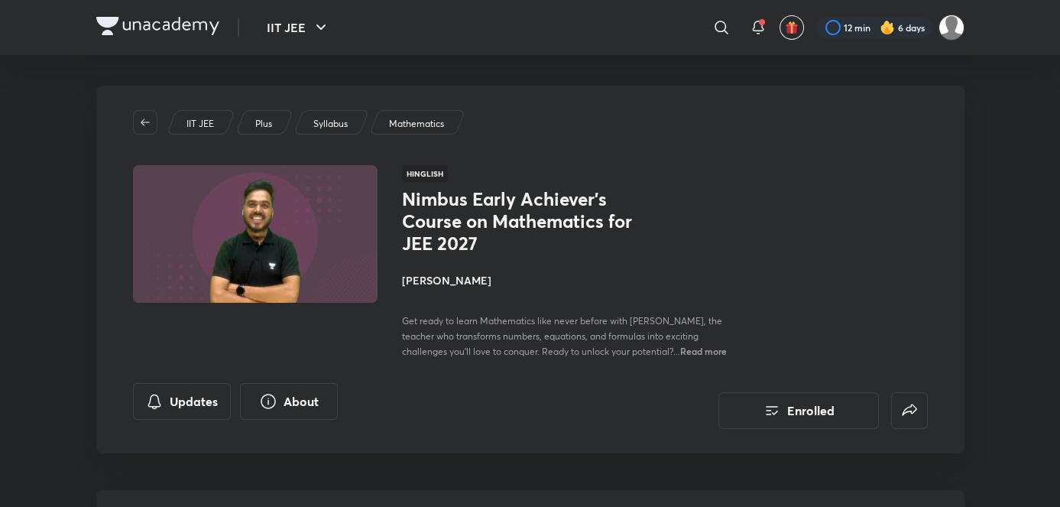
click at [132, 115] on div "IIT JEE Plus Syllabus Mathematics Hinglish Nimbus Early Achiever's Course on Ma…" at bounding box center [530, 270] width 869 height 368
click at [135, 116] on span "button" at bounding box center [145, 122] width 23 height 12
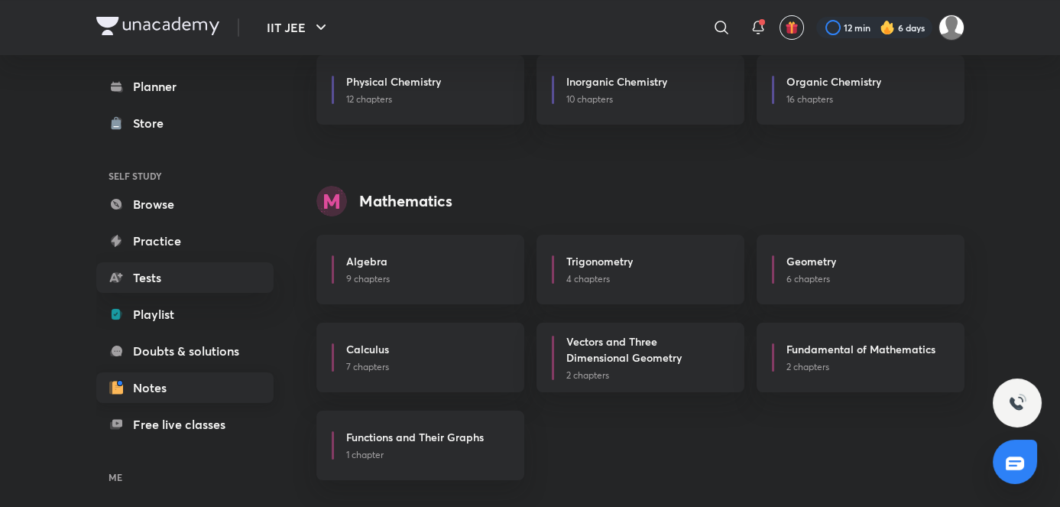
scroll to position [107, 0]
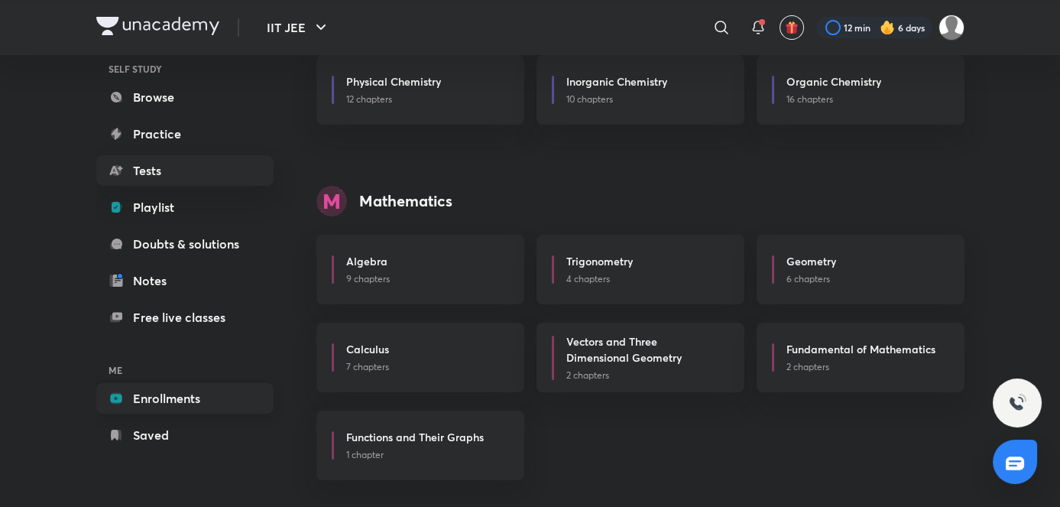
click at [185, 388] on link "Enrollments" at bounding box center [184, 398] width 177 height 31
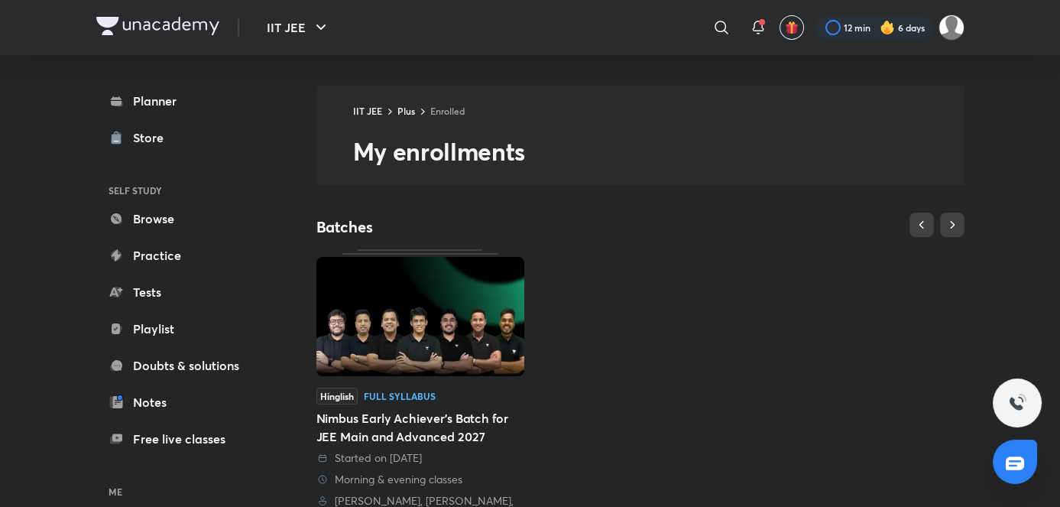
drag, startPoint x: 302, startPoint y: 427, endPoint x: 420, endPoint y: 423, distance: 117.8
click at [420, 423] on div "Nimbus Early Achiever’s Batch for JEE Main and Advanced 2027" at bounding box center [421, 427] width 208 height 37
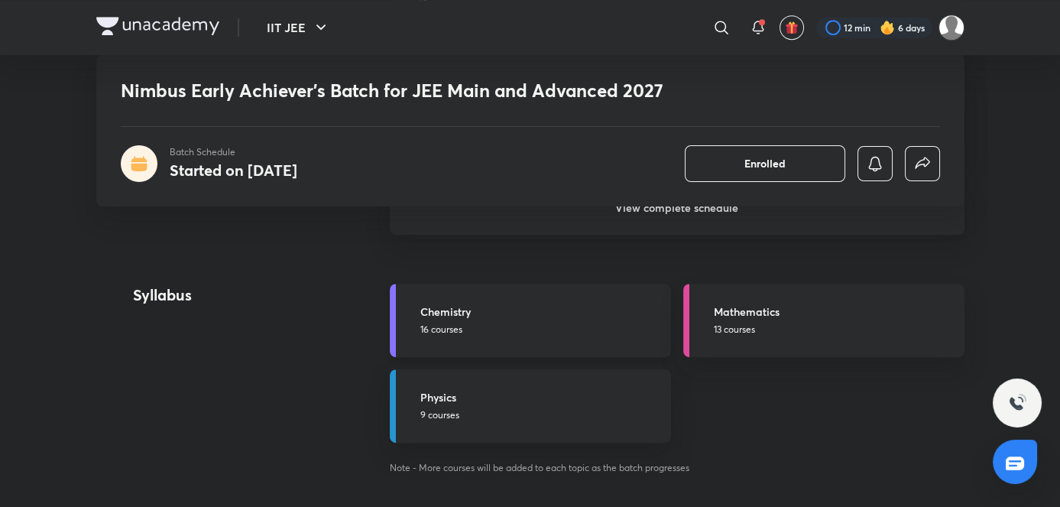
scroll to position [1606, 0]
click at [748, 329] on p "13 courses" at bounding box center [835, 328] width 242 height 14
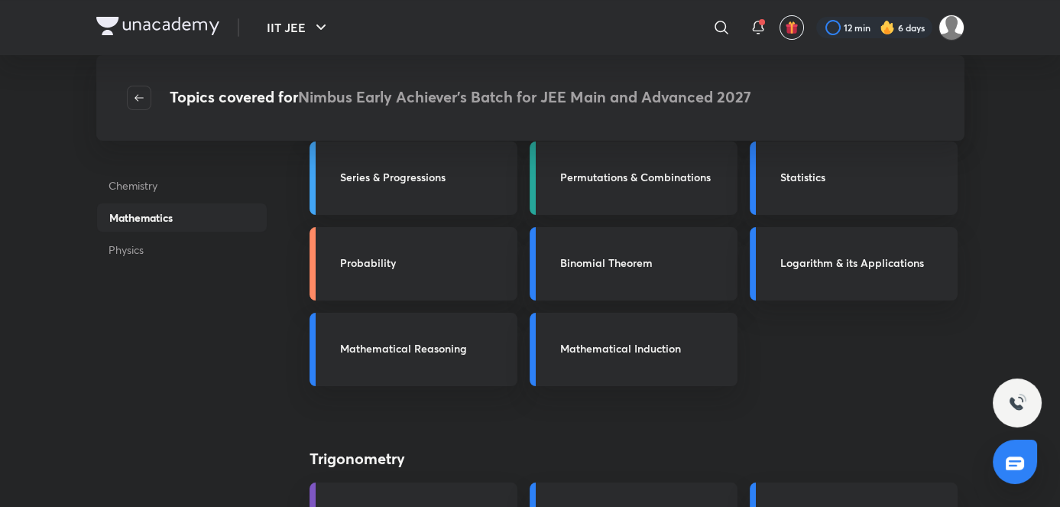
scroll to position [318, 0]
click at [606, 255] on h3 "Binomial Theorem" at bounding box center [644, 263] width 168 height 16
click at [563, 261] on h3 "Binomial Theorem" at bounding box center [644, 263] width 168 height 16
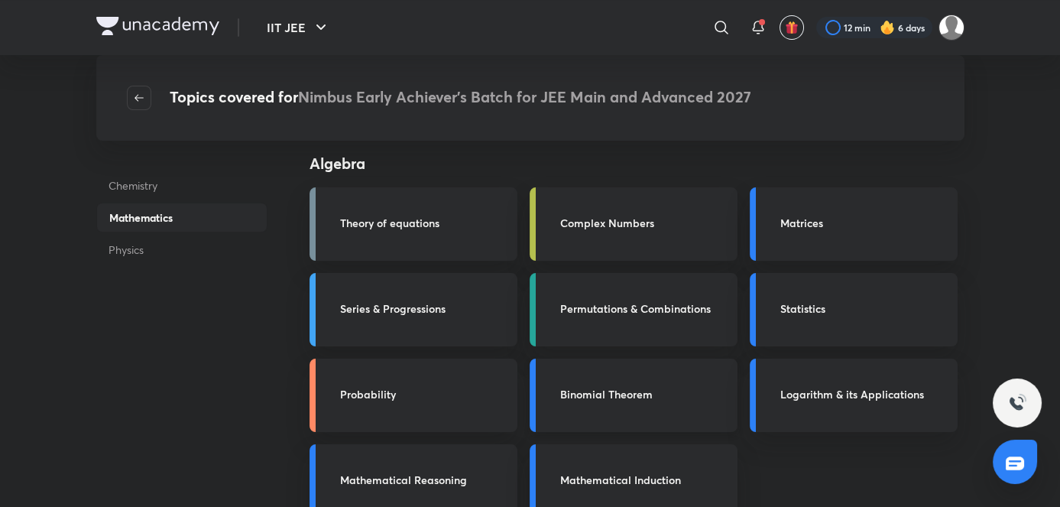
scroll to position [186, 0]
click at [570, 287] on link "Permutations & Combinations" at bounding box center [634, 310] width 208 height 73
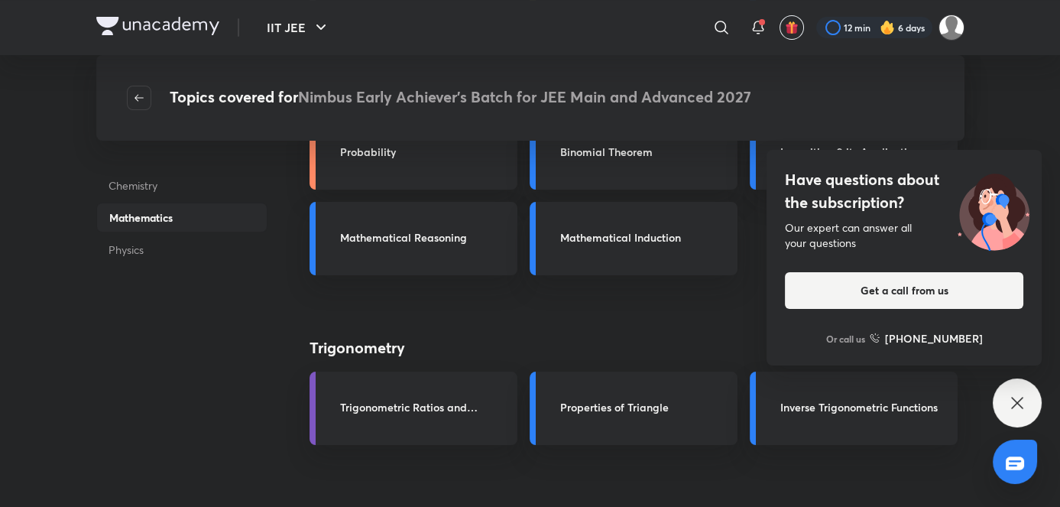
scroll to position [428, 0]
click at [511, 386] on link "Trigonometric Ratios and Identities" at bounding box center [414, 409] width 208 height 73
click at [1013, 394] on icon at bounding box center [1017, 403] width 18 height 18
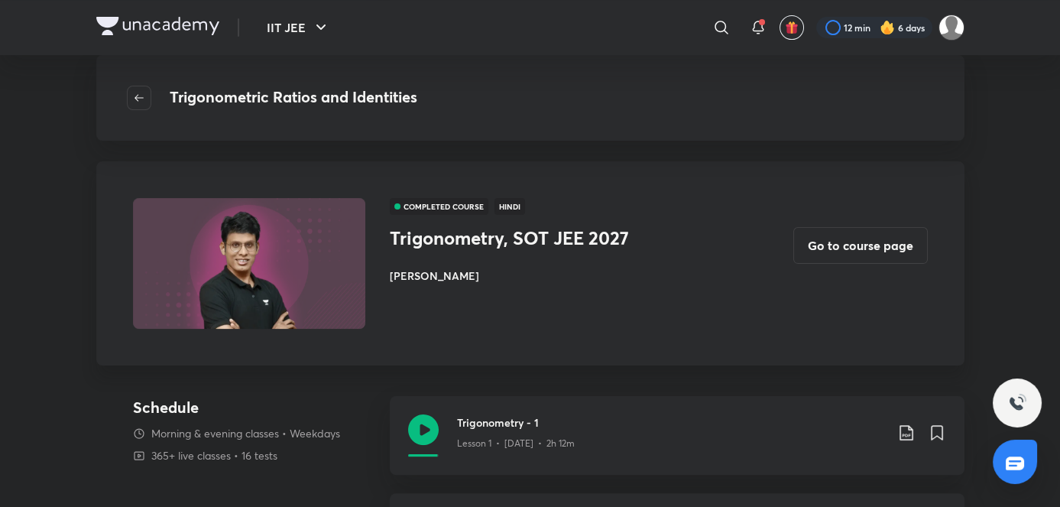
scroll to position [1025, 0]
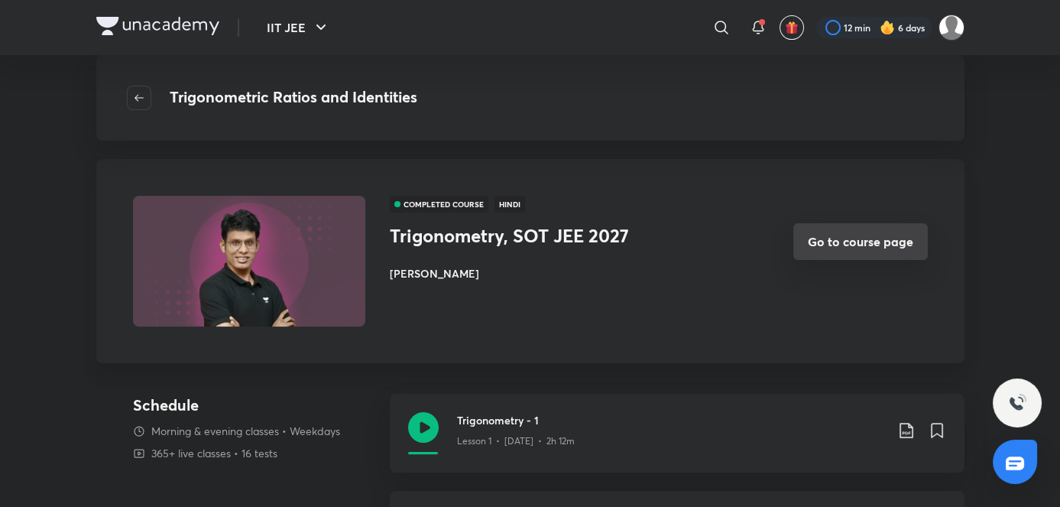
click at [872, 252] on button "Go to course page" at bounding box center [861, 241] width 135 height 37
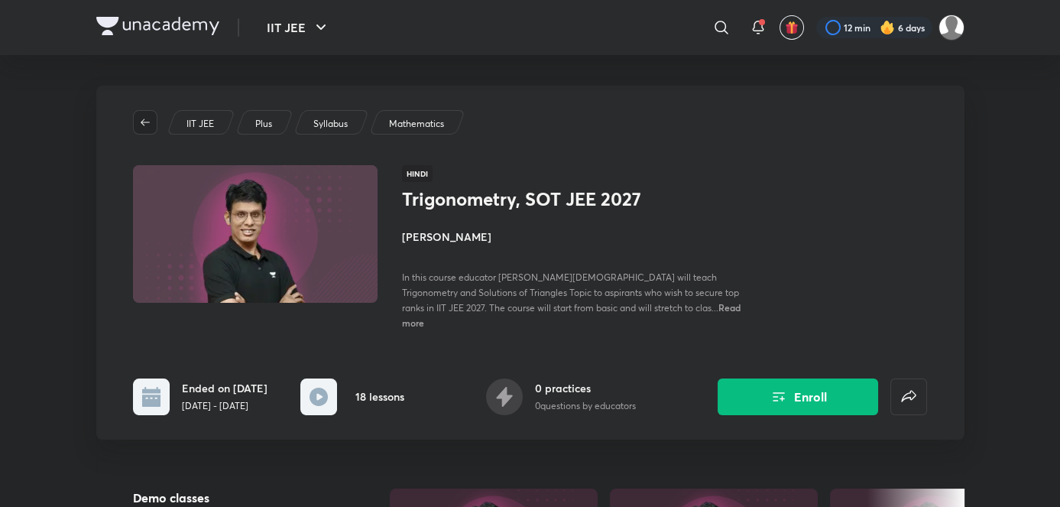
click at [135, 113] on button "button" at bounding box center [145, 122] width 24 height 24
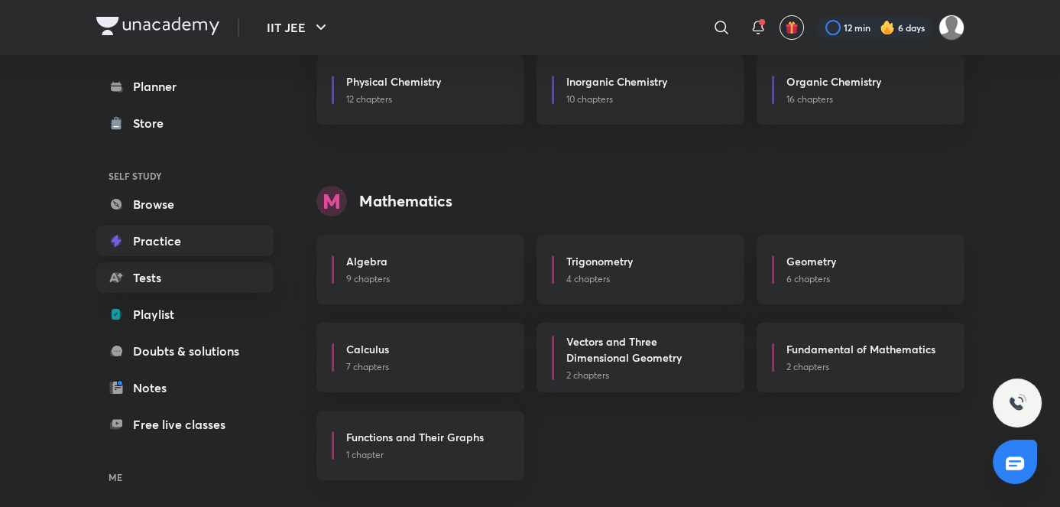
scroll to position [107, 0]
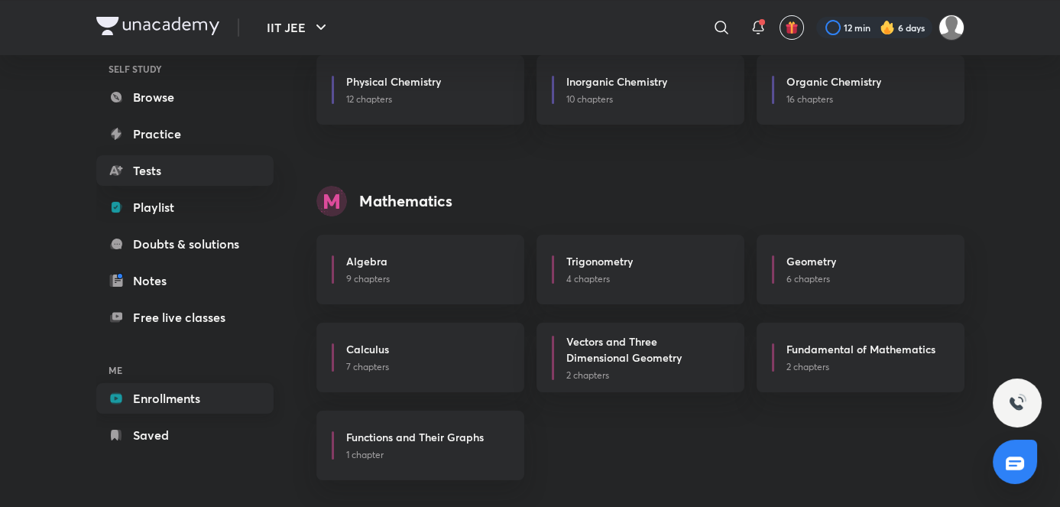
click at [147, 412] on link "Enrollments" at bounding box center [184, 398] width 177 height 31
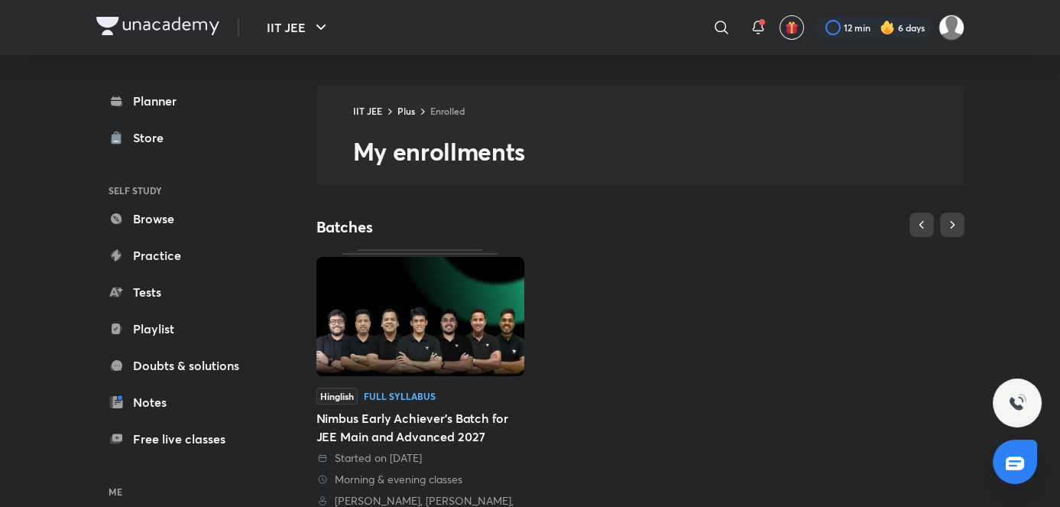
click at [361, 362] on img at bounding box center [421, 316] width 208 height 119
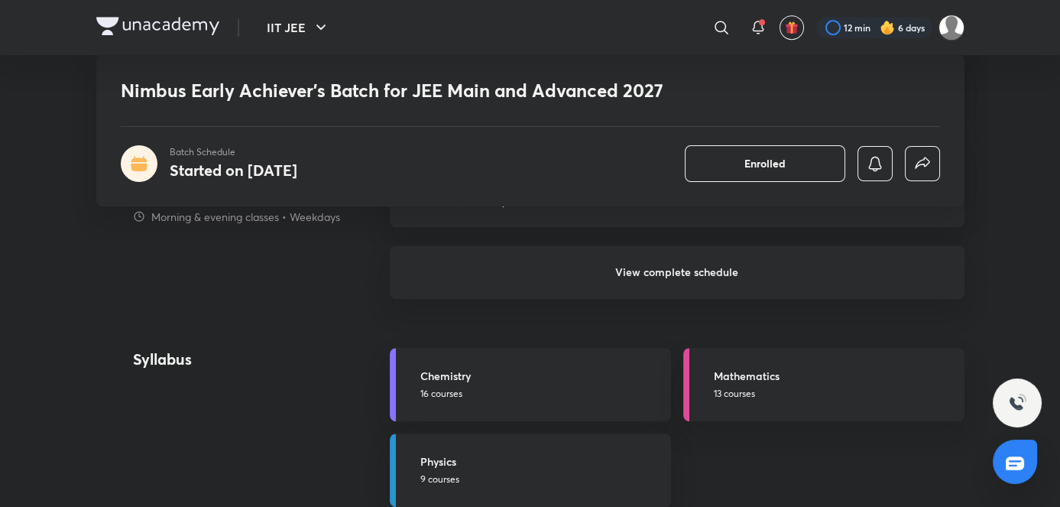
scroll to position [1539, 0]
click at [767, 378] on h5 "Mathematics" at bounding box center [835, 377] width 242 height 16
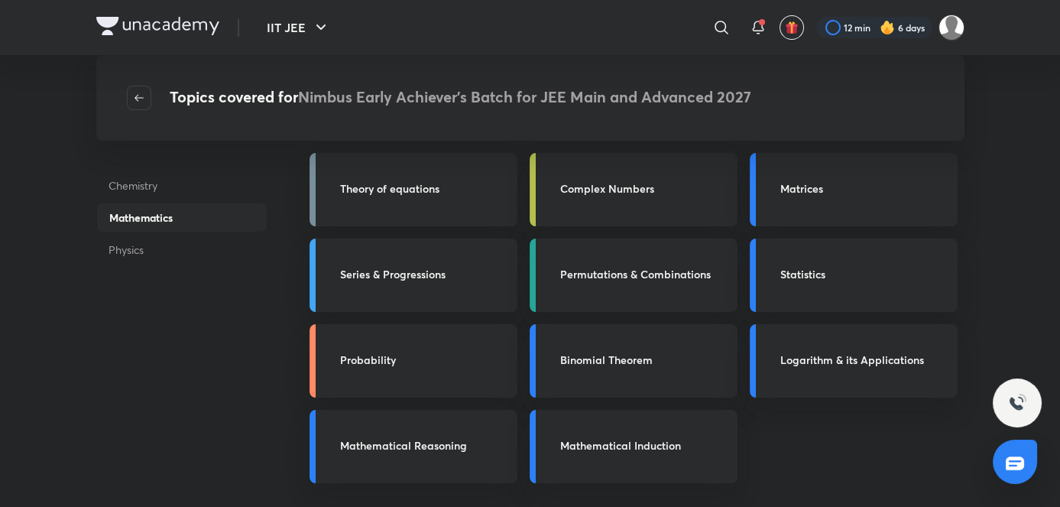
scroll to position [219, 0]
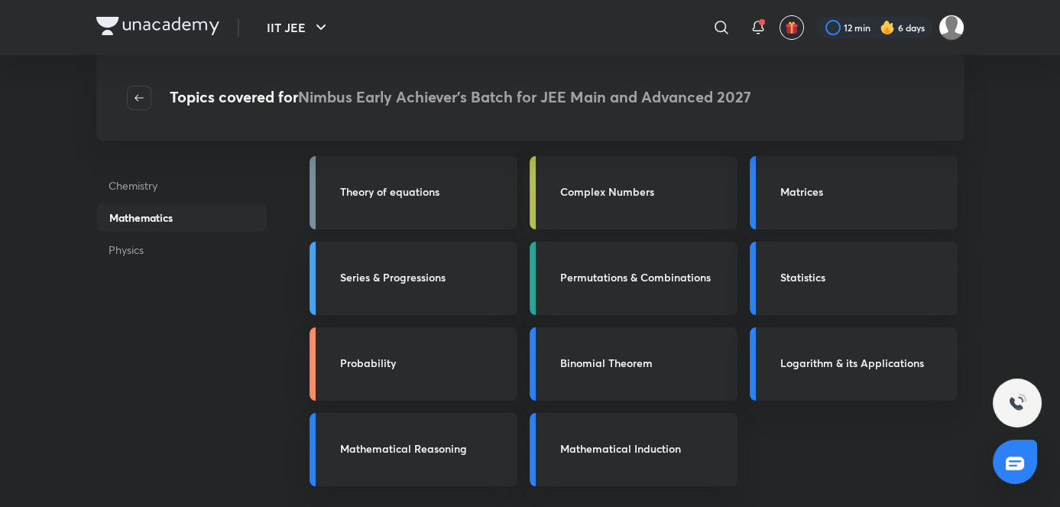
click at [427, 196] on h3 "Theory of equations" at bounding box center [424, 191] width 168 height 16
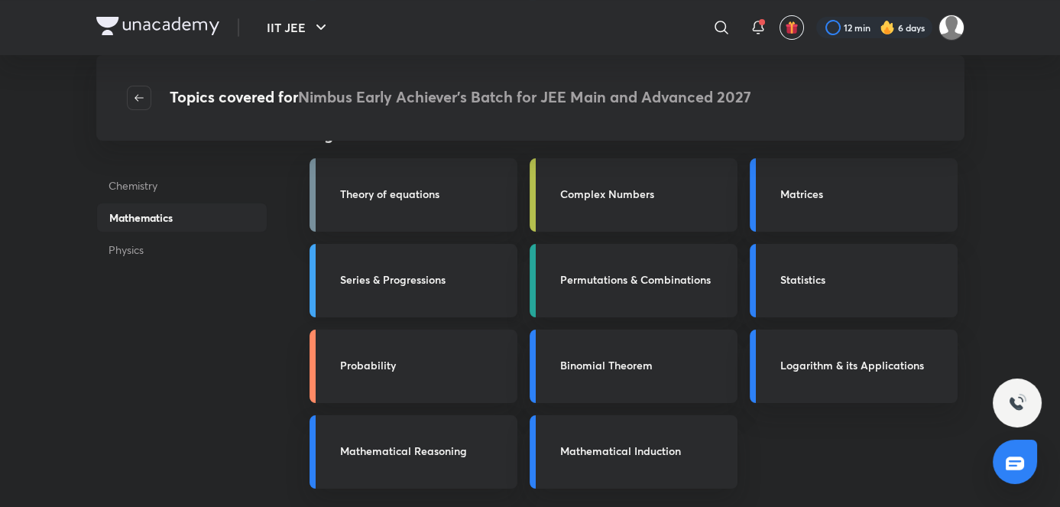
click at [422, 312] on link "Series & Progressions" at bounding box center [414, 280] width 208 height 73
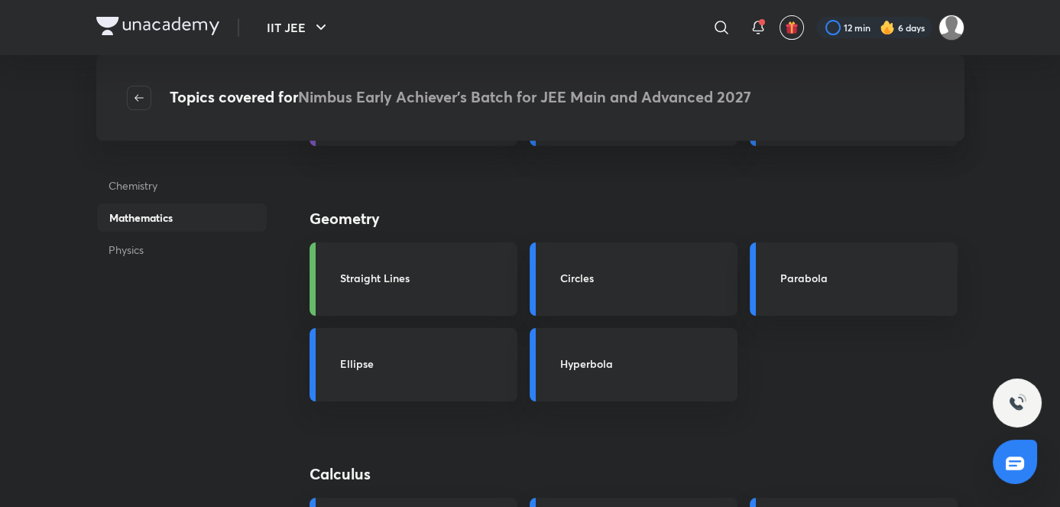
scroll to position [730, 0]
click at [414, 298] on link "Straight Lines" at bounding box center [414, 277] width 208 height 73
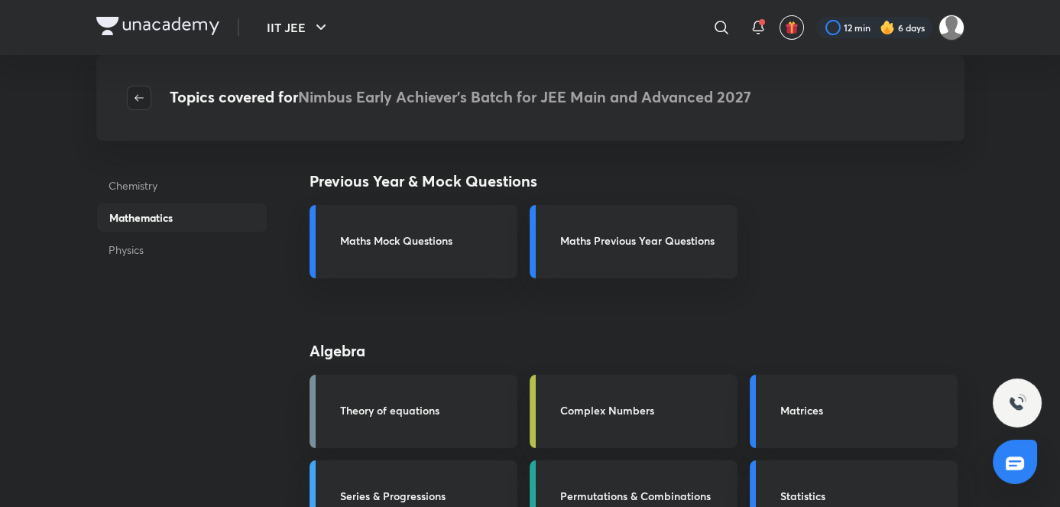
click at [130, 97] on span "button" at bounding box center [139, 98] width 23 height 12
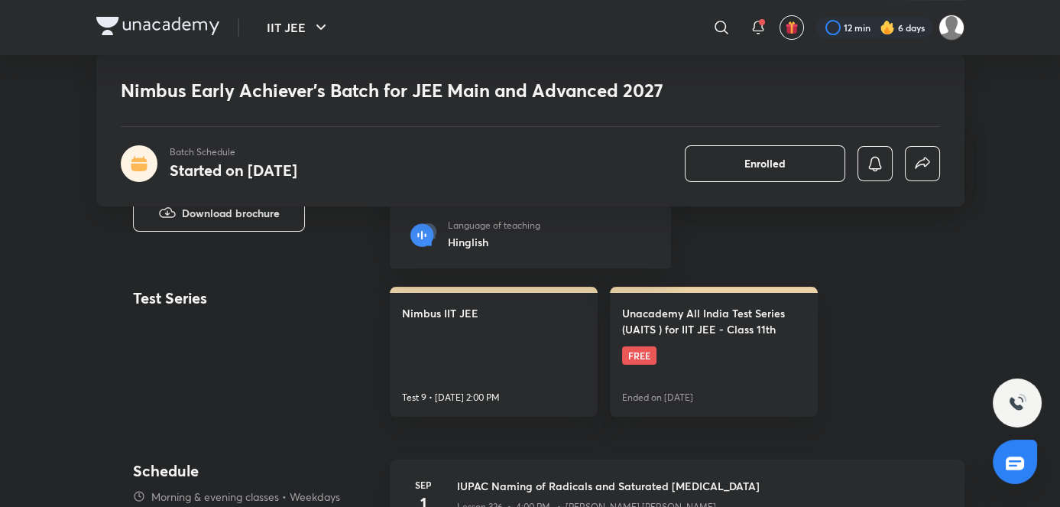
scroll to position [661, 0]
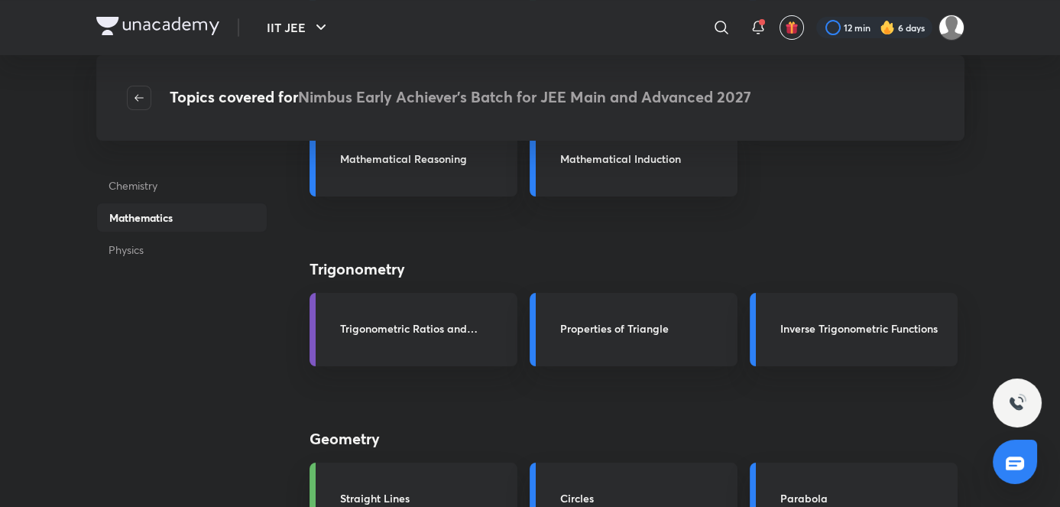
scroll to position [505, 0]
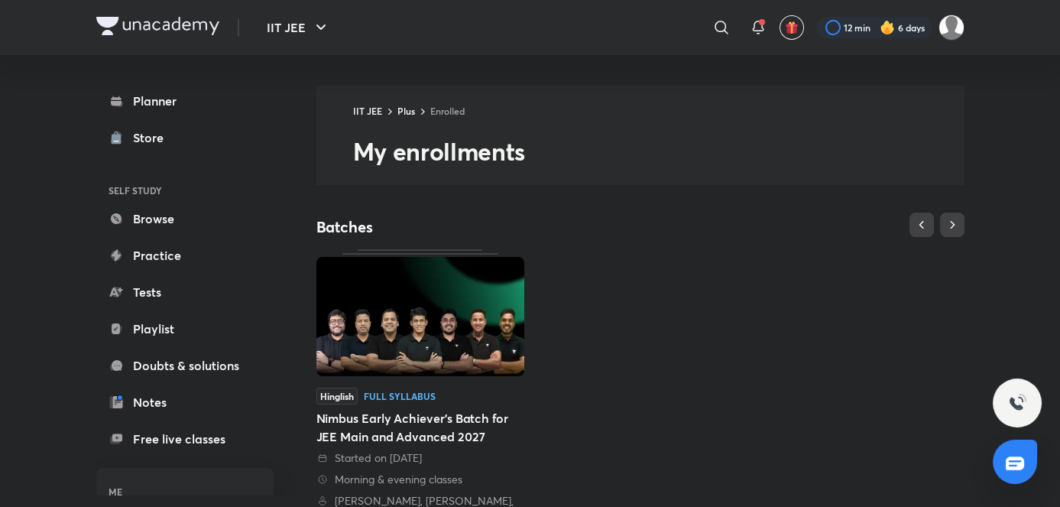
scroll to position [108, 0]
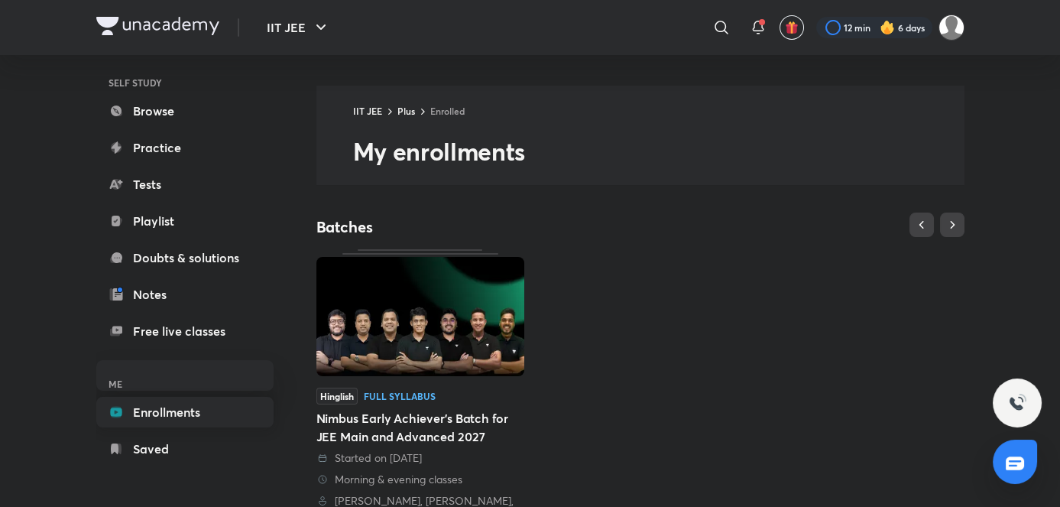
click at [231, 412] on link "Enrollments" at bounding box center [184, 412] width 177 height 31
click at [422, 437] on div "Nimbus Early Achiever’s Batch for JEE Main and Advanced 2027" at bounding box center [421, 427] width 208 height 37
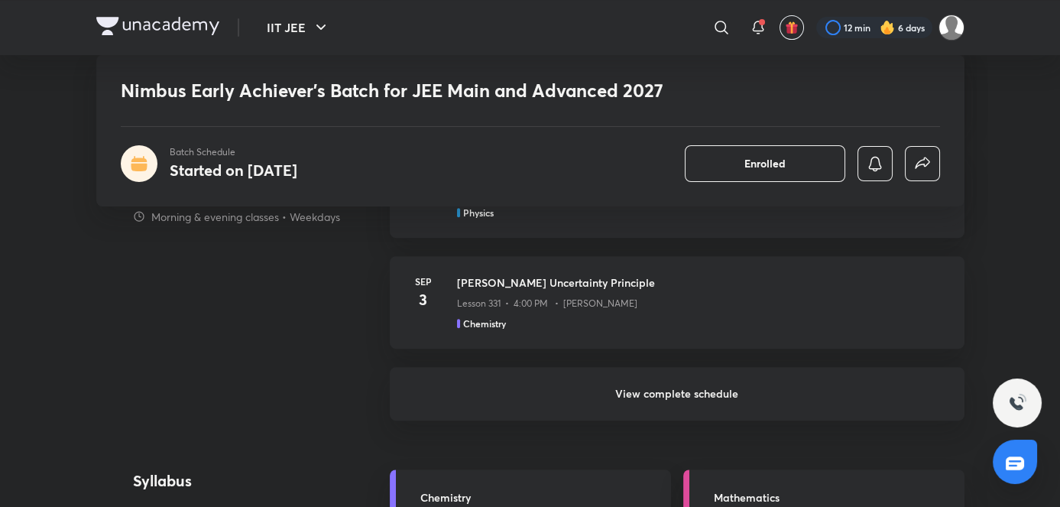
scroll to position [1419, 0]
click at [487, 404] on h6 "View complete schedule" at bounding box center [677, 393] width 575 height 54
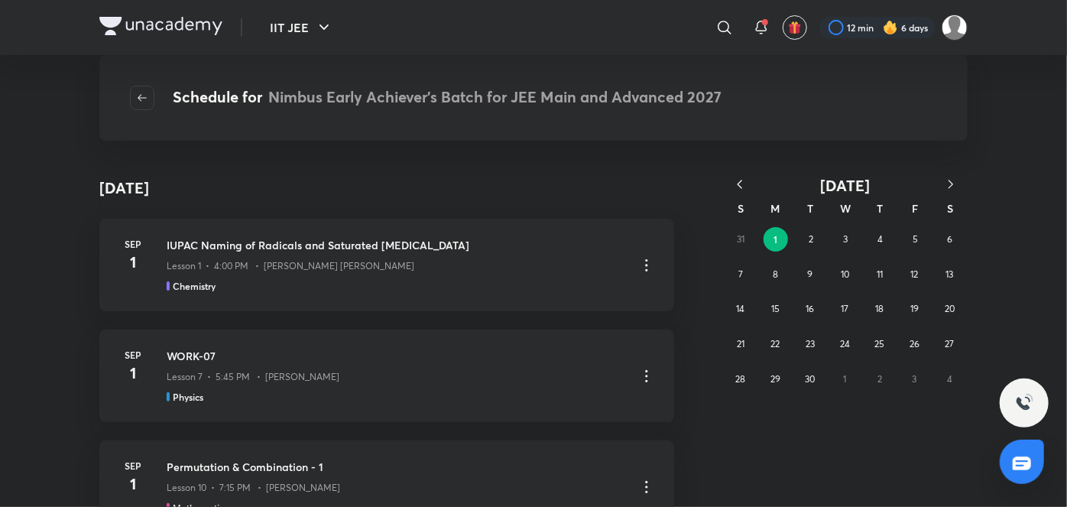
click at [735, 183] on icon "button" at bounding box center [739, 184] width 15 height 15
click at [815, 343] on button "22" at bounding box center [810, 344] width 24 height 24
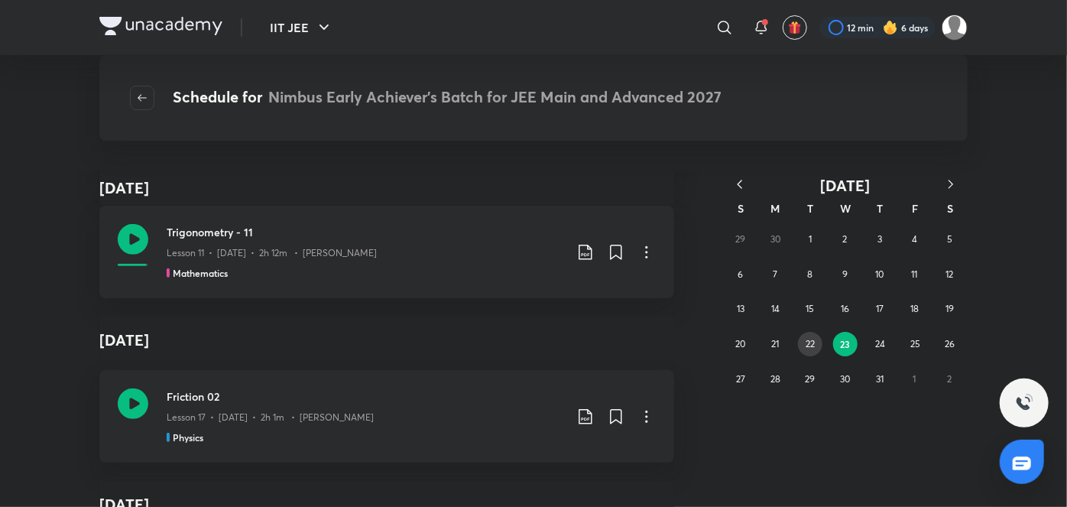
scroll to position [400, 0]
click at [735, 183] on icon "button" at bounding box center [739, 184] width 15 height 15
click at [774, 373] on abbr "30" at bounding box center [776, 378] width 10 height 11
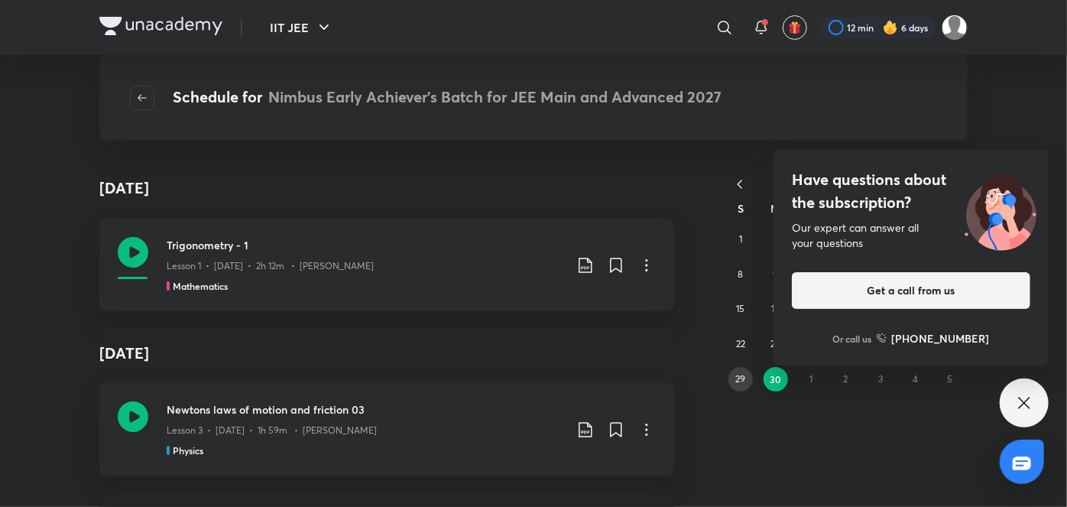
click at [745, 373] on abbr "29" at bounding box center [740, 378] width 10 height 11
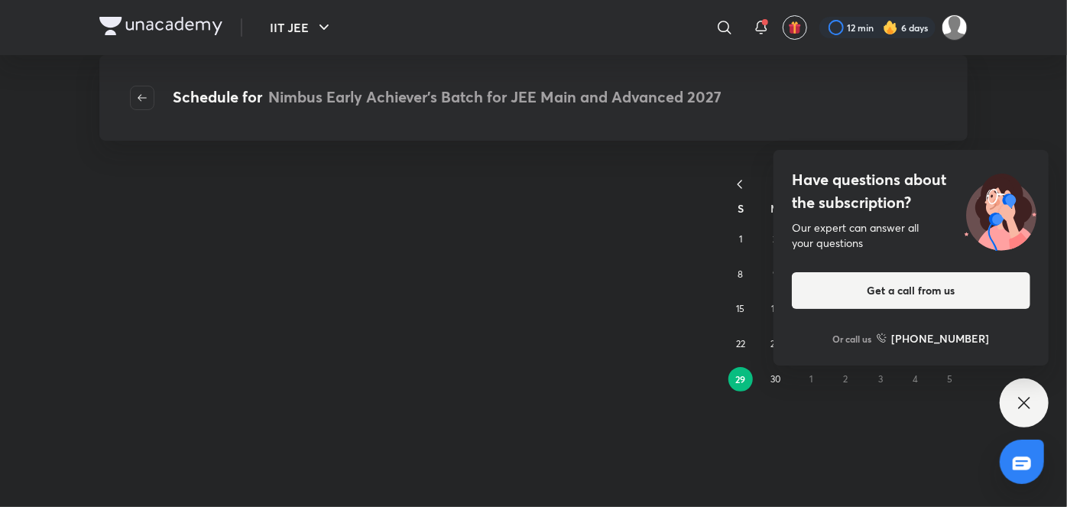
click at [1009, 401] on div "Have questions about the subscription? Our expert can answer all your questions…" at bounding box center [1024, 402] width 49 height 49
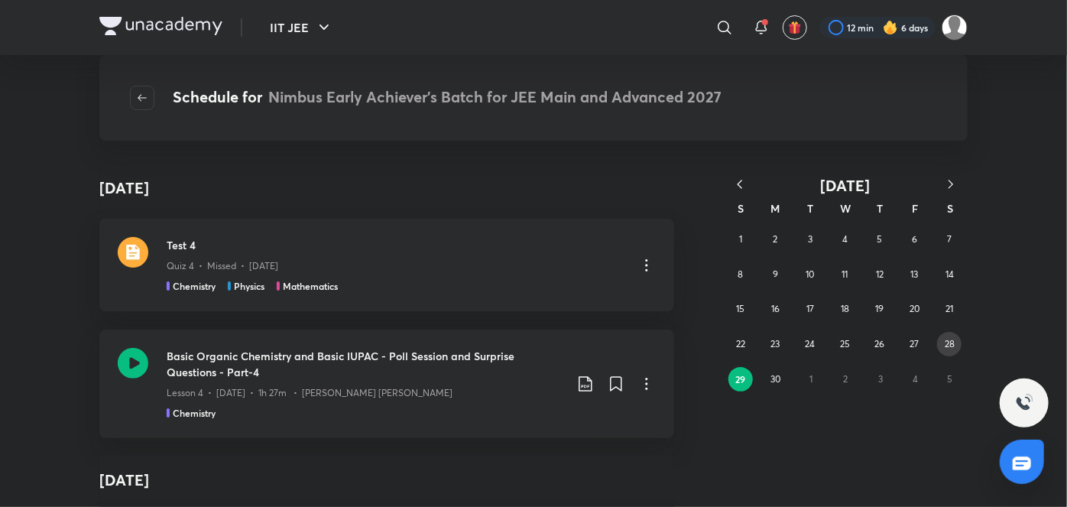
click at [946, 348] on abbr "28" at bounding box center [950, 343] width 10 height 11
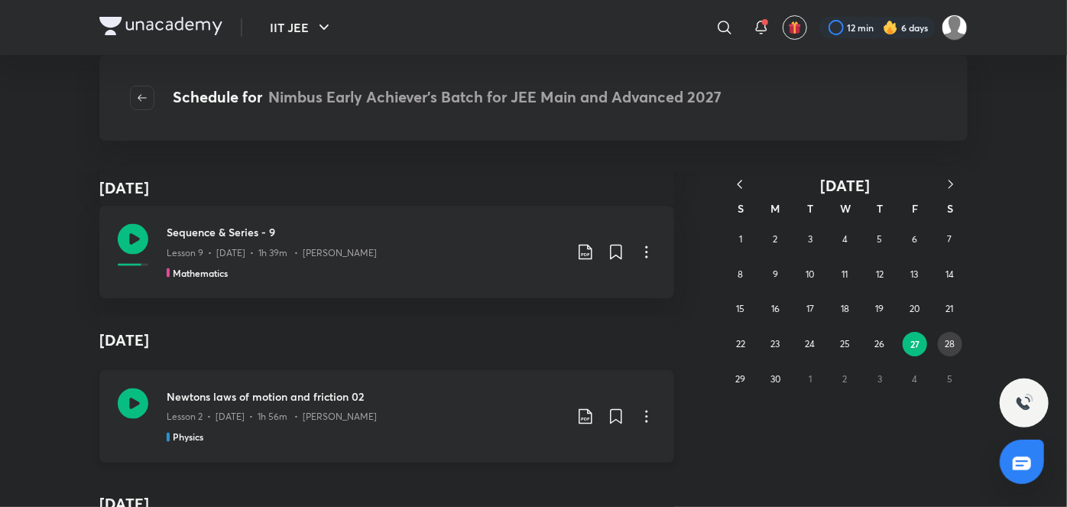
scroll to position [4176, 0]
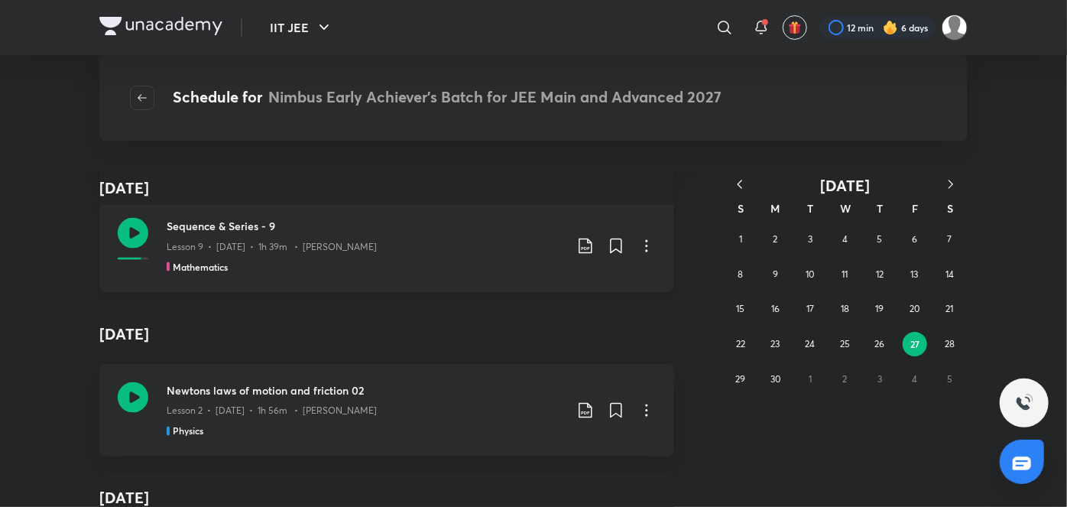
click at [401, 274] on div "Sequence & Series - 9 Lesson 9 • [DATE] • 1h 39m • [PERSON_NAME] Mathematics" at bounding box center [386, 246] width 575 height 93
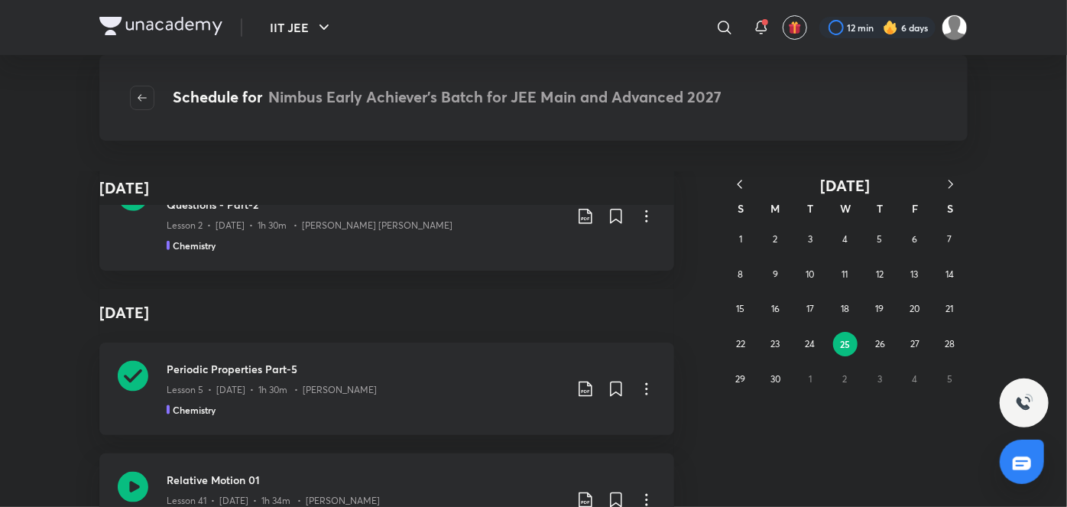
scroll to position [5976, 0]
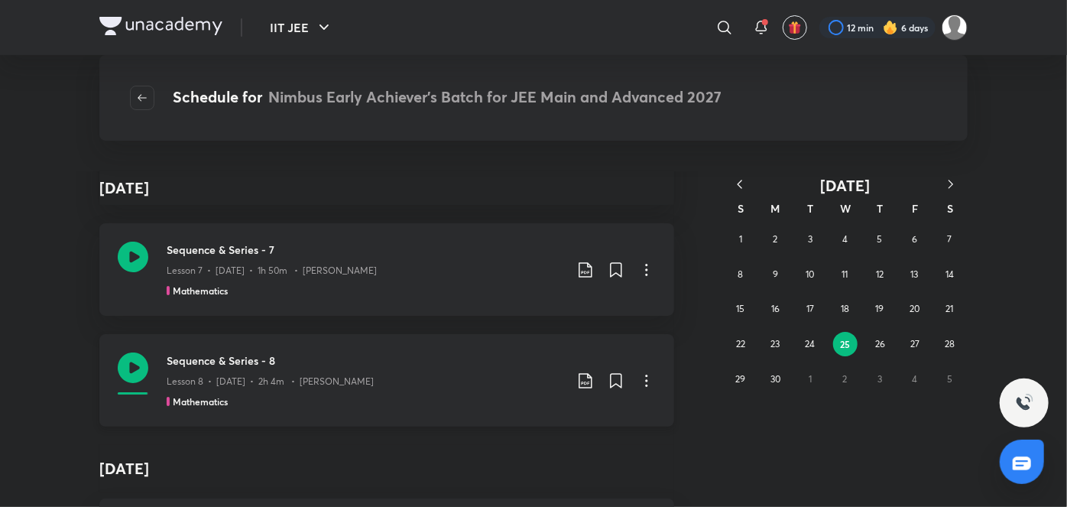
click at [199, 361] on h3 "Sequence & Series - 8" at bounding box center [366, 360] width 398 height 16
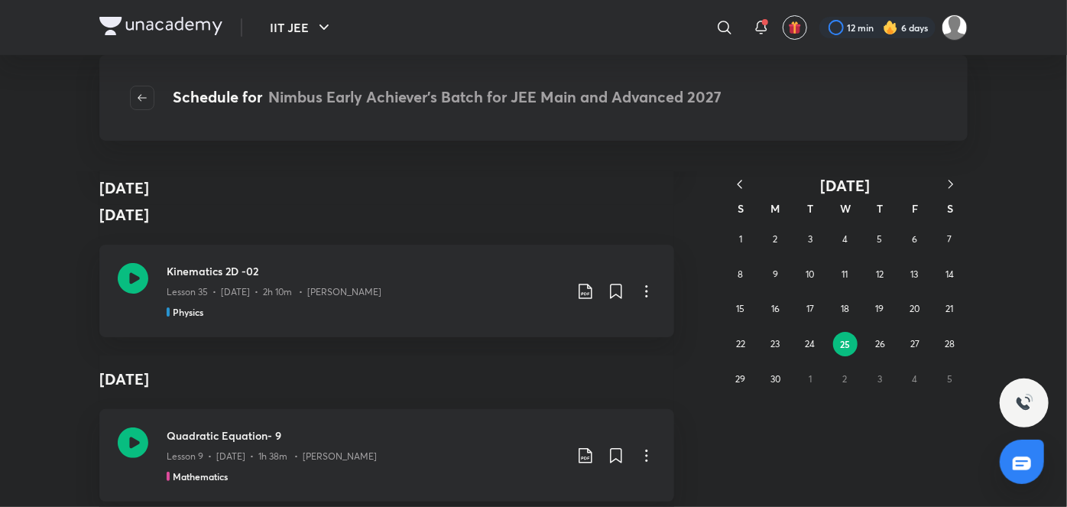
scroll to position [17175, 0]
